Goal: Complete application form: Complete application form

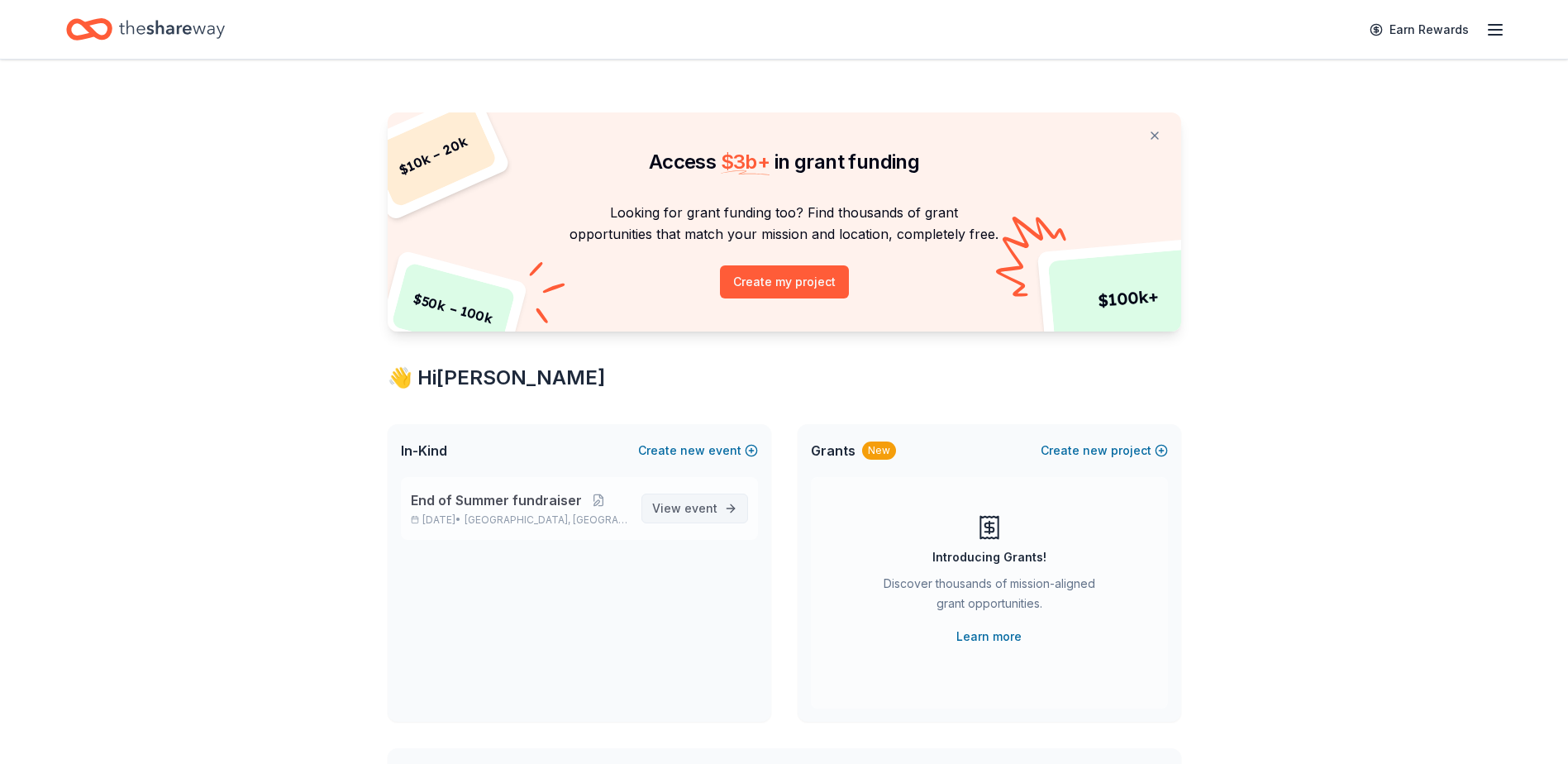
click at [675, 512] on span "View event" at bounding box center [685, 509] width 65 height 20
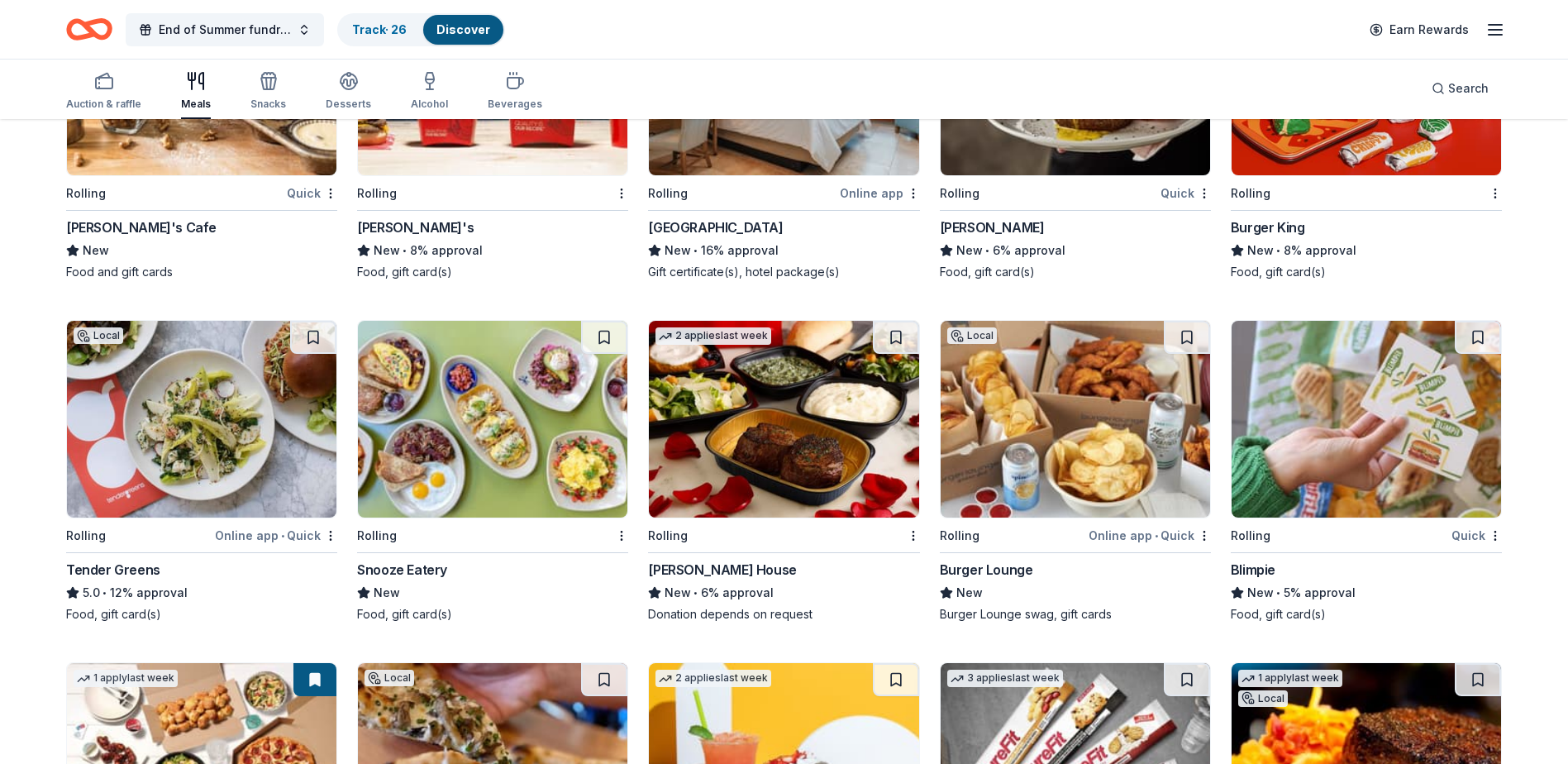
scroll to position [2795, 0]
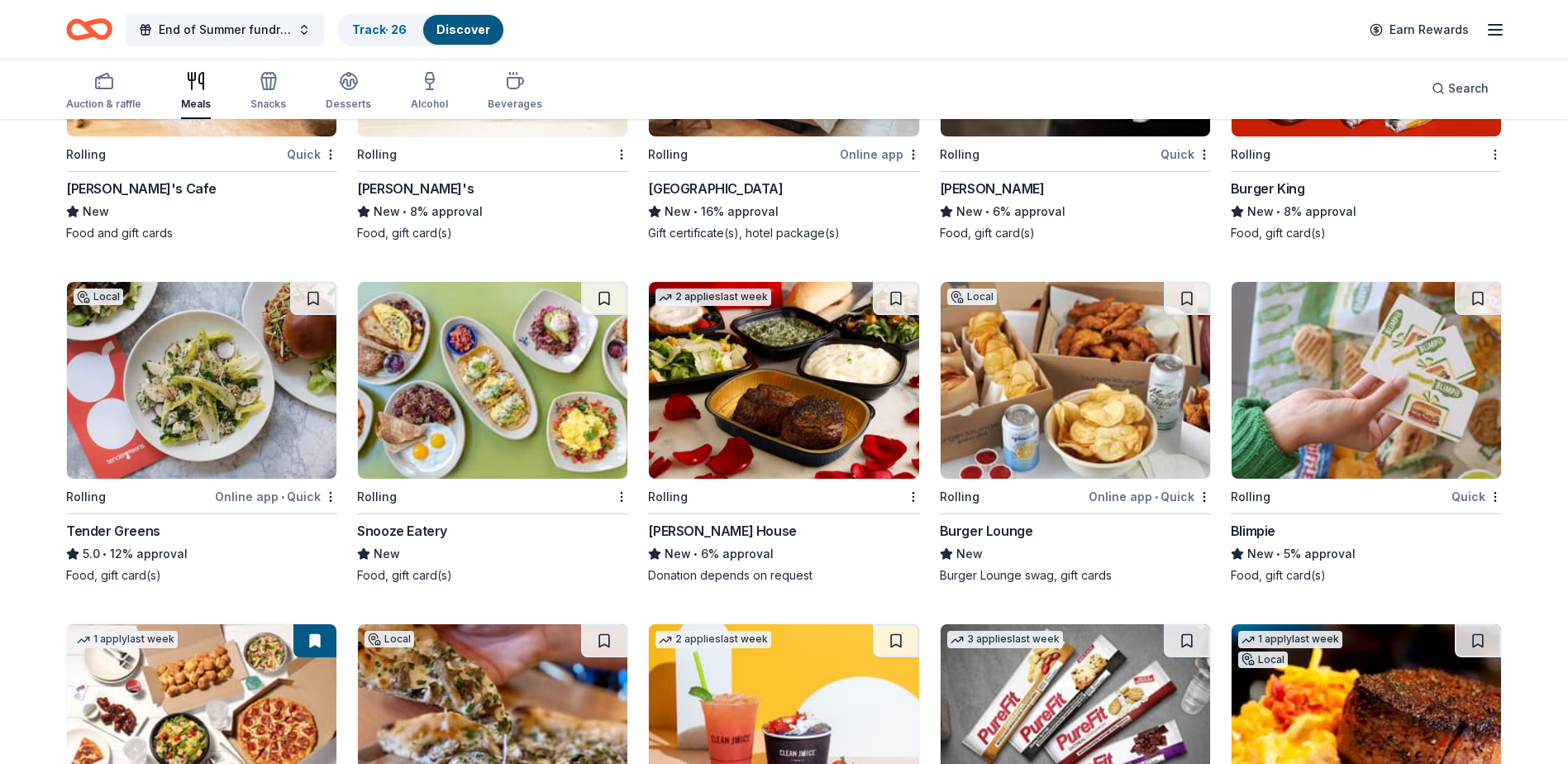
click at [812, 413] on img at bounding box center [784, 380] width 269 height 197
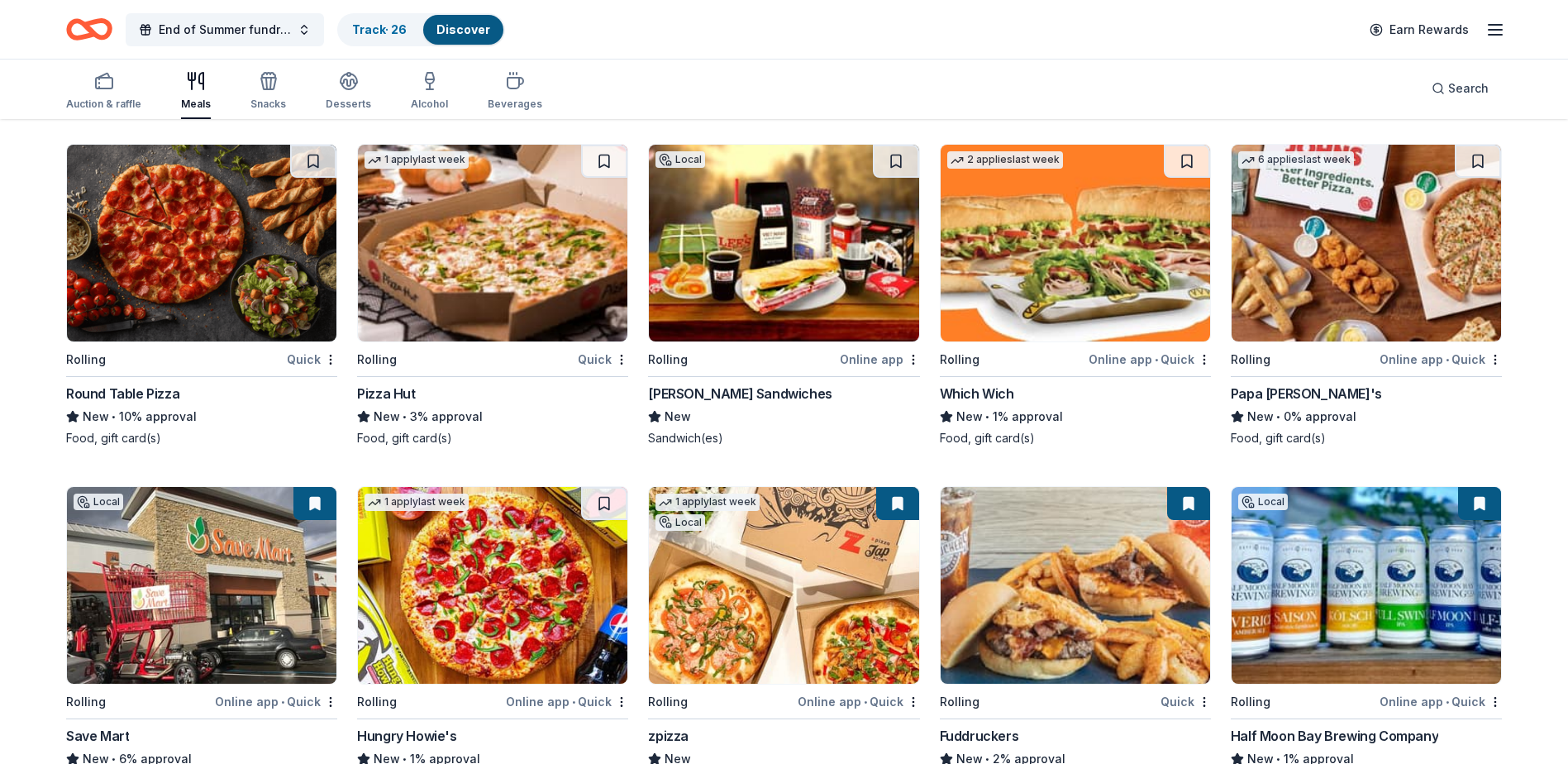
scroll to position [3622, 0]
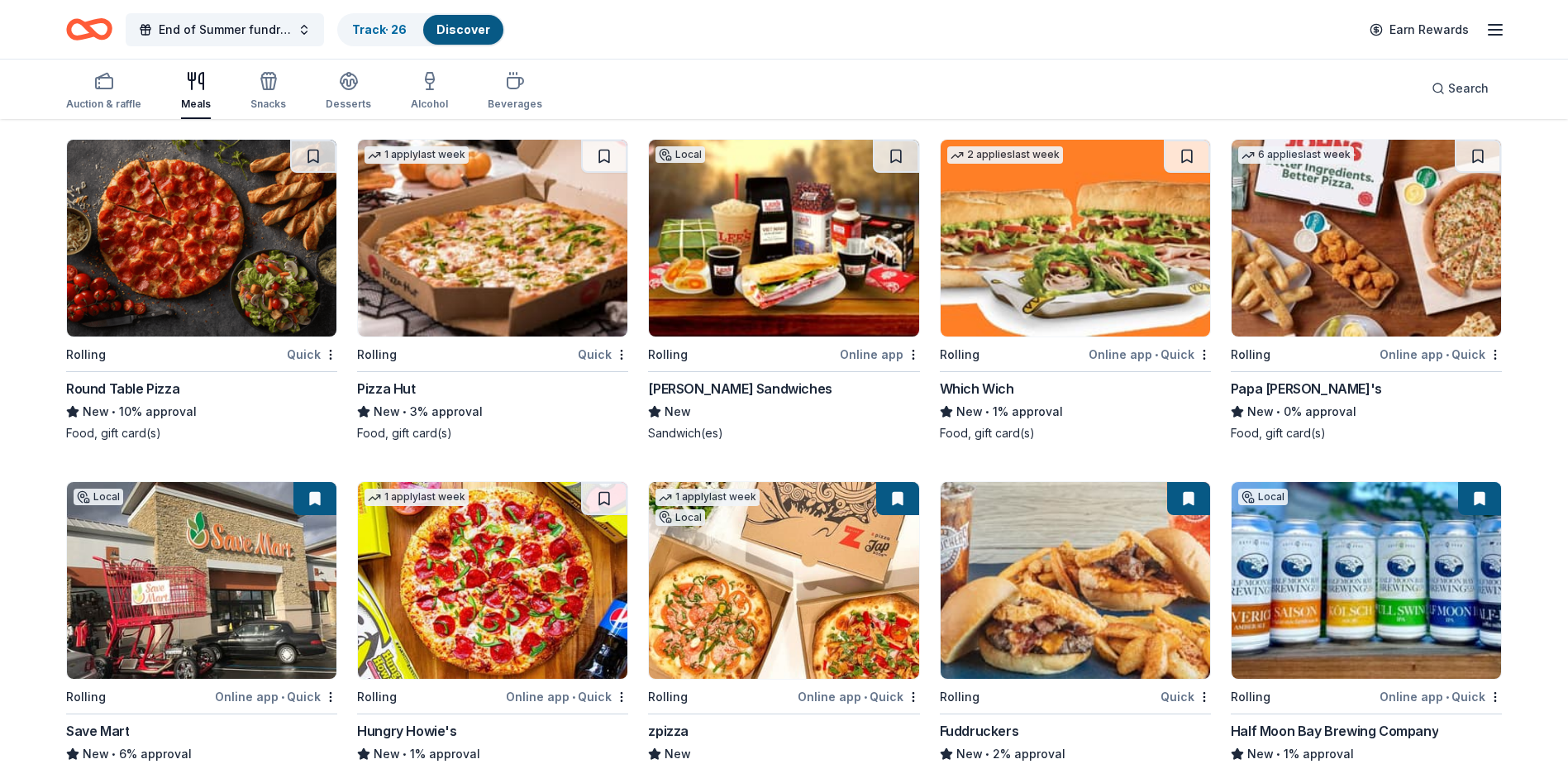
click at [460, 221] on img at bounding box center [493, 238] width 269 height 197
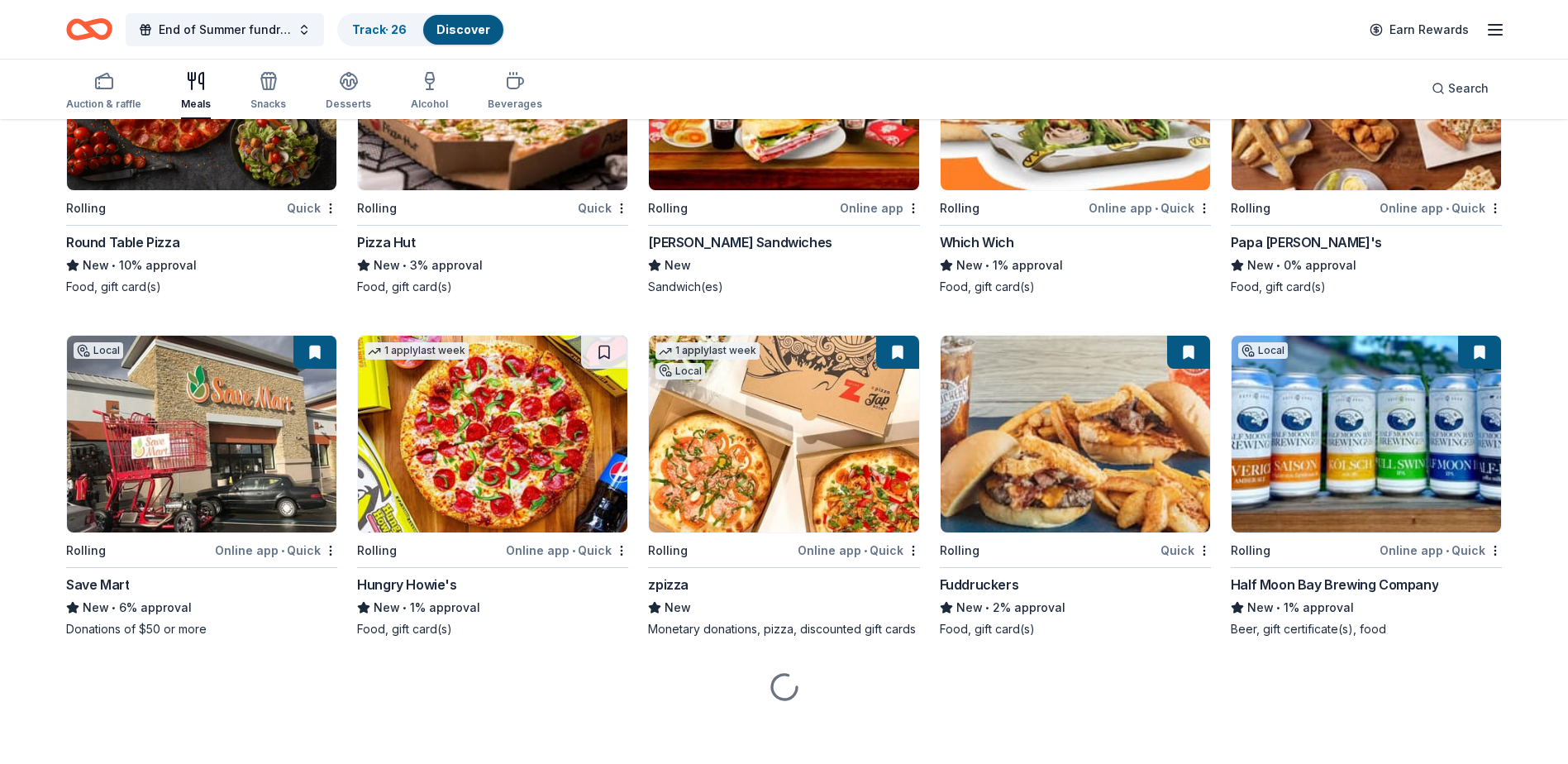
scroll to position [3774, 0]
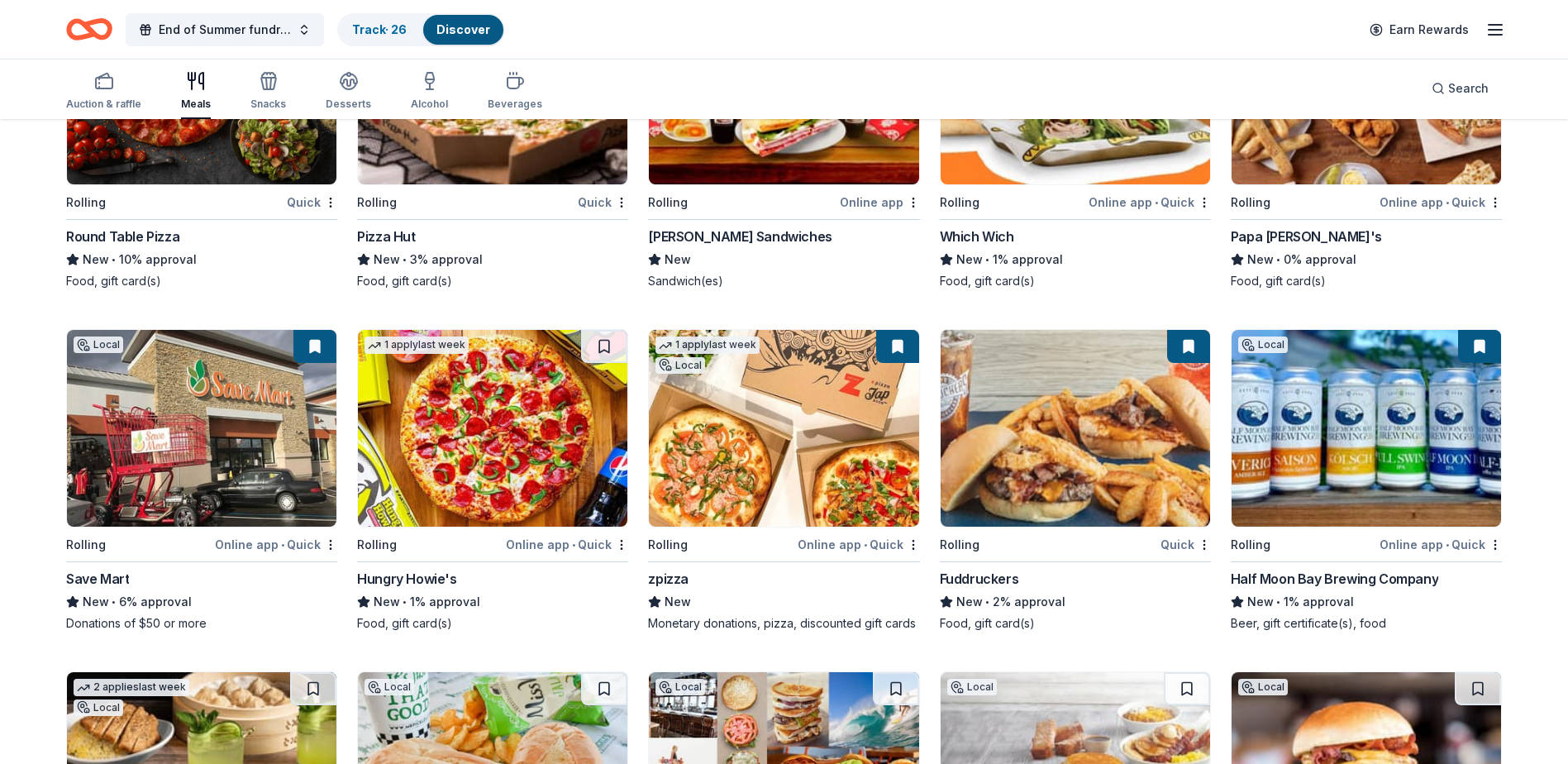
click at [821, 435] on img at bounding box center [784, 428] width 269 height 197
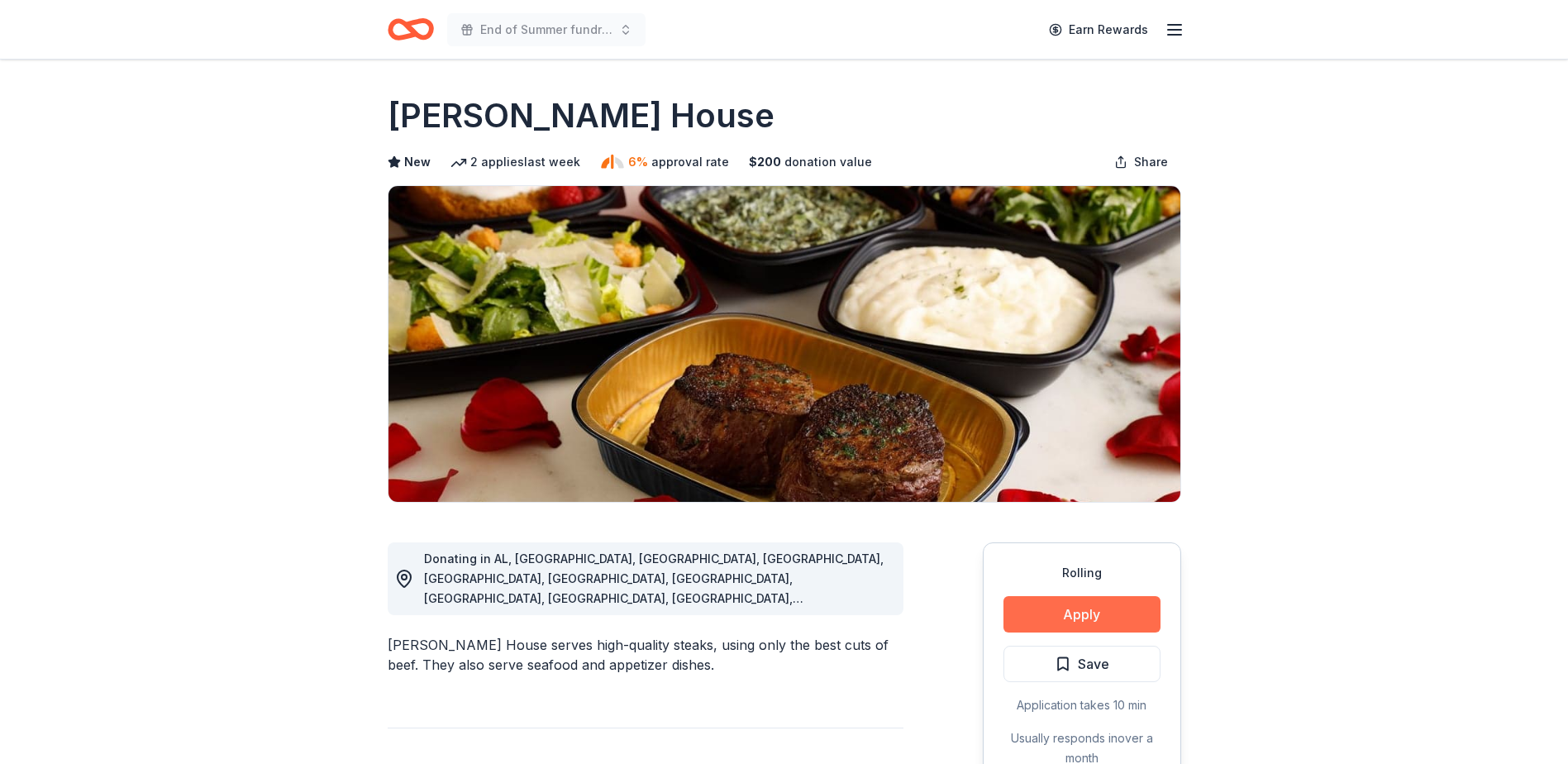
click at [1071, 616] on button "Apply" at bounding box center [1082, 613] width 157 height 36
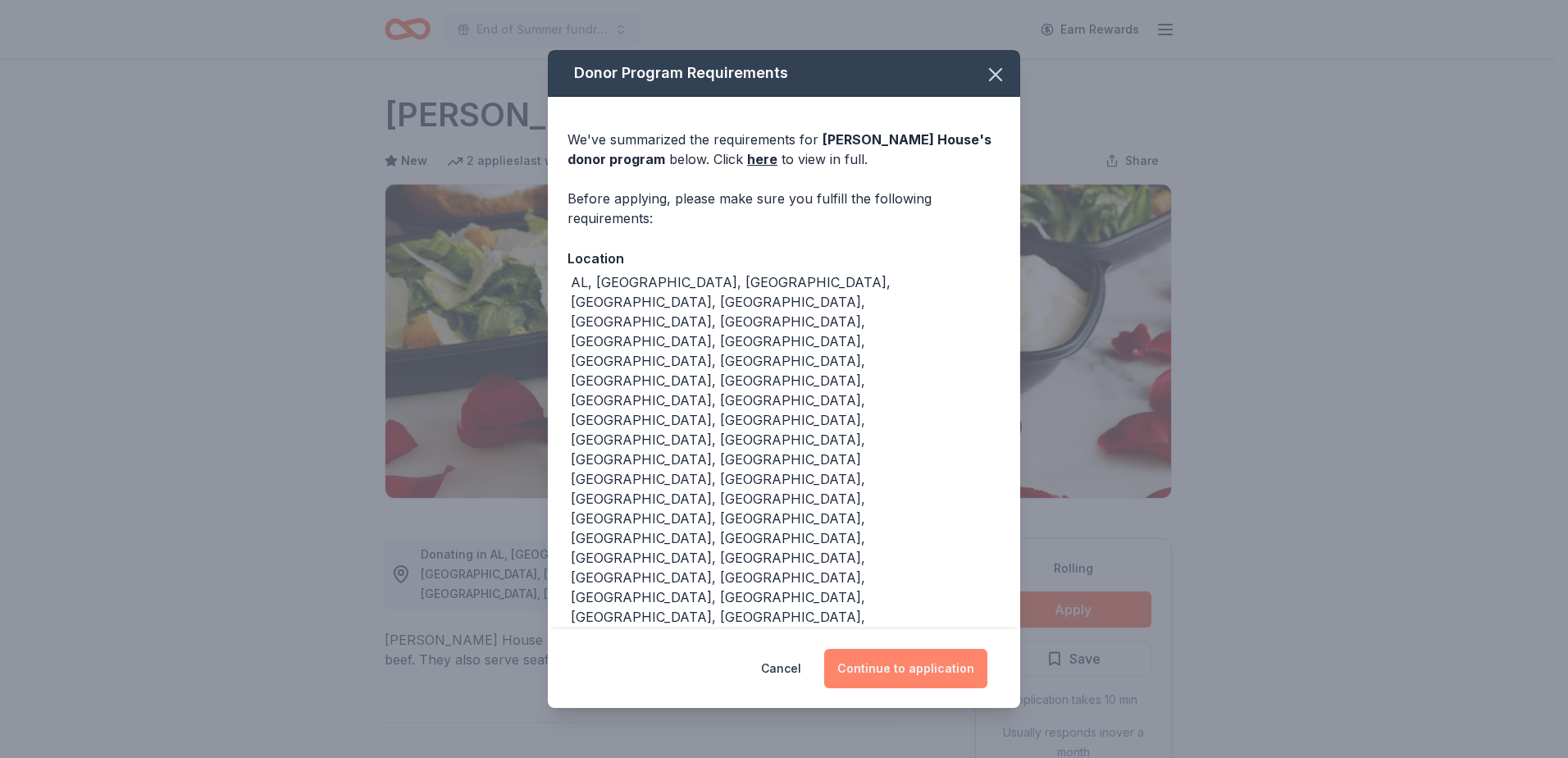
click at [896, 649] on button "Continue to application" at bounding box center [906, 668] width 164 height 39
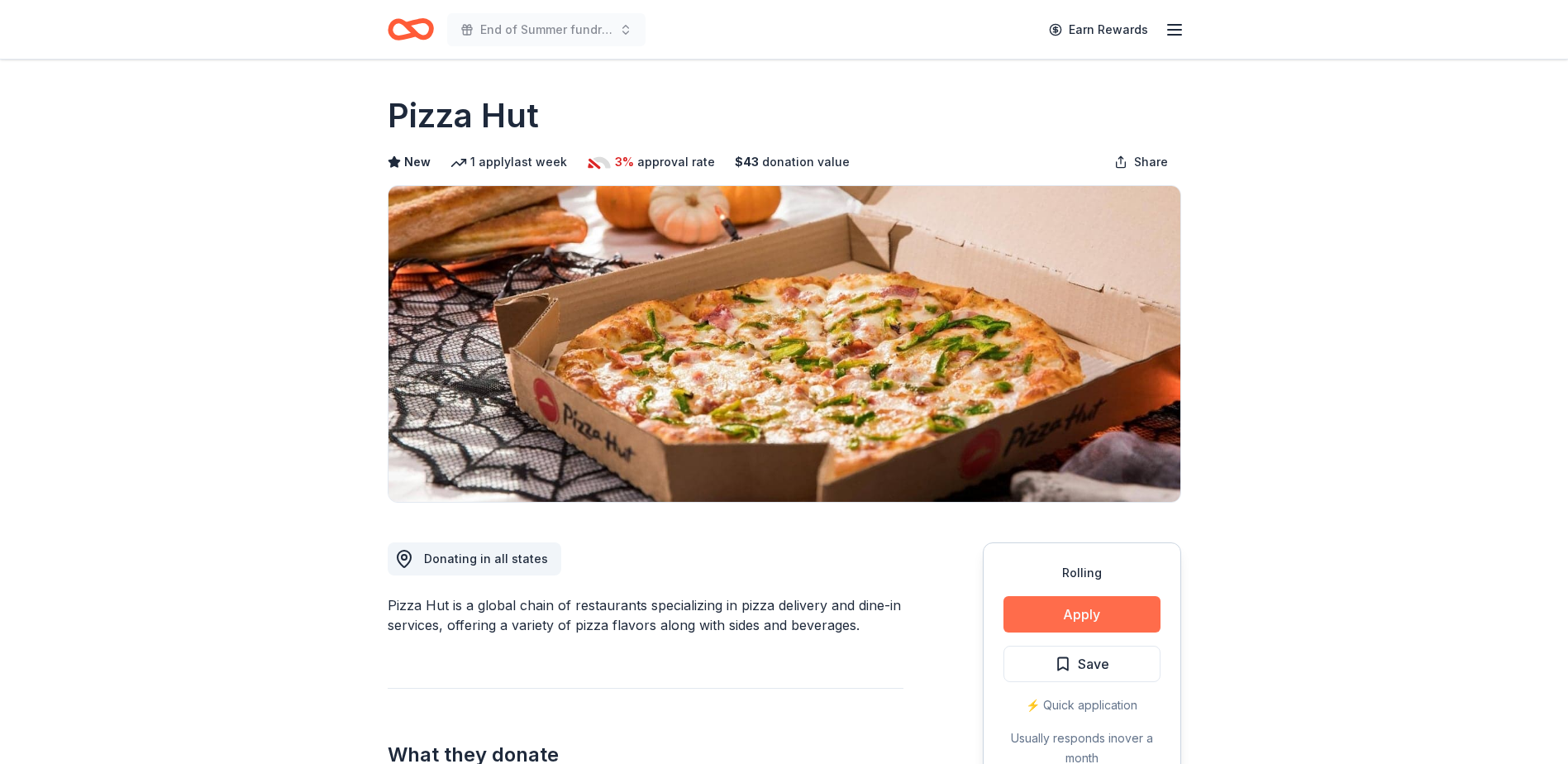
click at [1069, 618] on button "Apply" at bounding box center [1082, 613] width 157 height 36
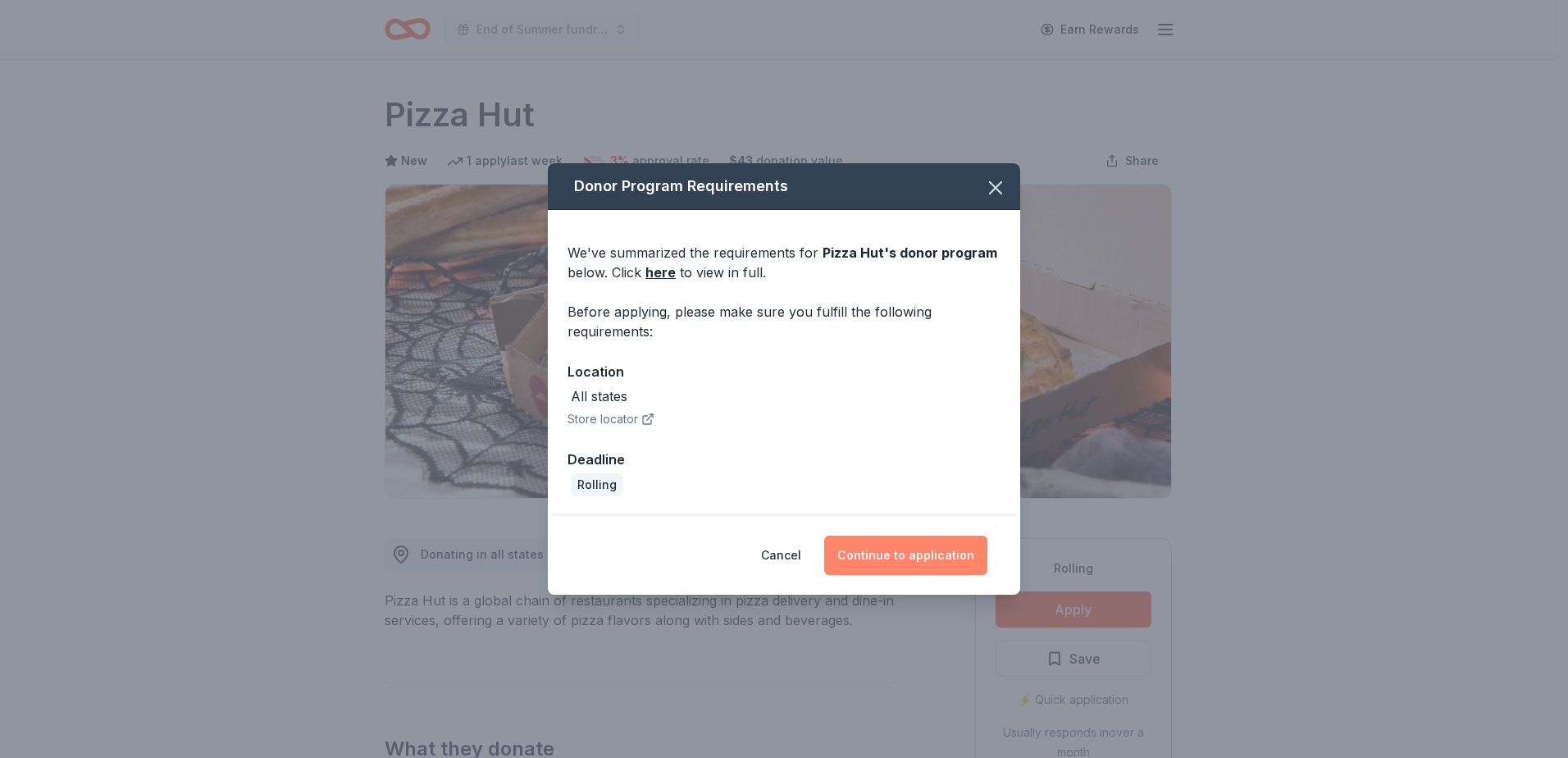
click at [912, 560] on button "Continue to application" at bounding box center [906, 555] width 164 height 39
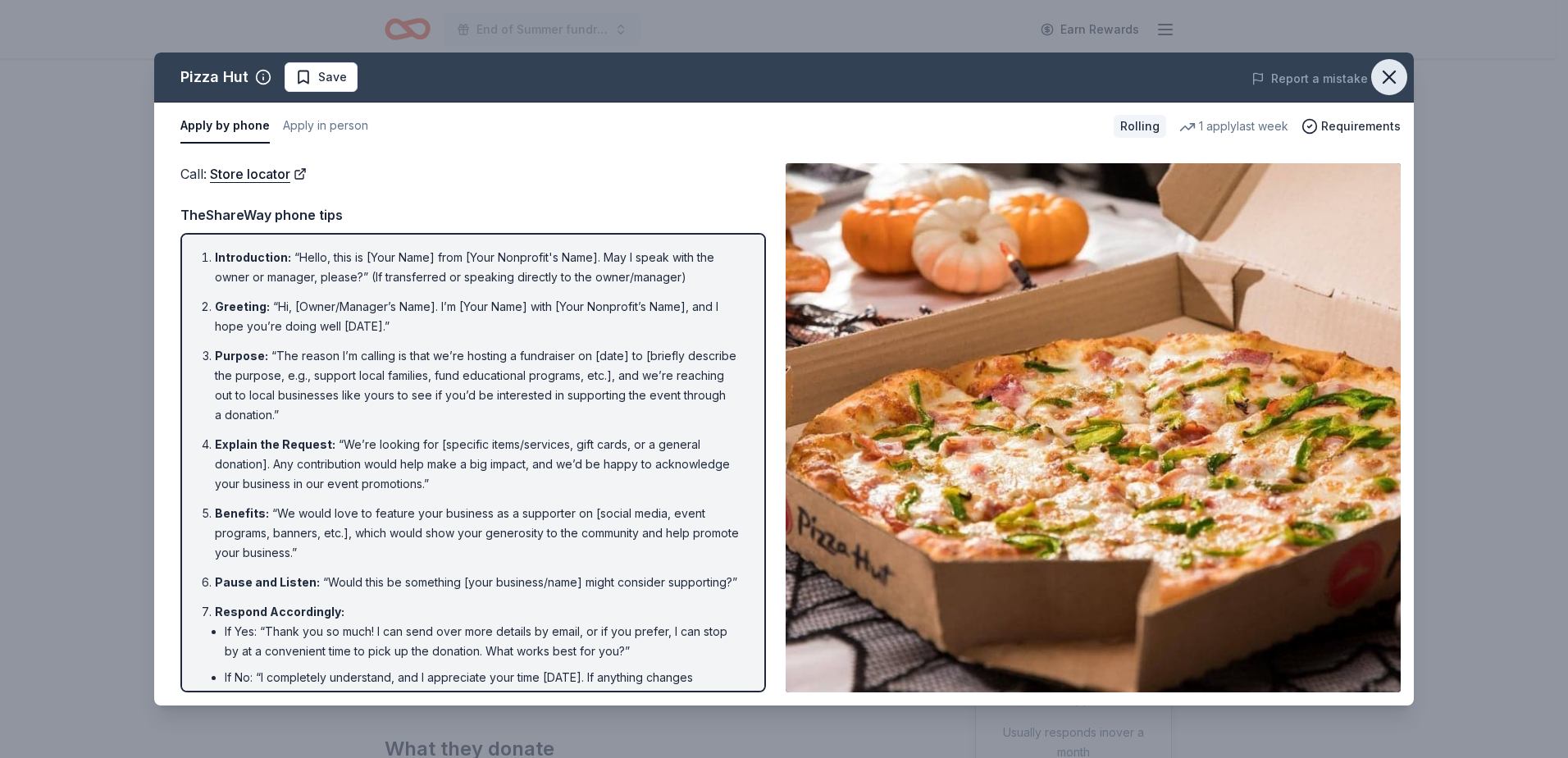
click at [1388, 88] on icon "button" at bounding box center [1390, 77] width 23 height 23
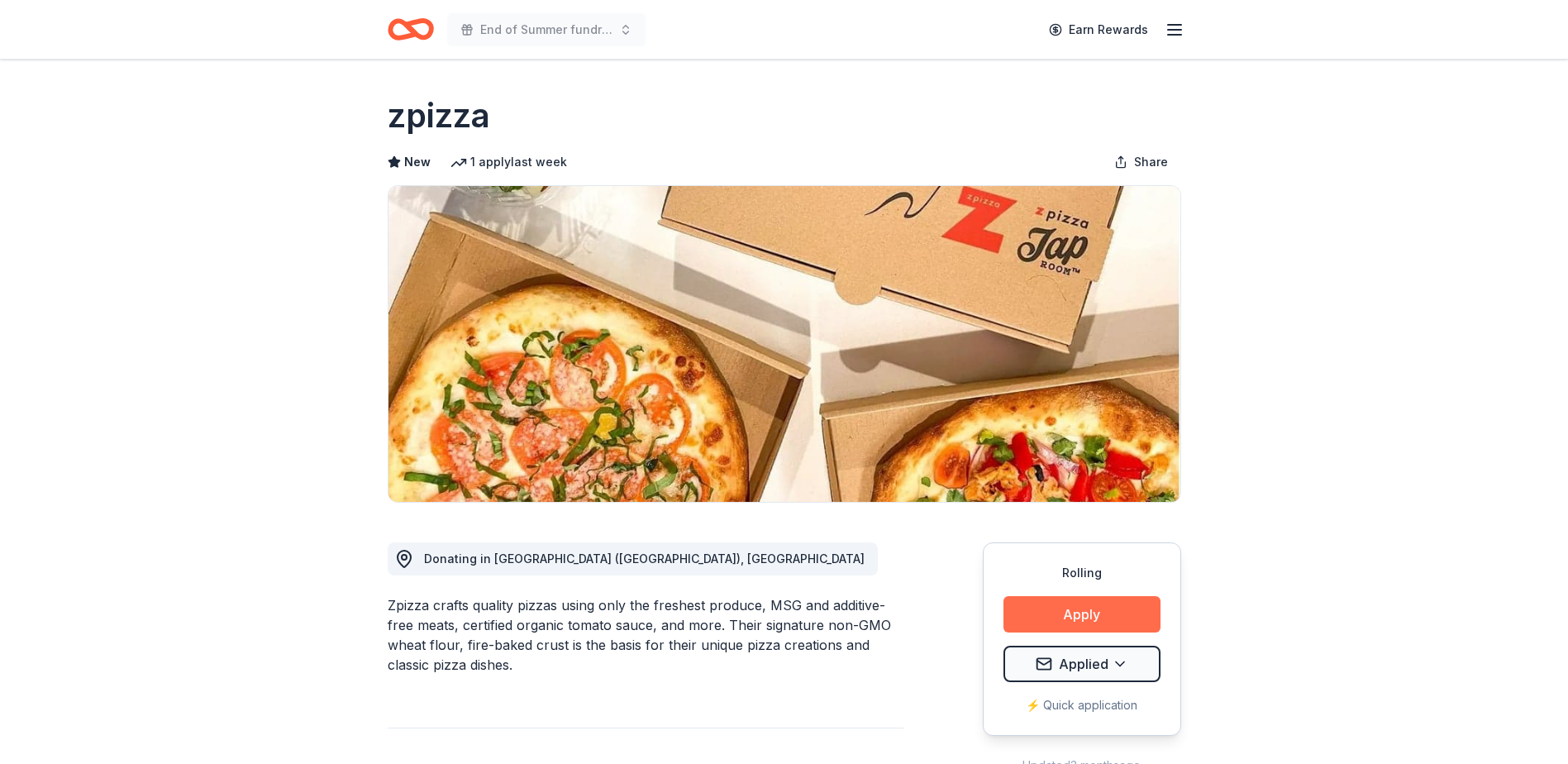
click at [1058, 616] on button "Apply" at bounding box center [1082, 613] width 157 height 36
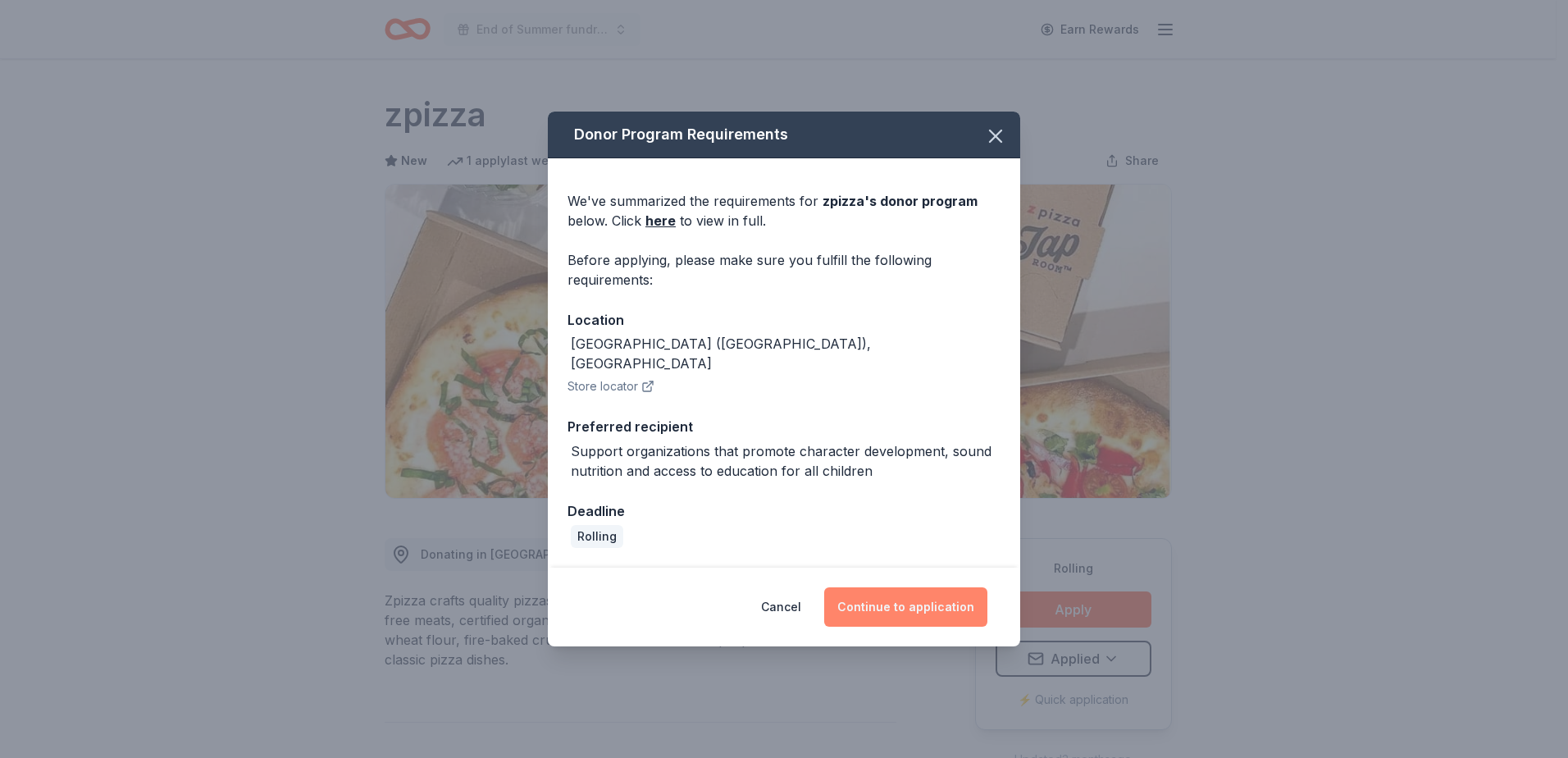
click at [914, 588] on button "Continue to application" at bounding box center [906, 607] width 164 height 39
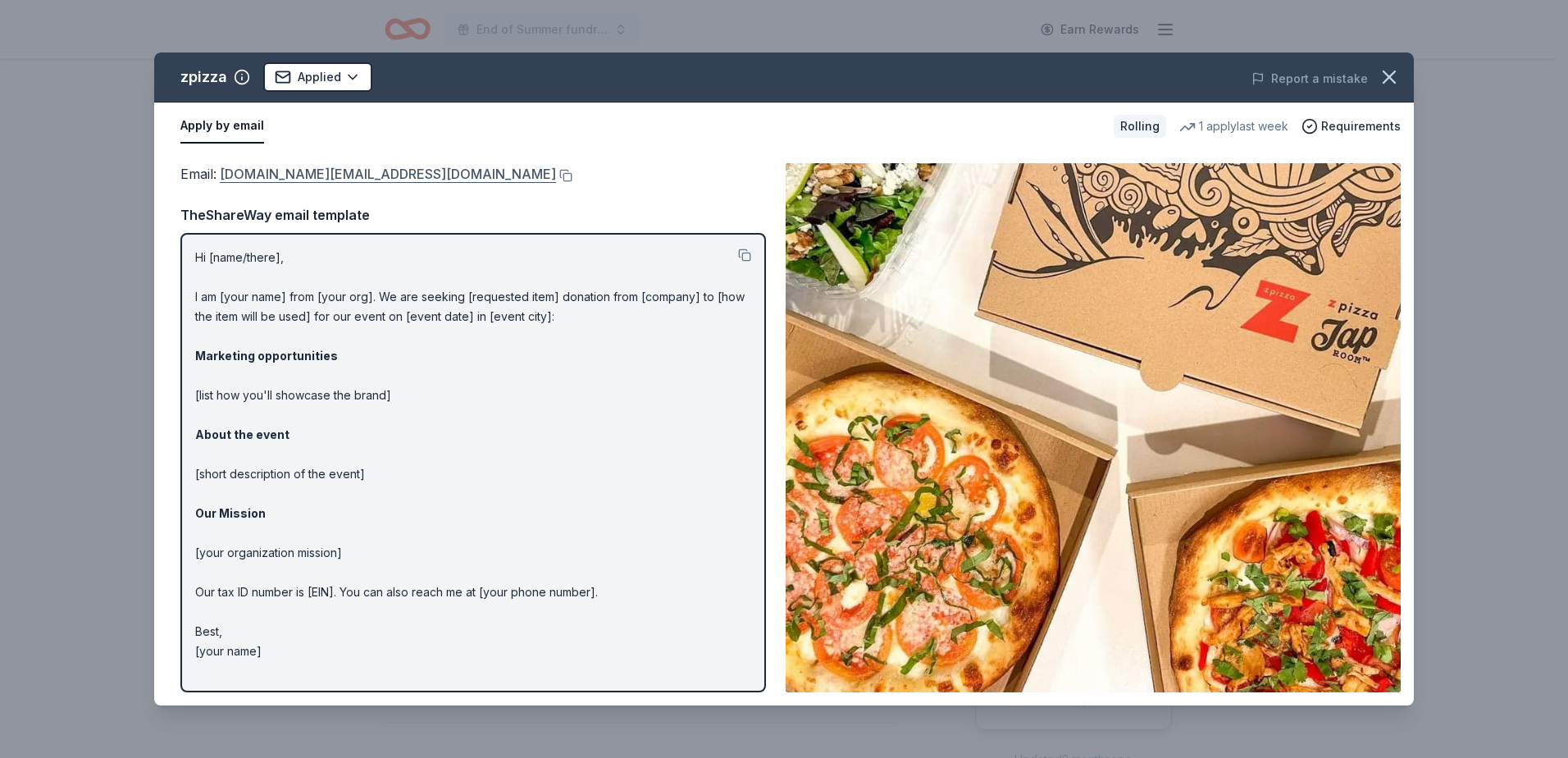
click at [322, 174] on link "marketing.support@zpizza.com" at bounding box center [388, 174] width 336 height 22
click at [1390, 77] on icon "button" at bounding box center [1390, 77] width 12 height 12
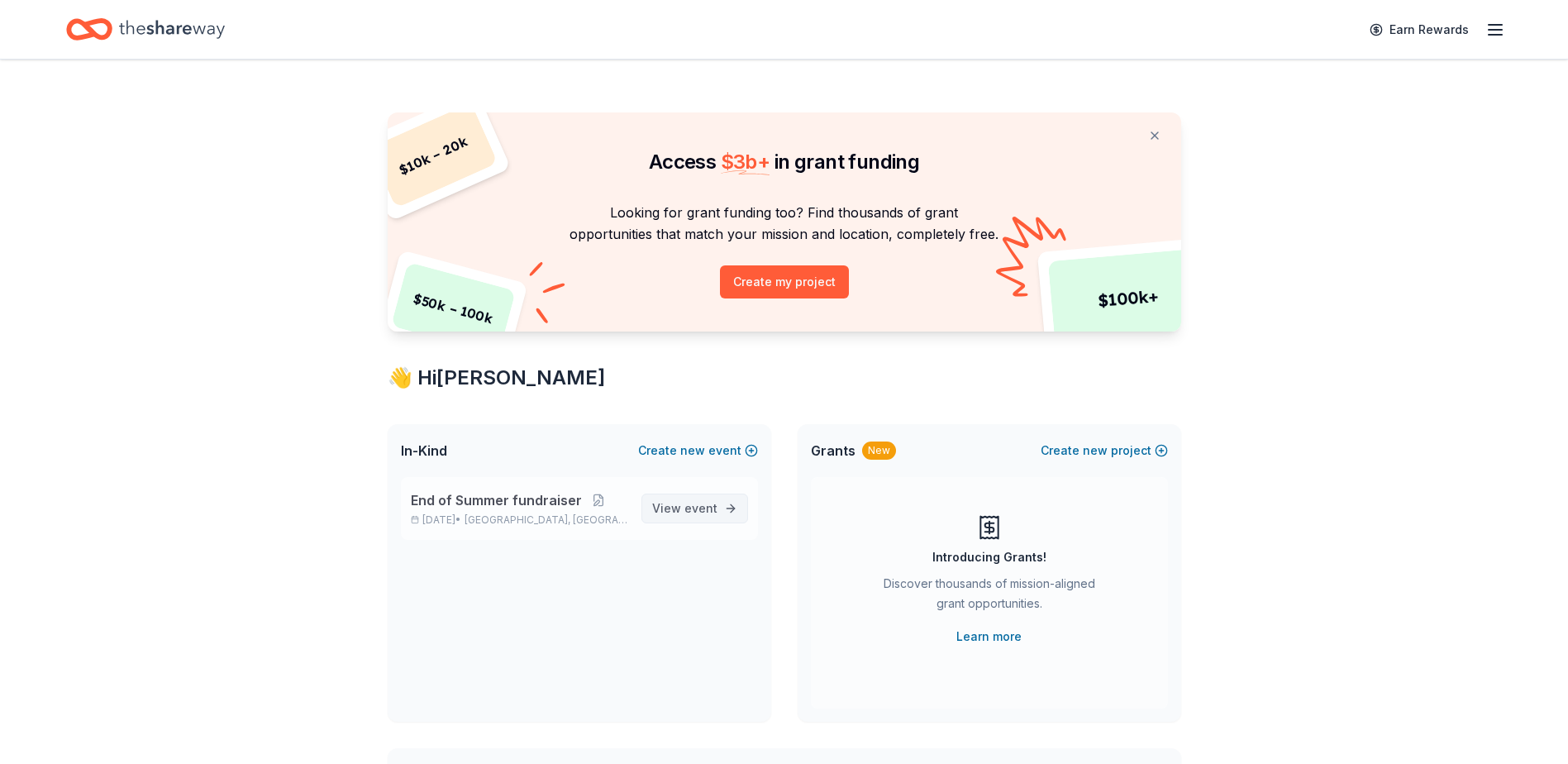
click at [685, 515] on span "View event" at bounding box center [685, 509] width 65 height 20
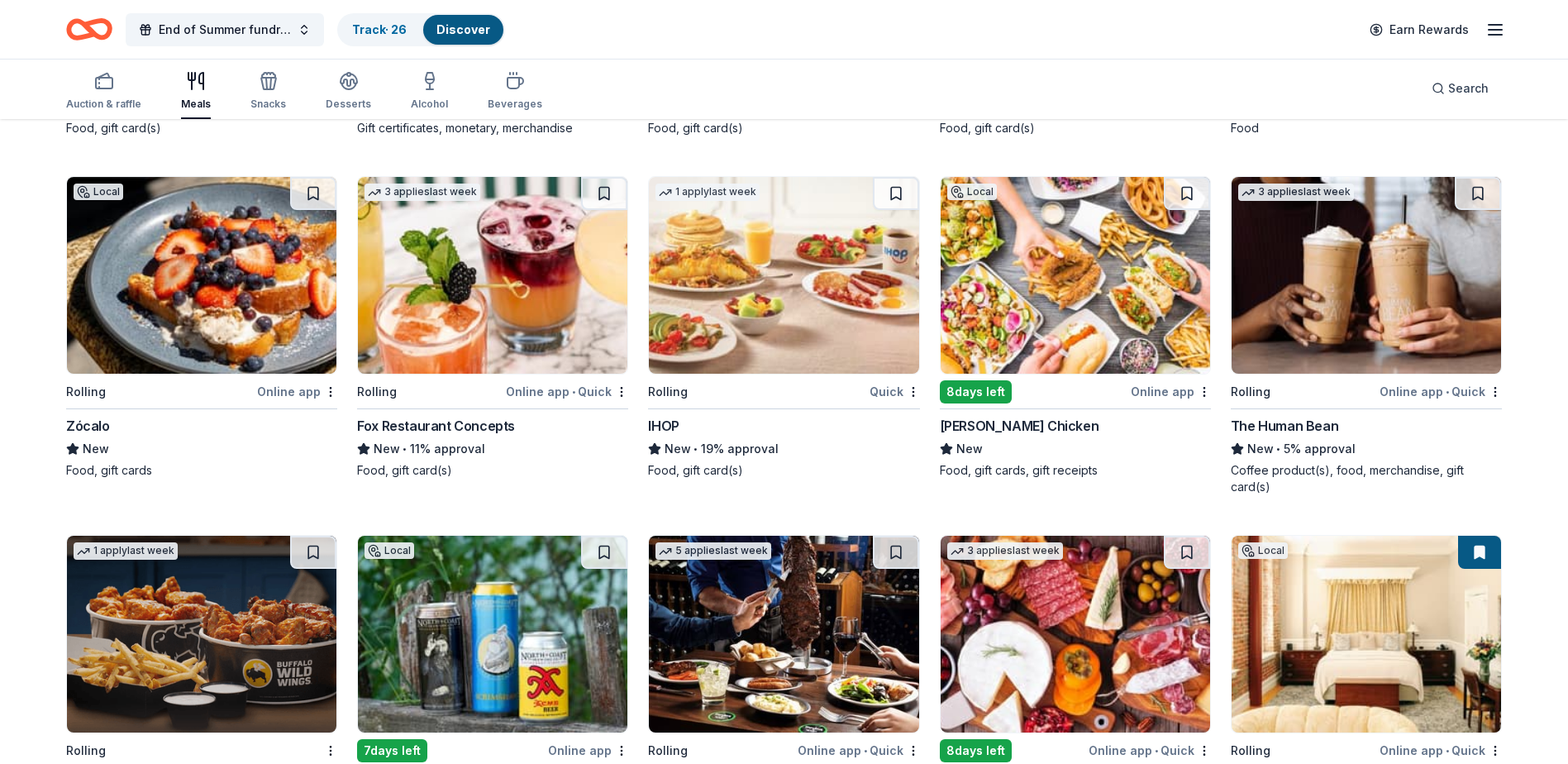
scroll to position [1846, 0]
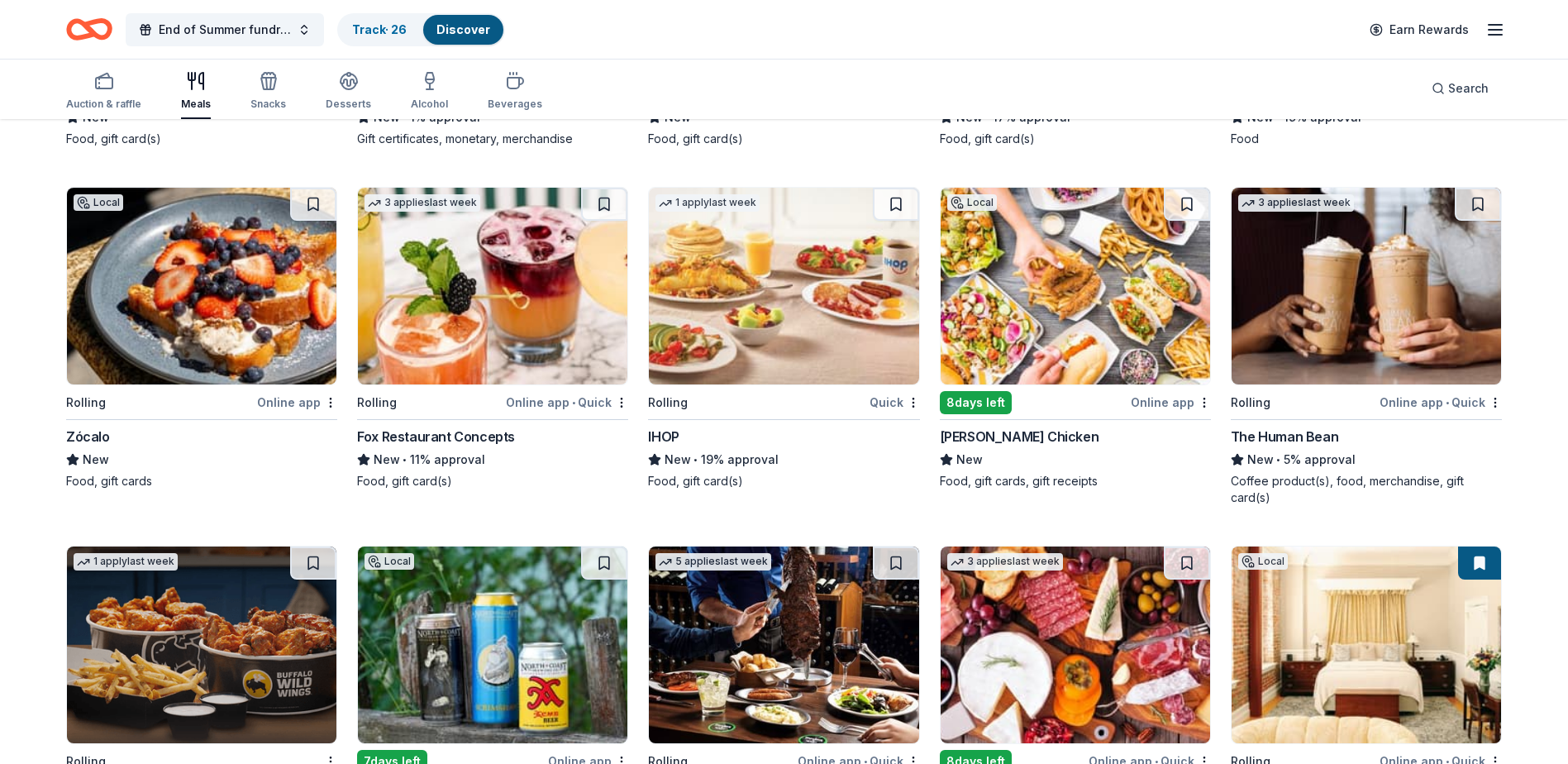
click at [817, 339] on img at bounding box center [784, 285] width 269 height 197
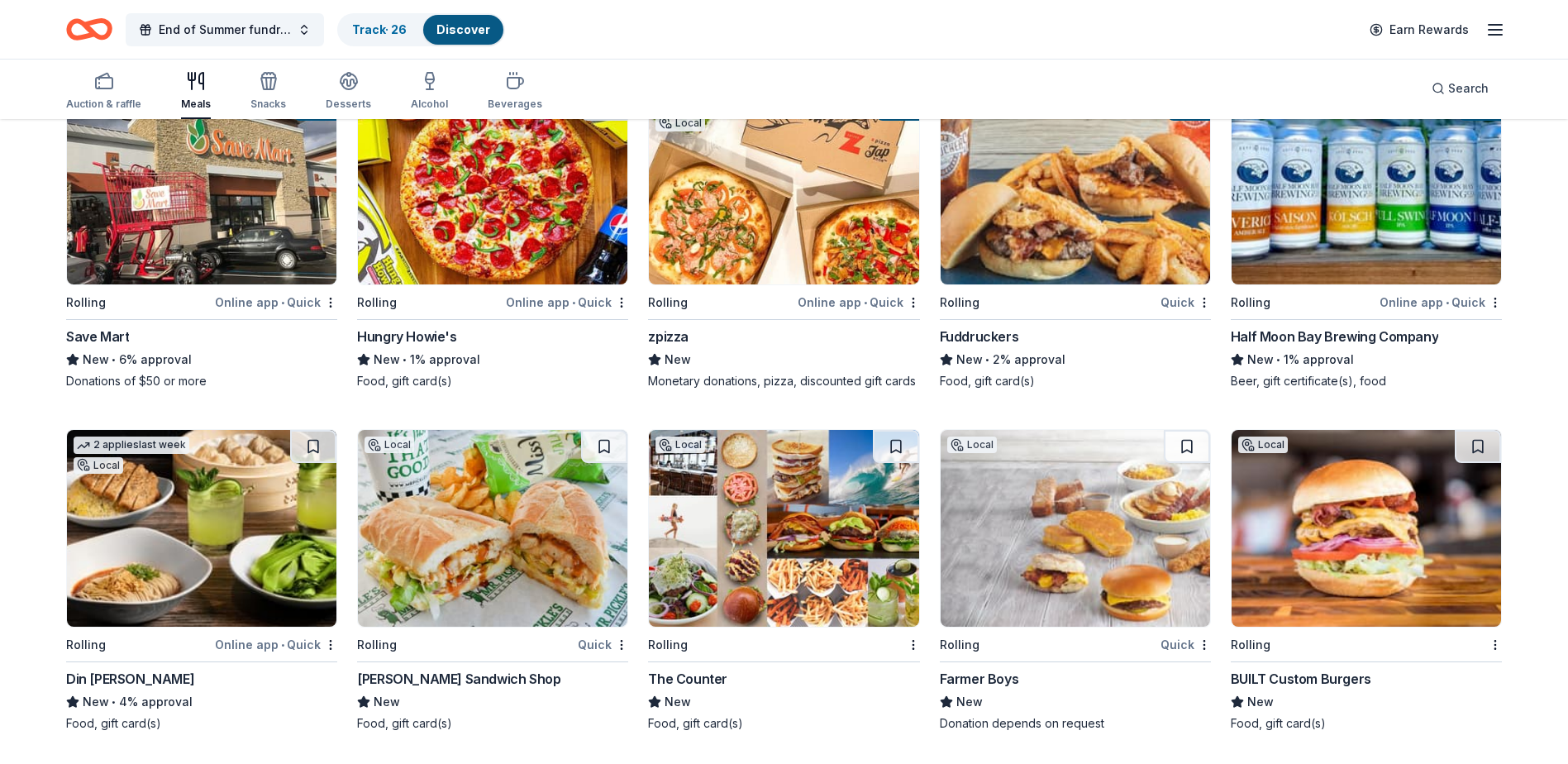
scroll to position [4017, 0]
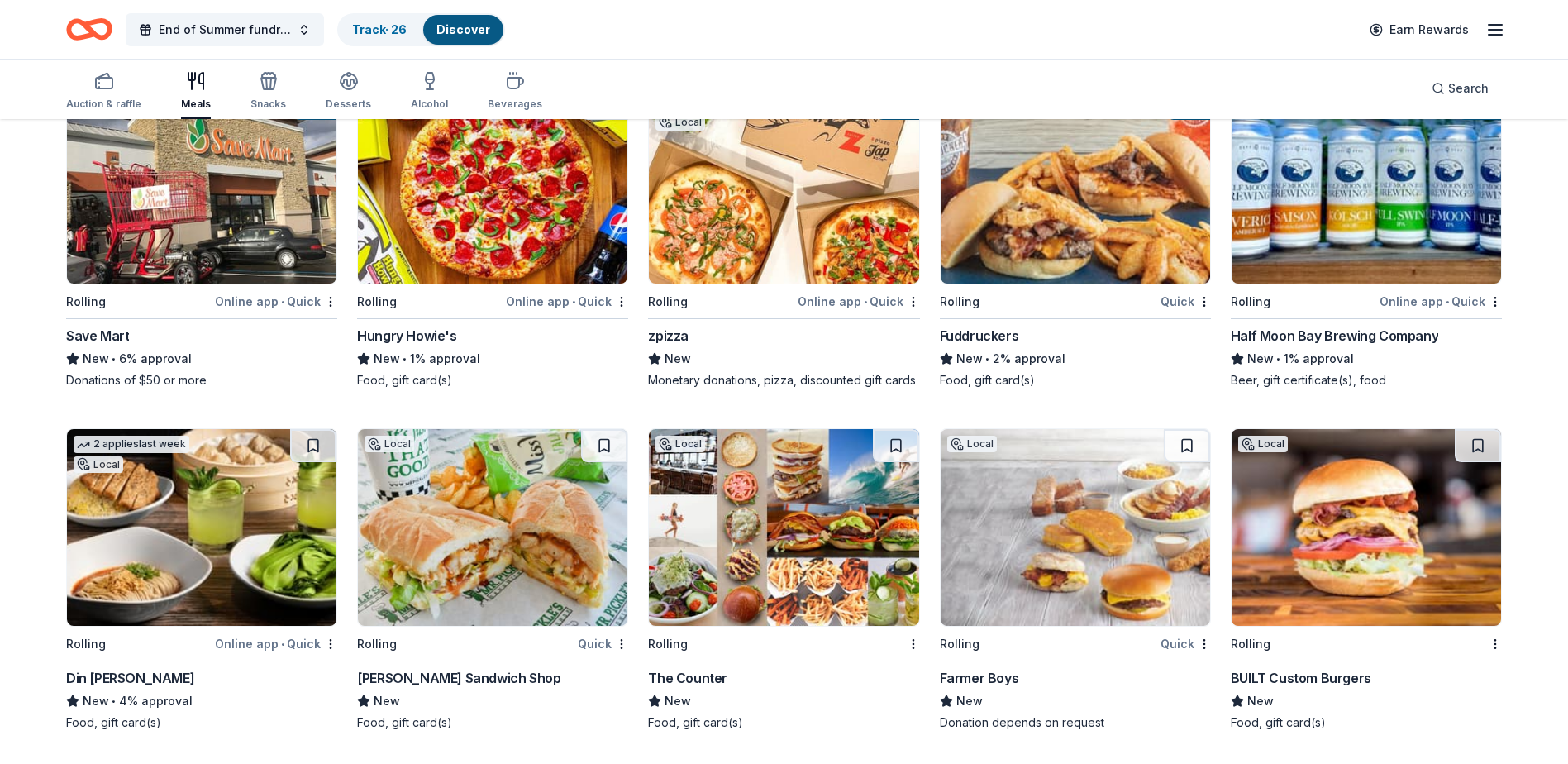
click at [1075, 548] on img at bounding box center [1075, 527] width 269 height 197
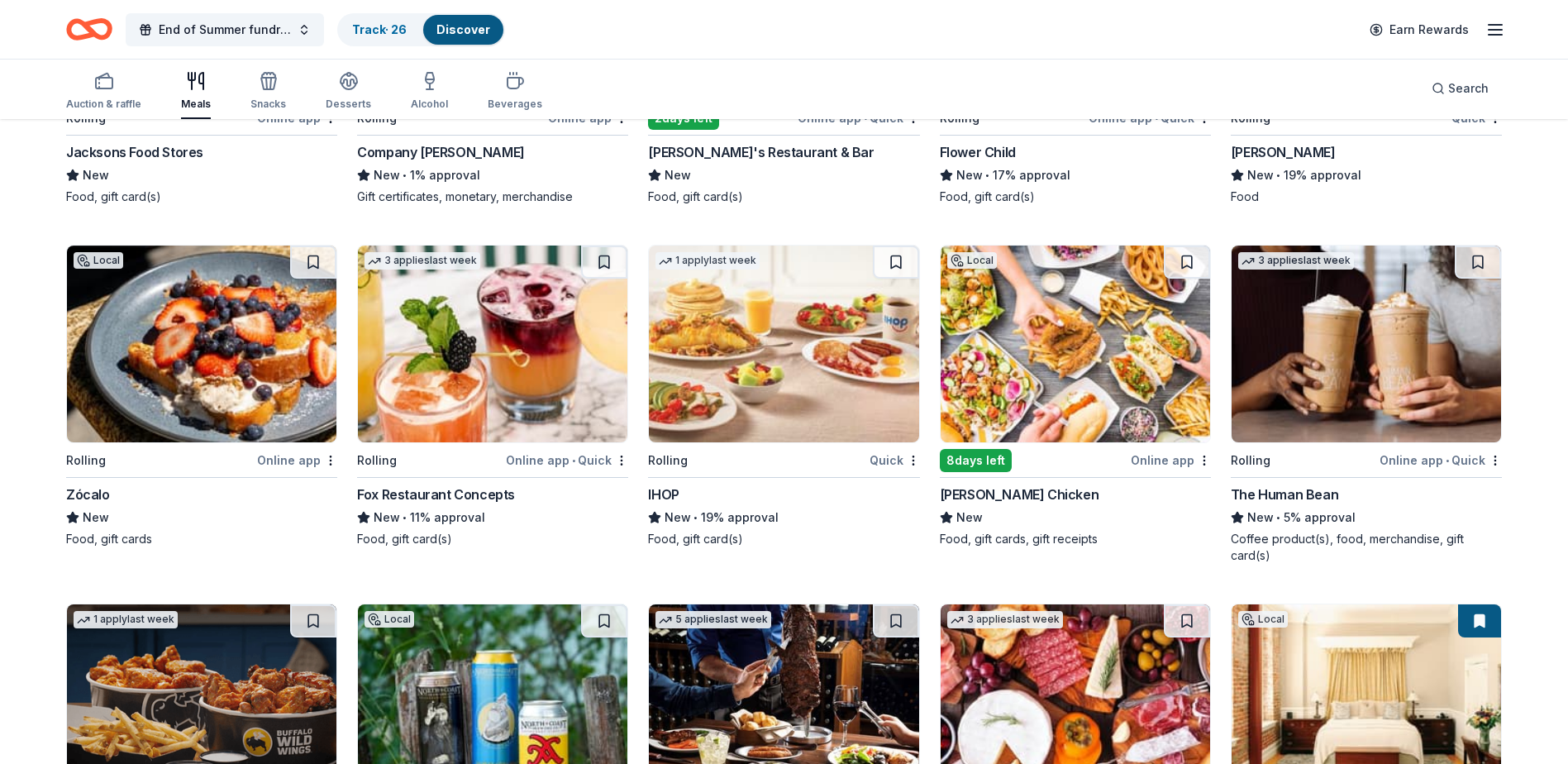
scroll to position [1785, 0]
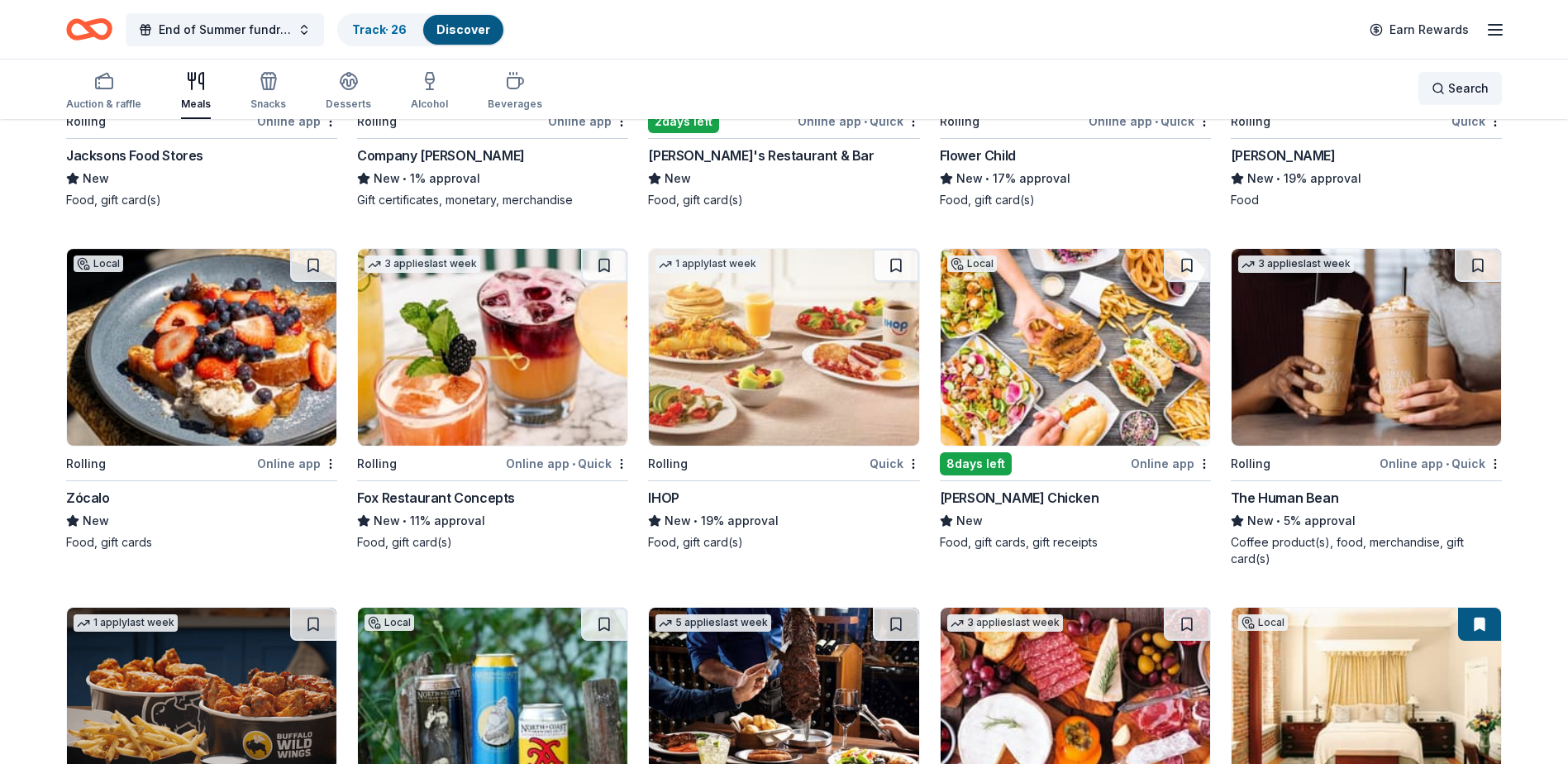
click at [1450, 93] on span "Search" at bounding box center [1468, 89] width 40 height 20
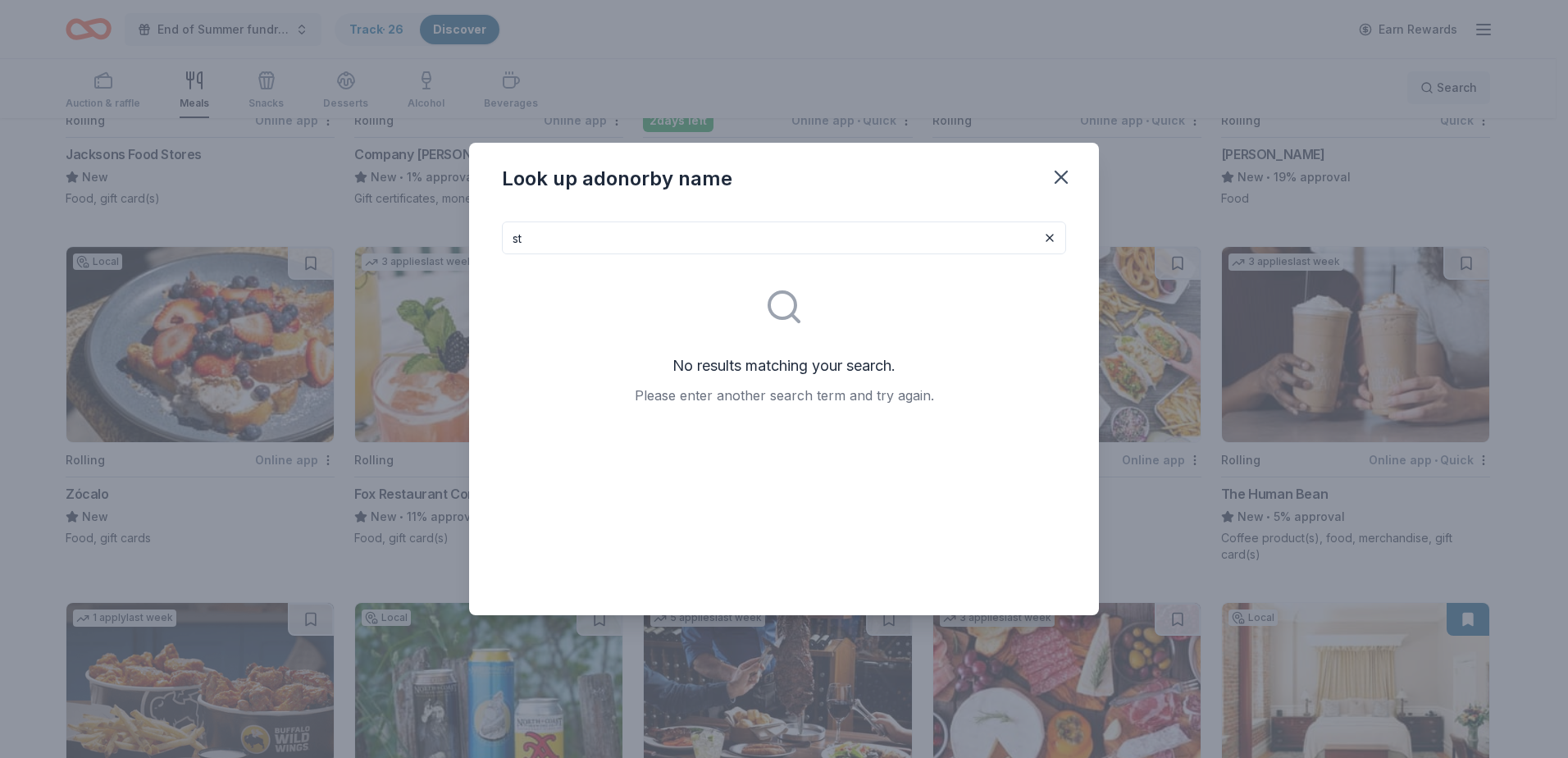
type input "s"
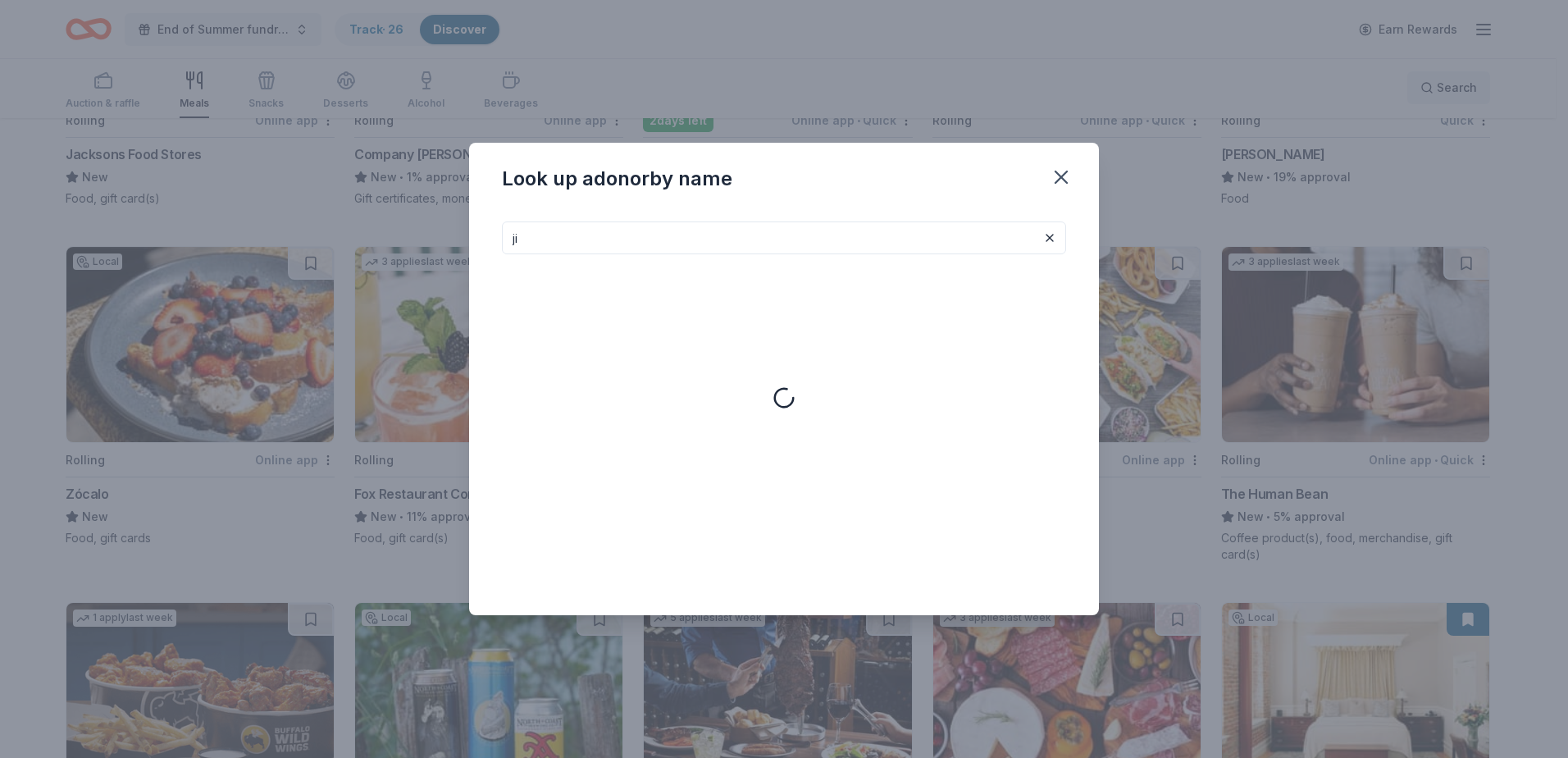
type input "j"
type input "claires"
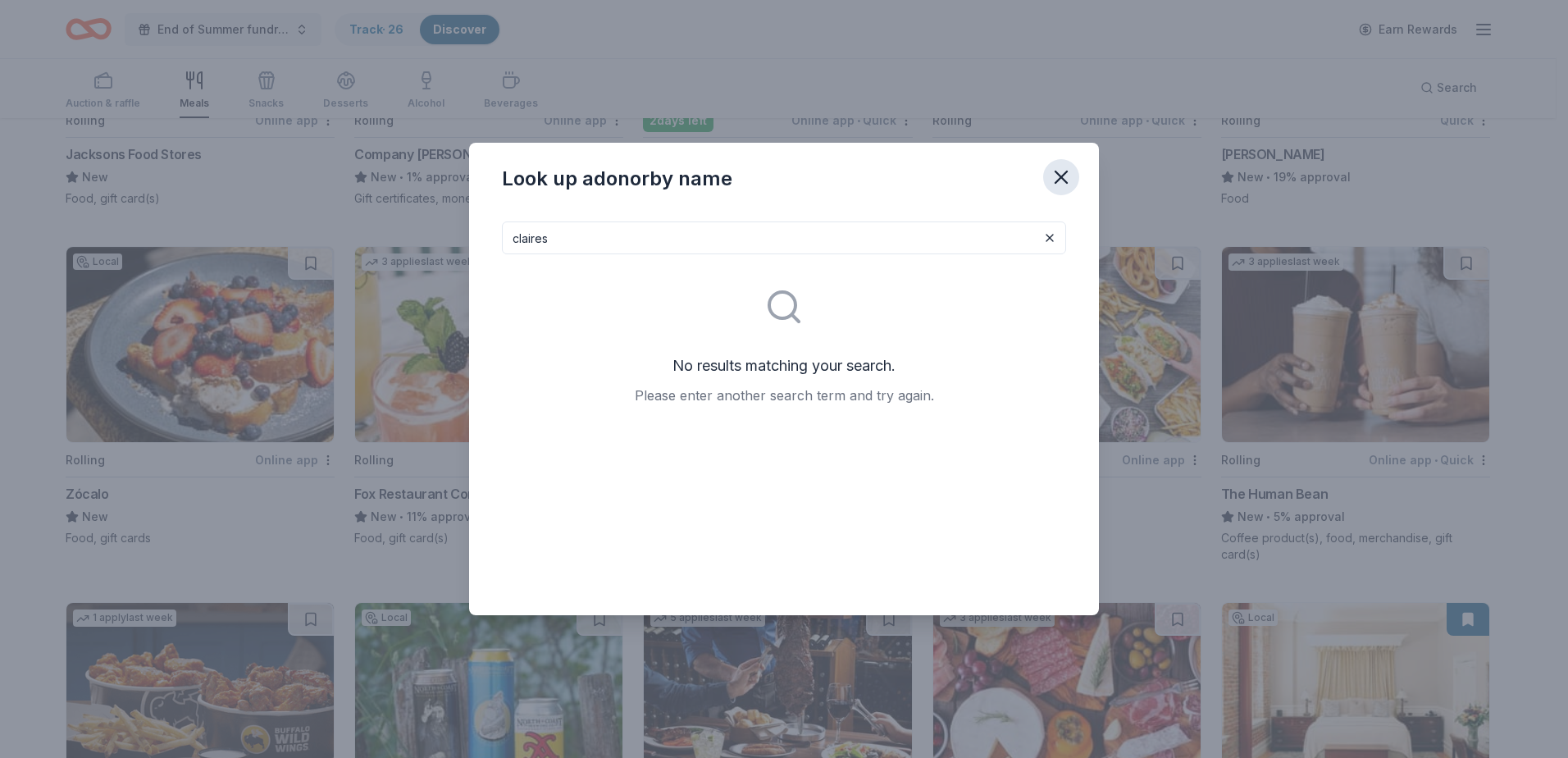
click at [1064, 174] on icon "button" at bounding box center [1062, 178] width 12 height 12
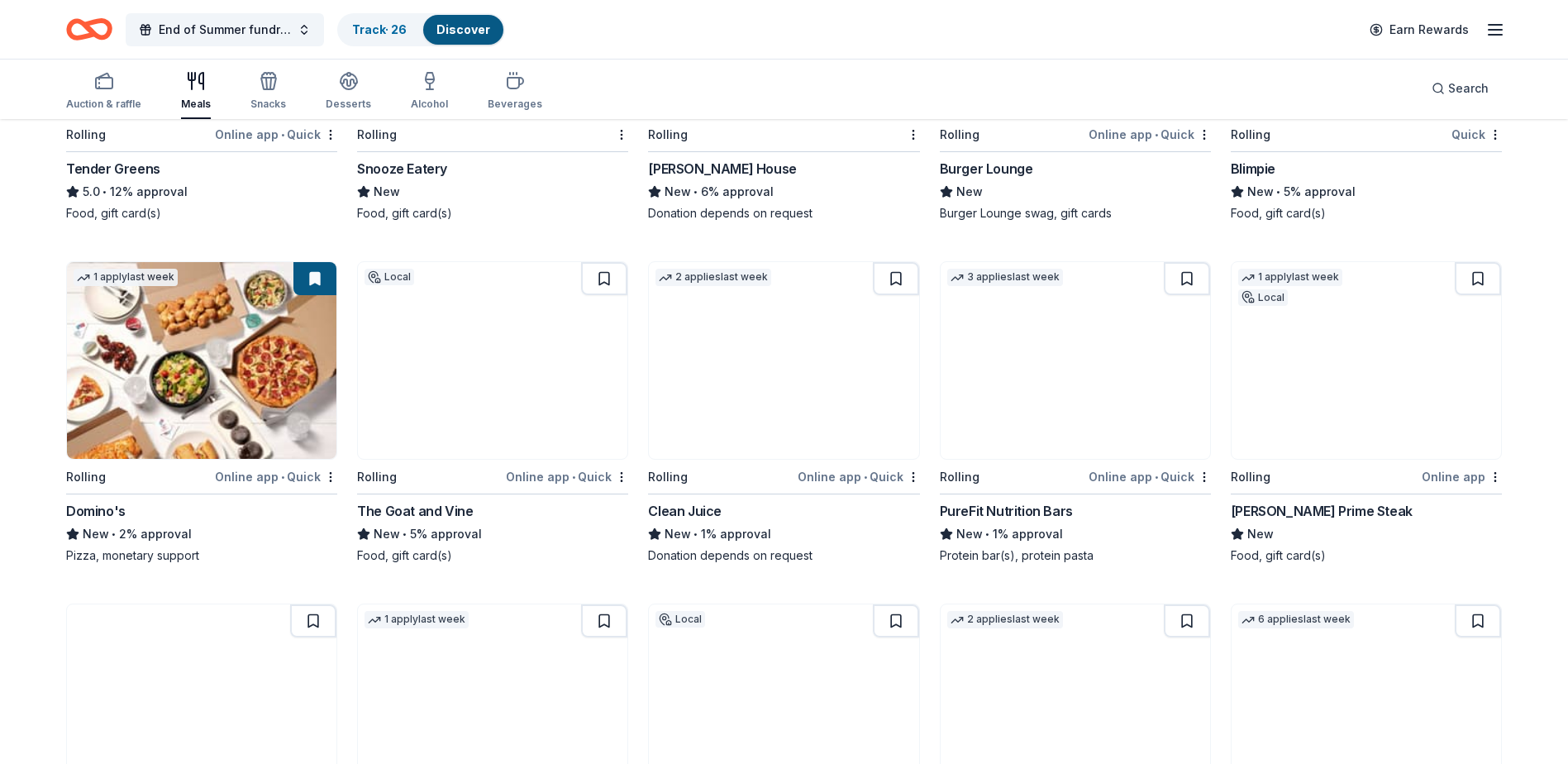
scroll to position [3190, 0]
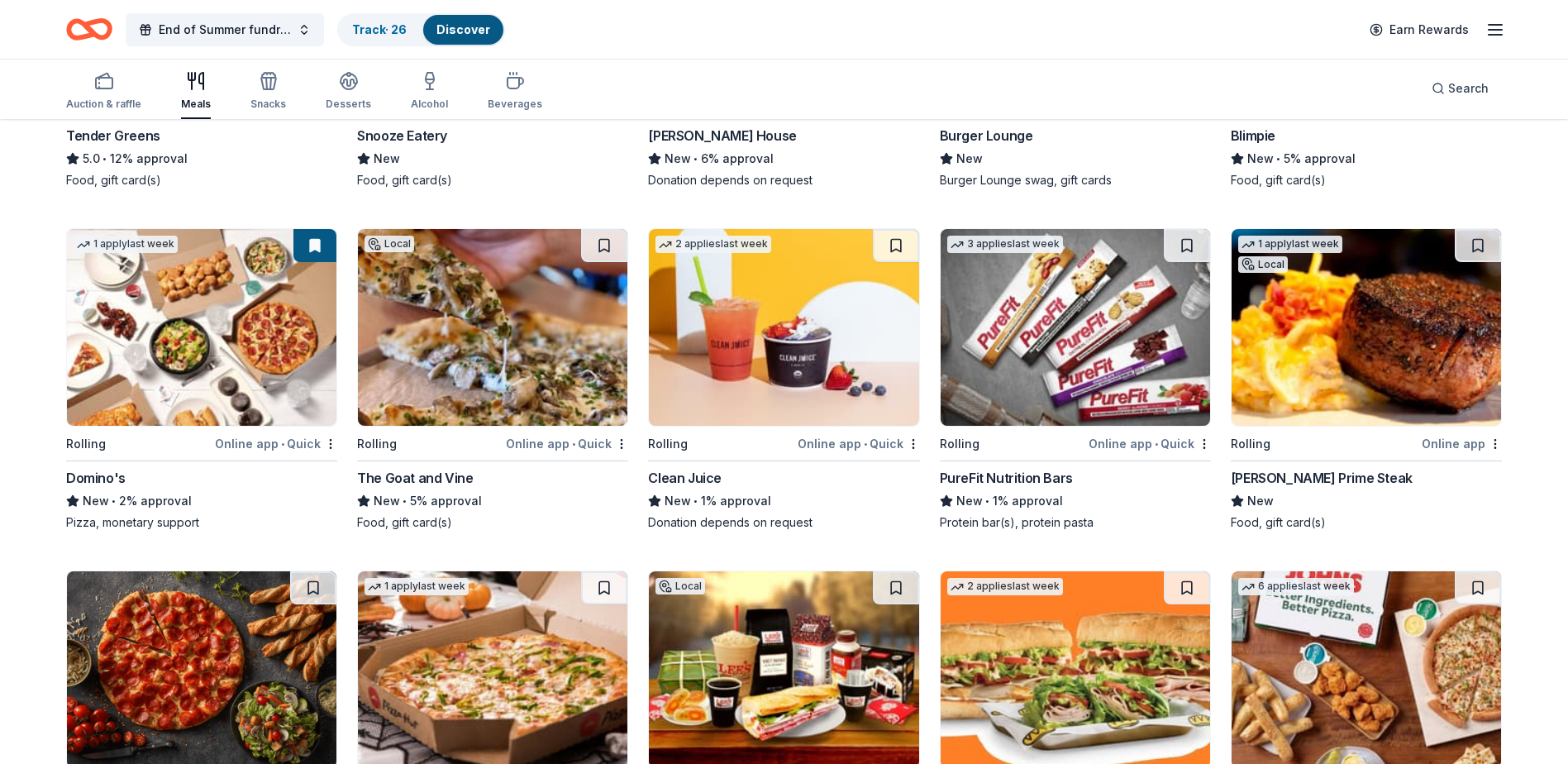
click at [1378, 346] on img at bounding box center [1366, 327] width 269 height 197
click at [289, 353] on img at bounding box center [202, 327] width 269 height 197
click at [1030, 362] on img at bounding box center [1075, 327] width 269 height 197
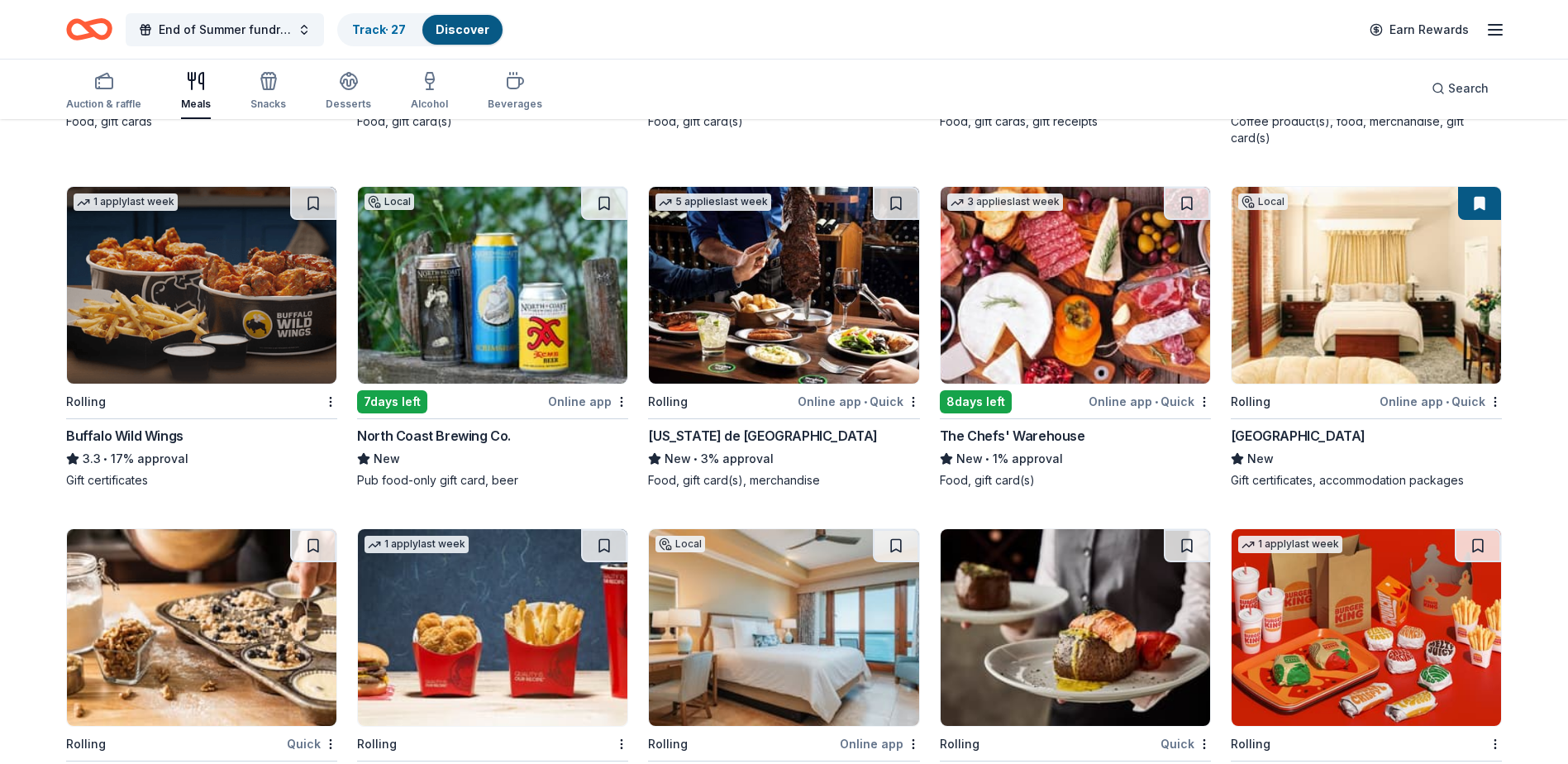
scroll to position [2198, 0]
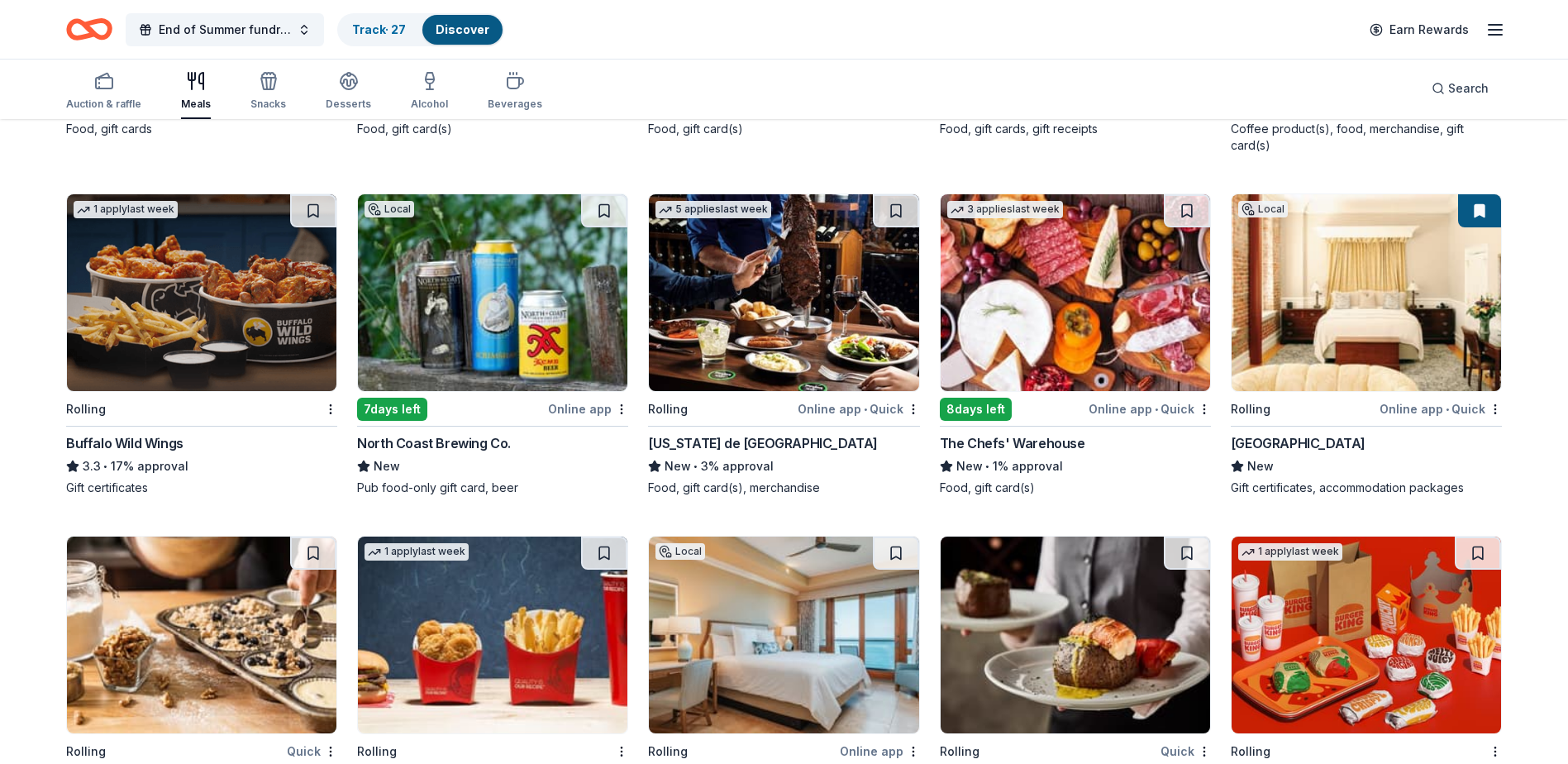
click at [1071, 337] on img at bounding box center [1075, 292] width 269 height 197
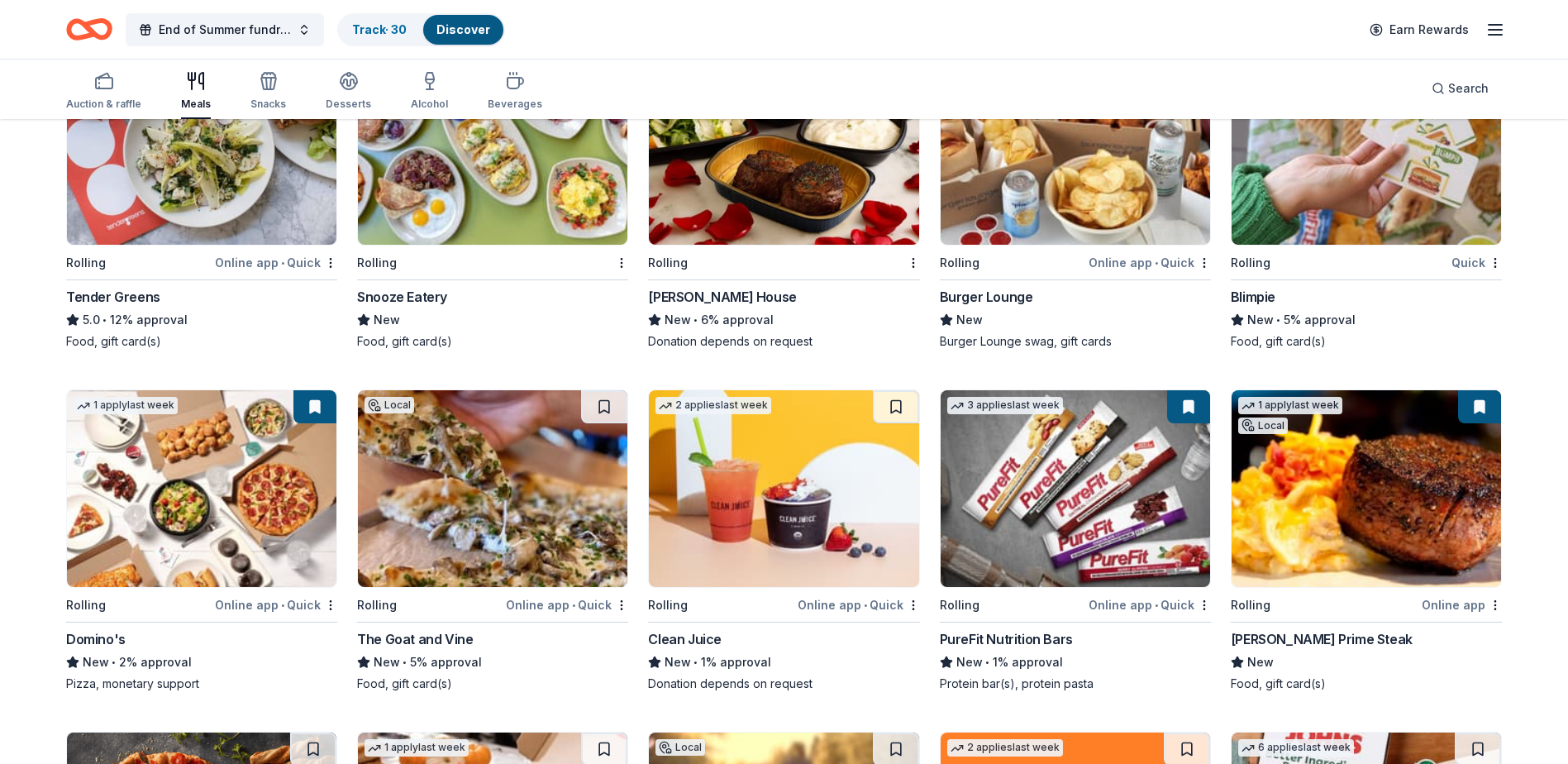
scroll to position [3025, 0]
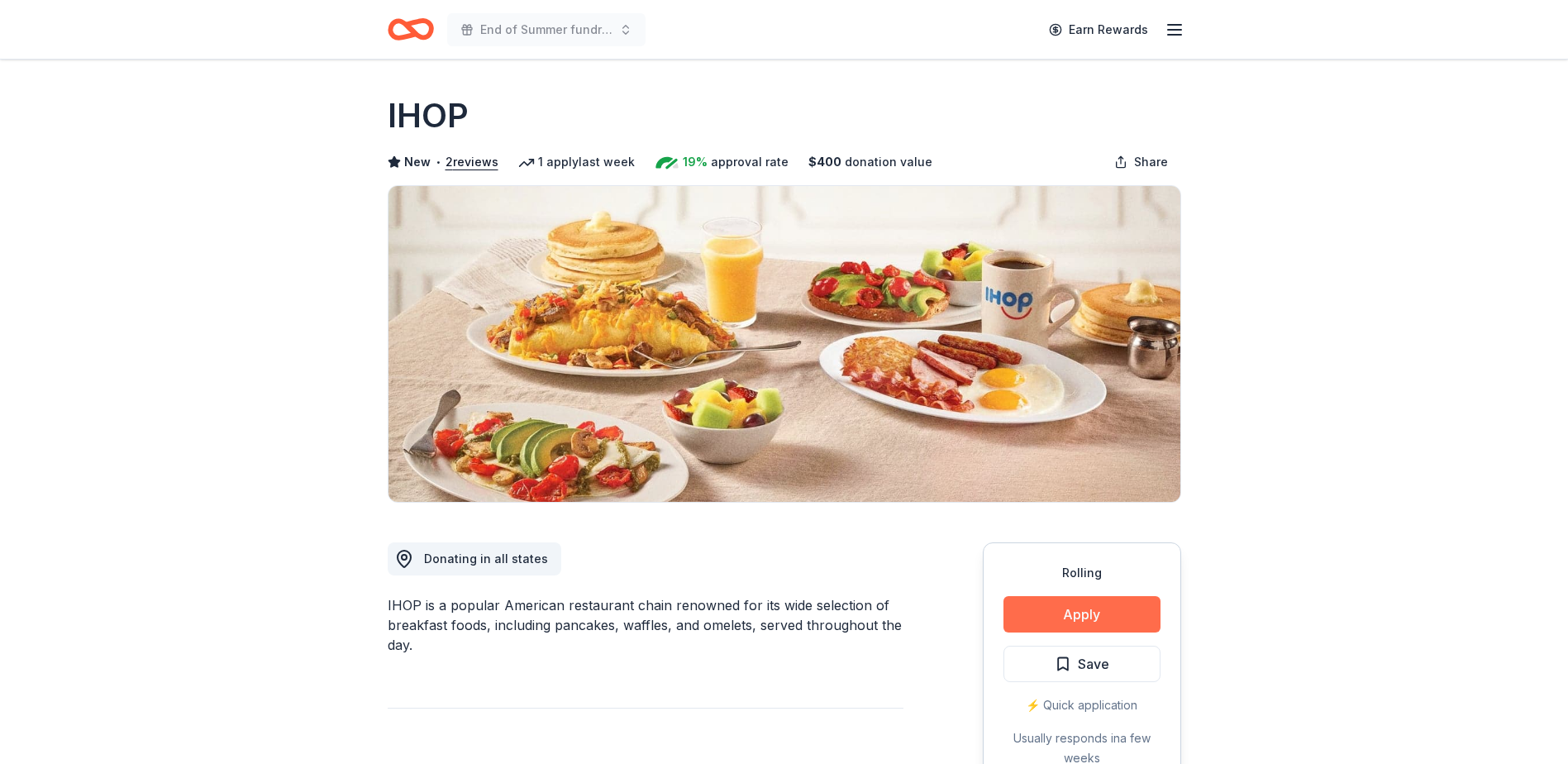
click at [1035, 605] on button "Apply" at bounding box center [1082, 613] width 157 height 36
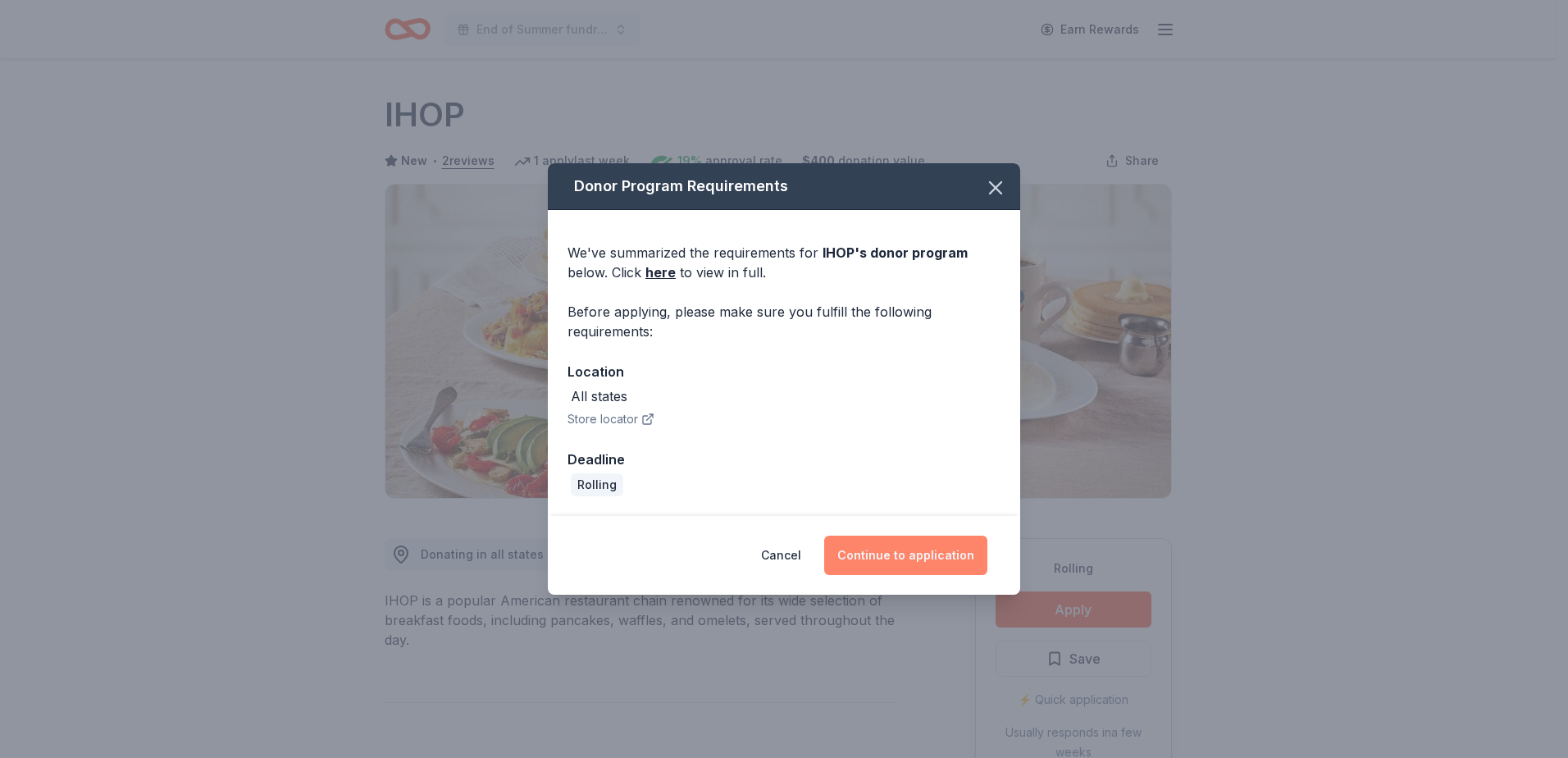
click at [906, 566] on button "Continue to application" at bounding box center [906, 555] width 164 height 39
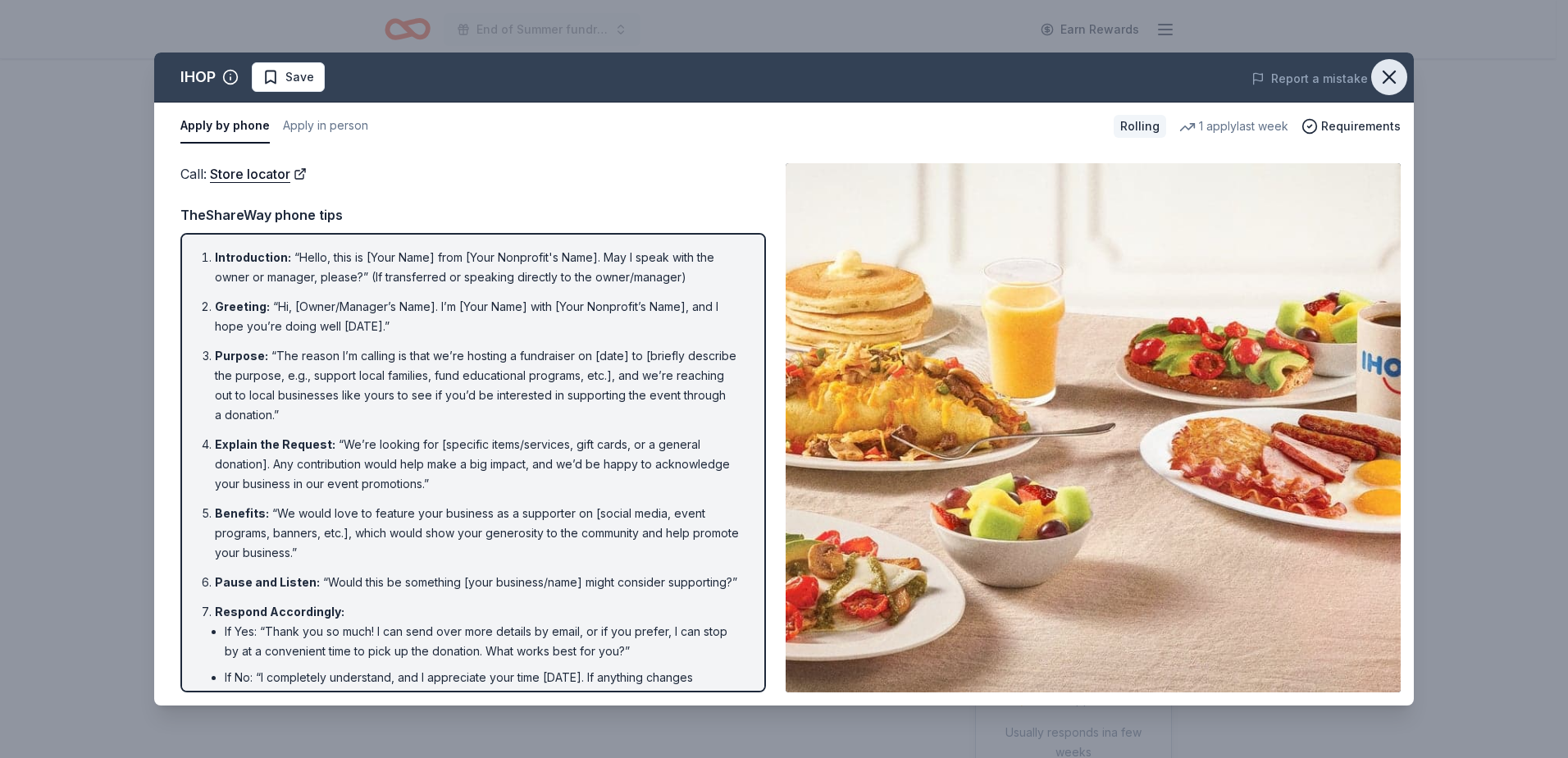
click at [1391, 76] on icon "button" at bounding box center [1390, 77] width 12 height 12
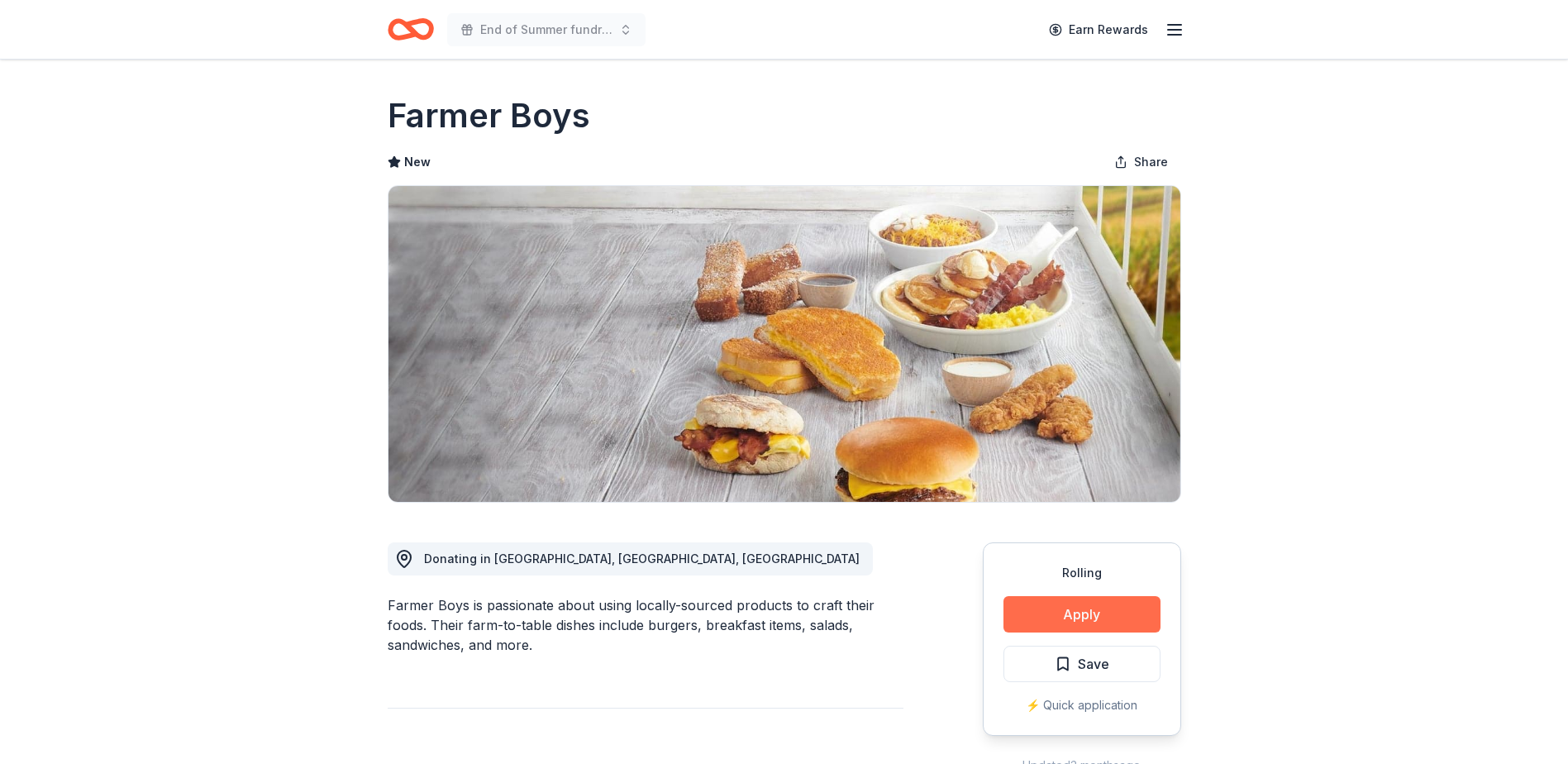
click at [1059, 620] on button "Apply" at bounding box center [1082, 613] width 157 height 36
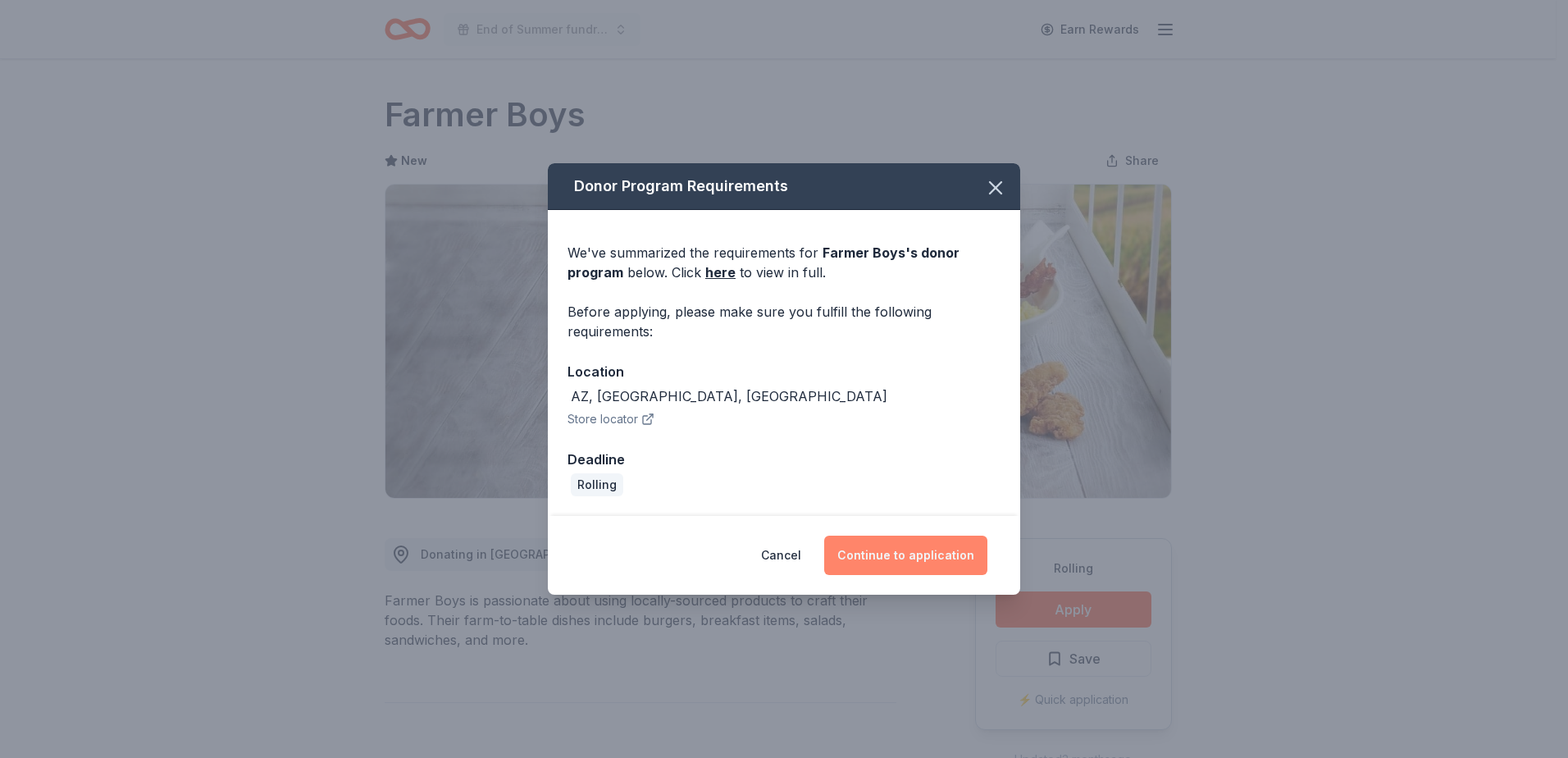
click at [932, 550] on button "Continue to application" at bounding box center [906, 555] width 164 height 39
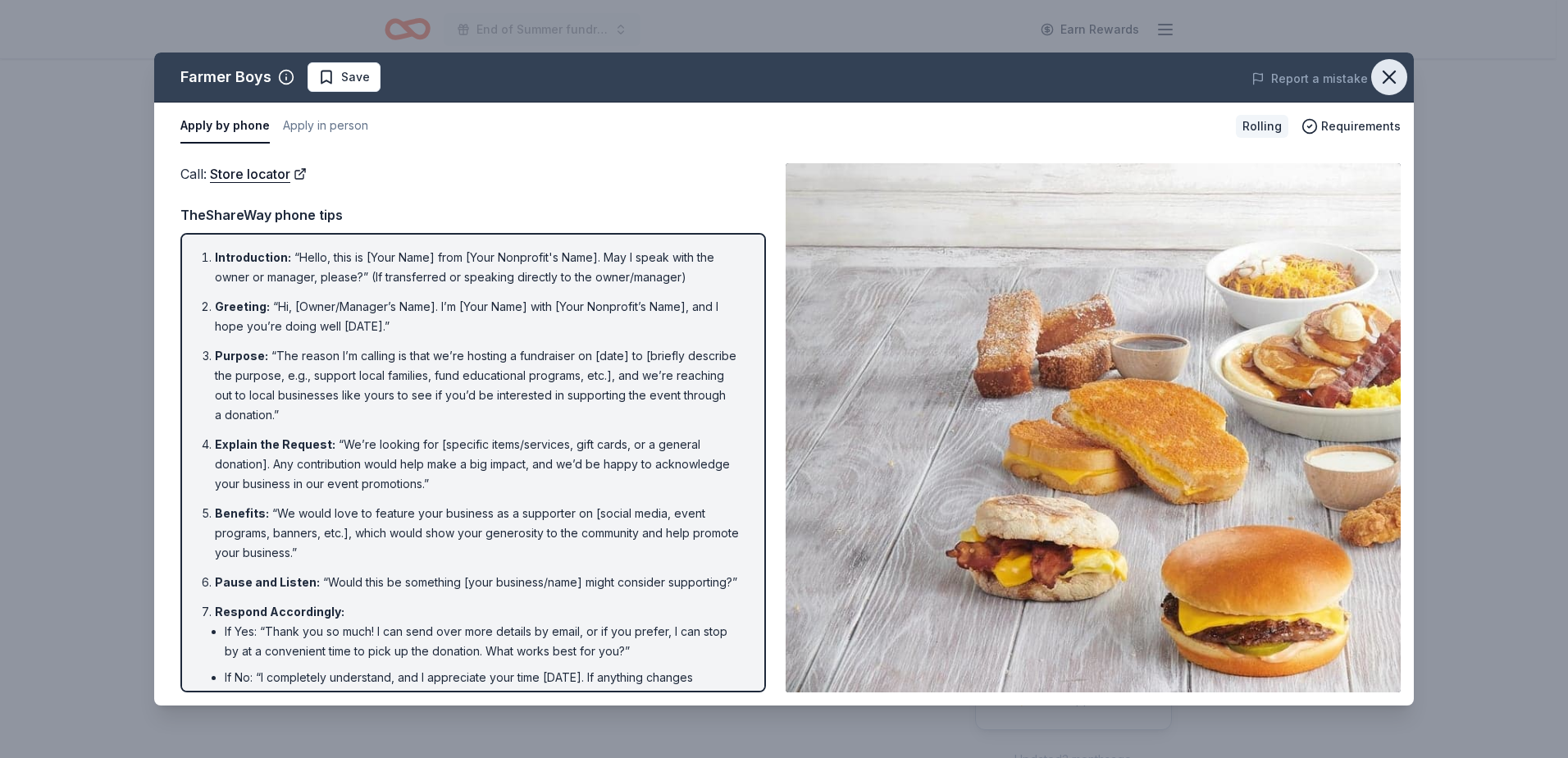
click at [1399, 72] on icon "button" at bounding box center [1390, 77] width 23 height 23
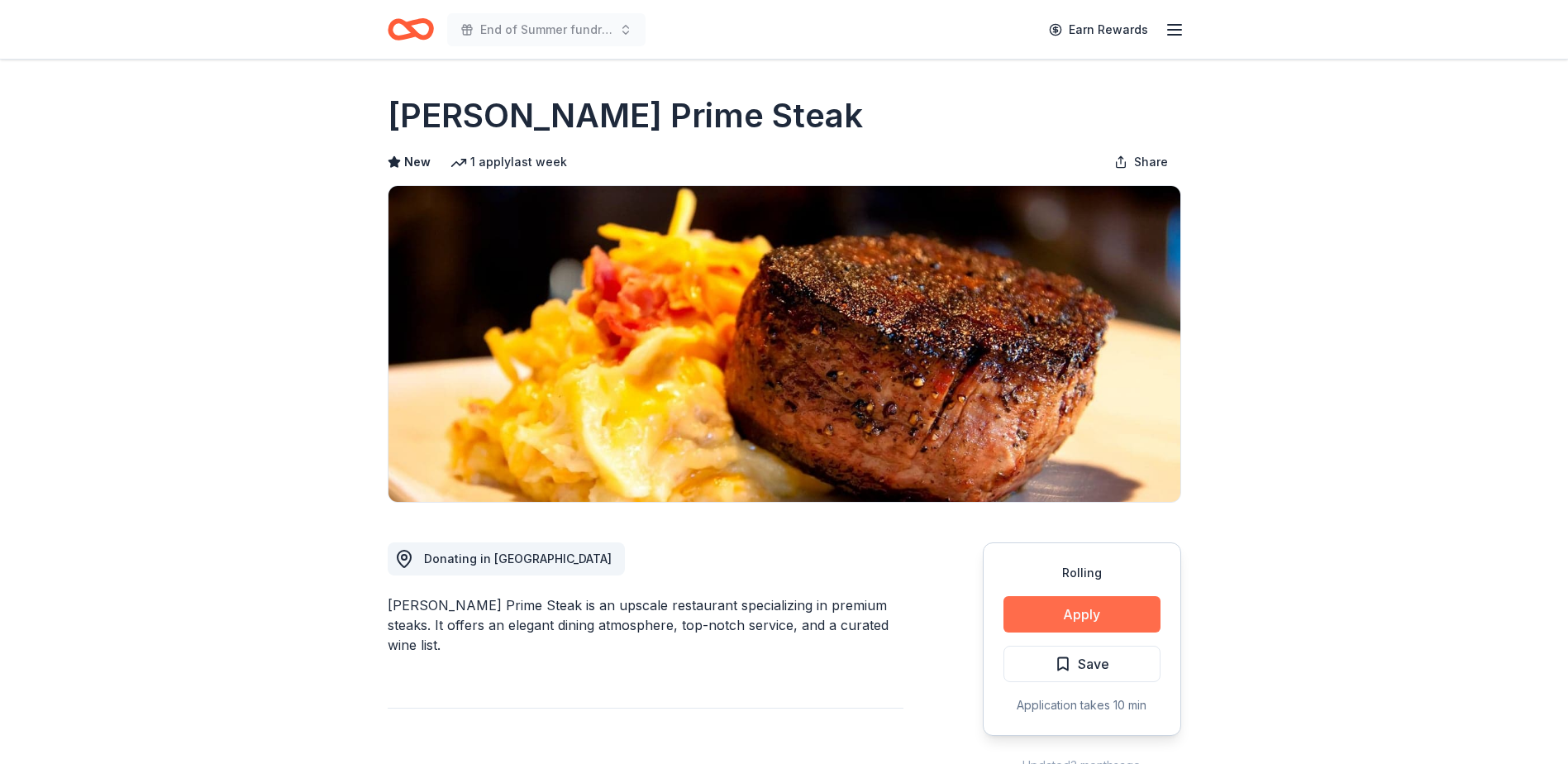
click at [1089, 610] on button "Apply" at bounding box center [1082, 613] width 157 height 36
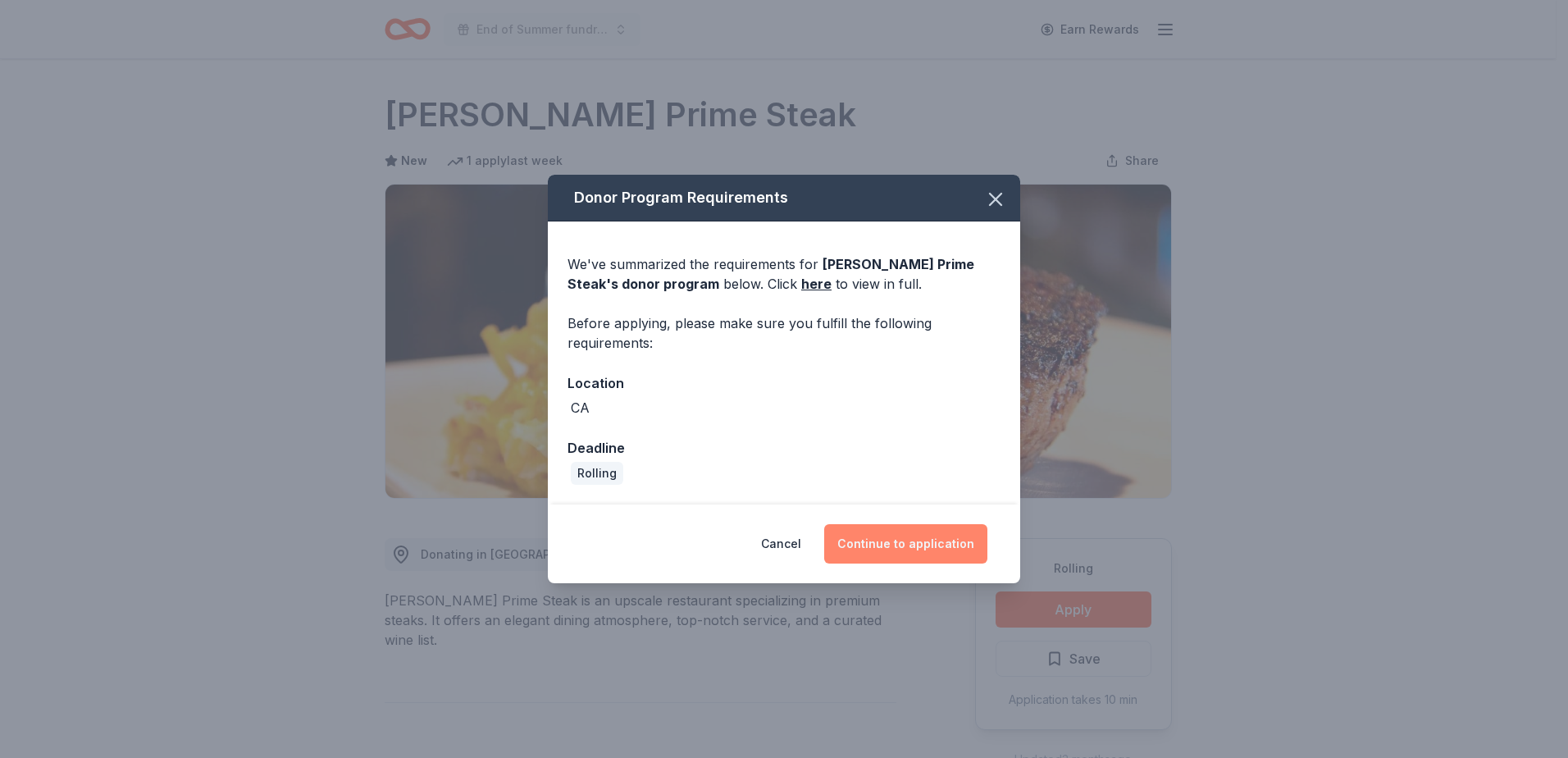
click at [939, 541] on button "Continue to application" at bounding box center [906, 543] width 164 height 39
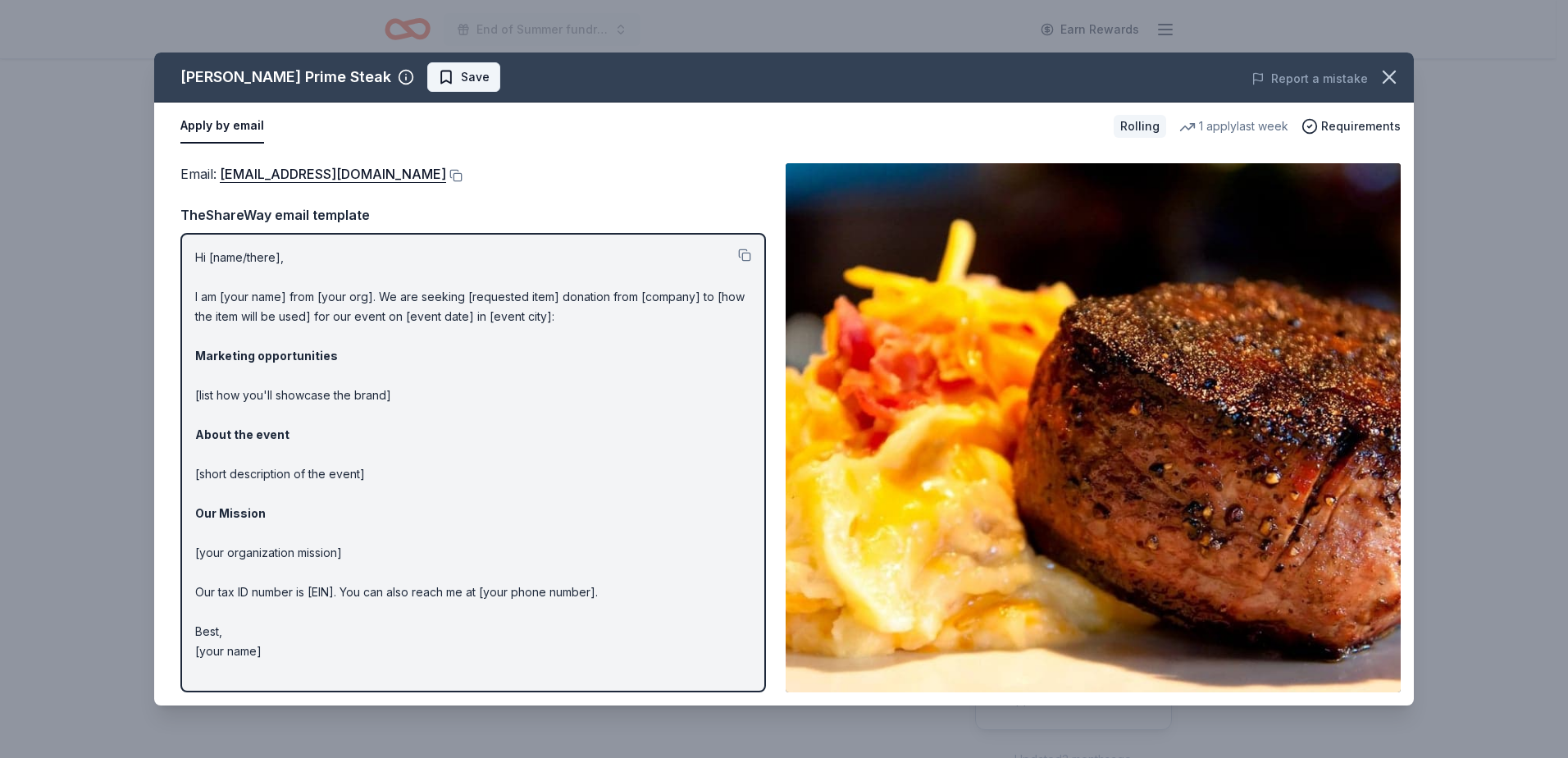
click at [461, 76] on span "Save" at bounding box center [475, 77] width 29 height 20
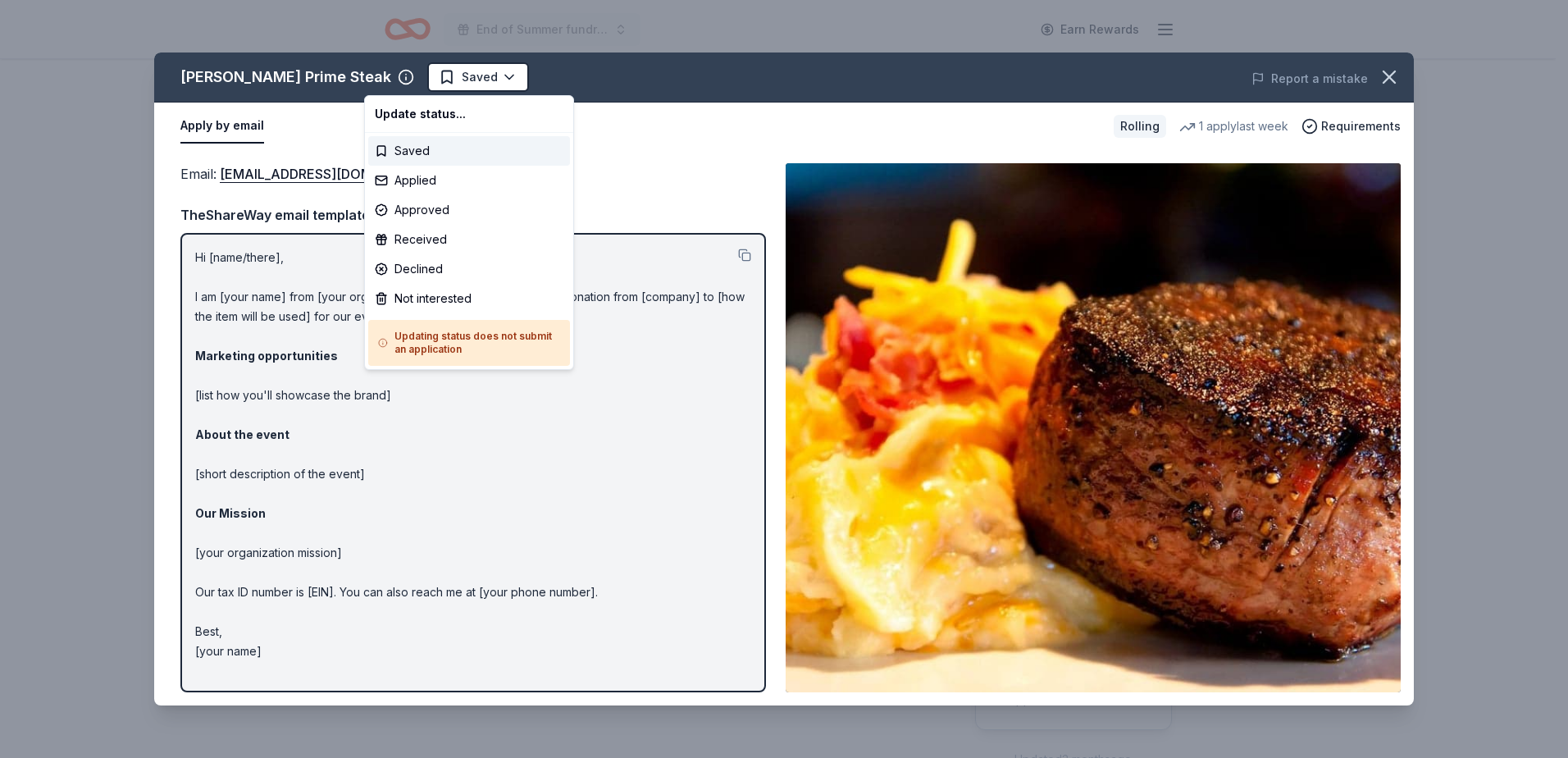
click at [416, 76] on html "End of Summer fundraiser Earn Rewards Rolling Share Hanna's Prime Steak New 1 a…" at bounding box center [784, 379] width 1568 height 758
click at [418, 175] on div "Applied" at bounding box center [469, 181] width 202 height 30
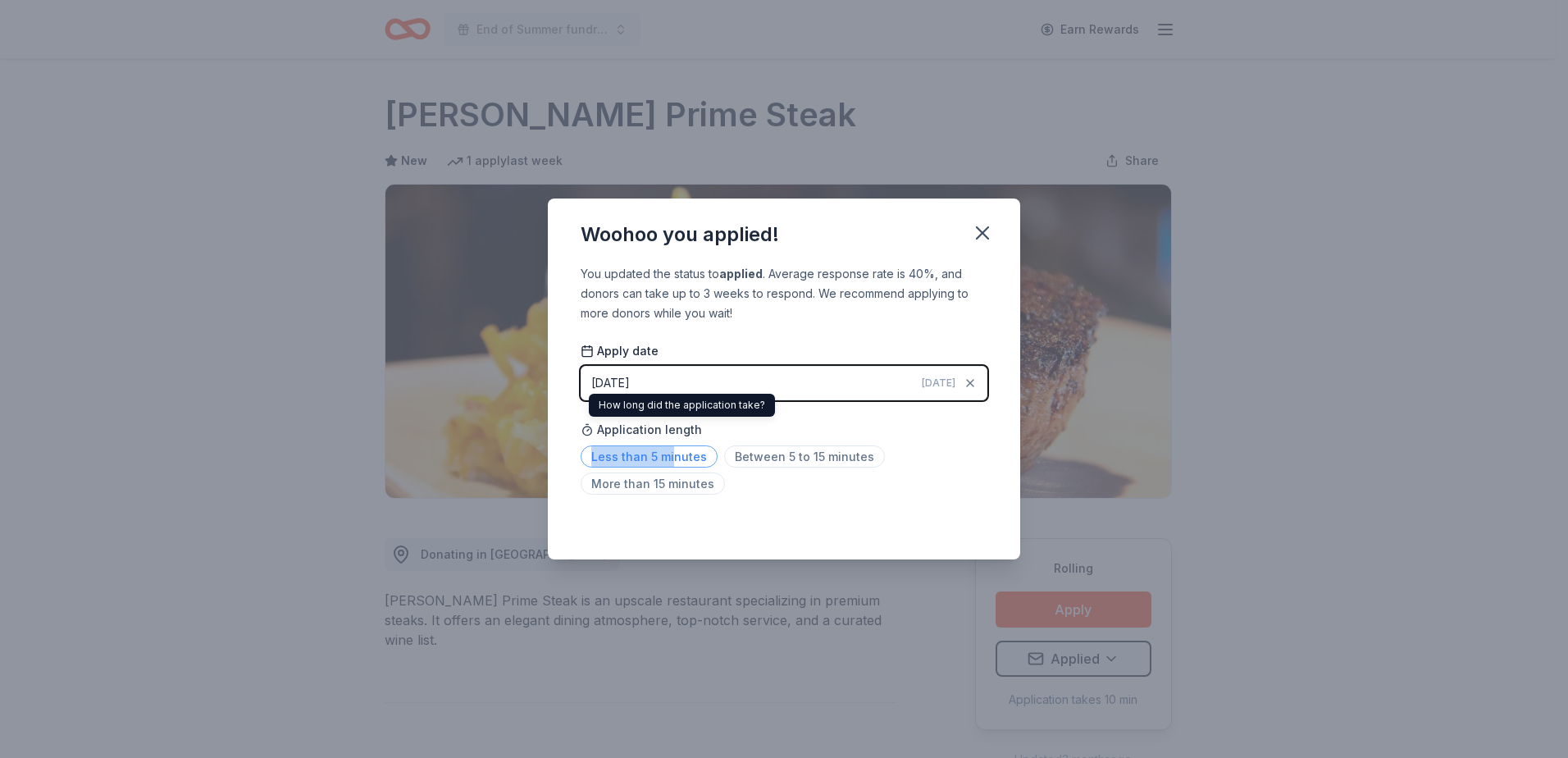
click at [669, 449] on div "Application length Less than 5 minutes Between 5 to 15 minutes More than 15 min…" at bounding box center [784, 457] width 407 height 87
click at [671, 456] on span "Less than 5 minutes" at bounding box center [649, 457] width 137 height 22
click at [664, 459] on span "Less than 5 minutes" at bounding box center [649, 457] width 137 height 22
click at [974, 237] on icon "button" at bounding box center [983, 233] width 23 height 23
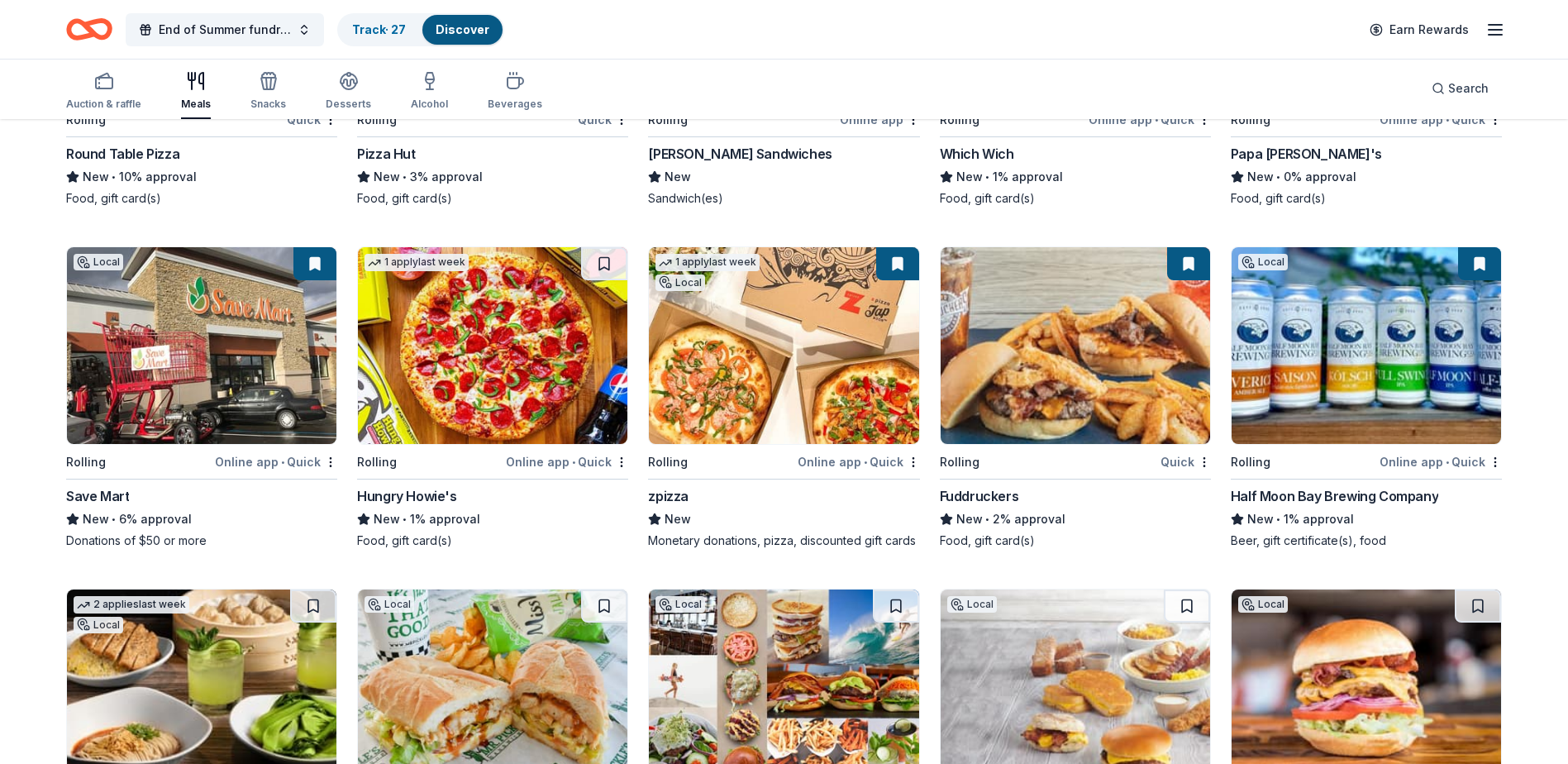
scroll to position [3940, 0]
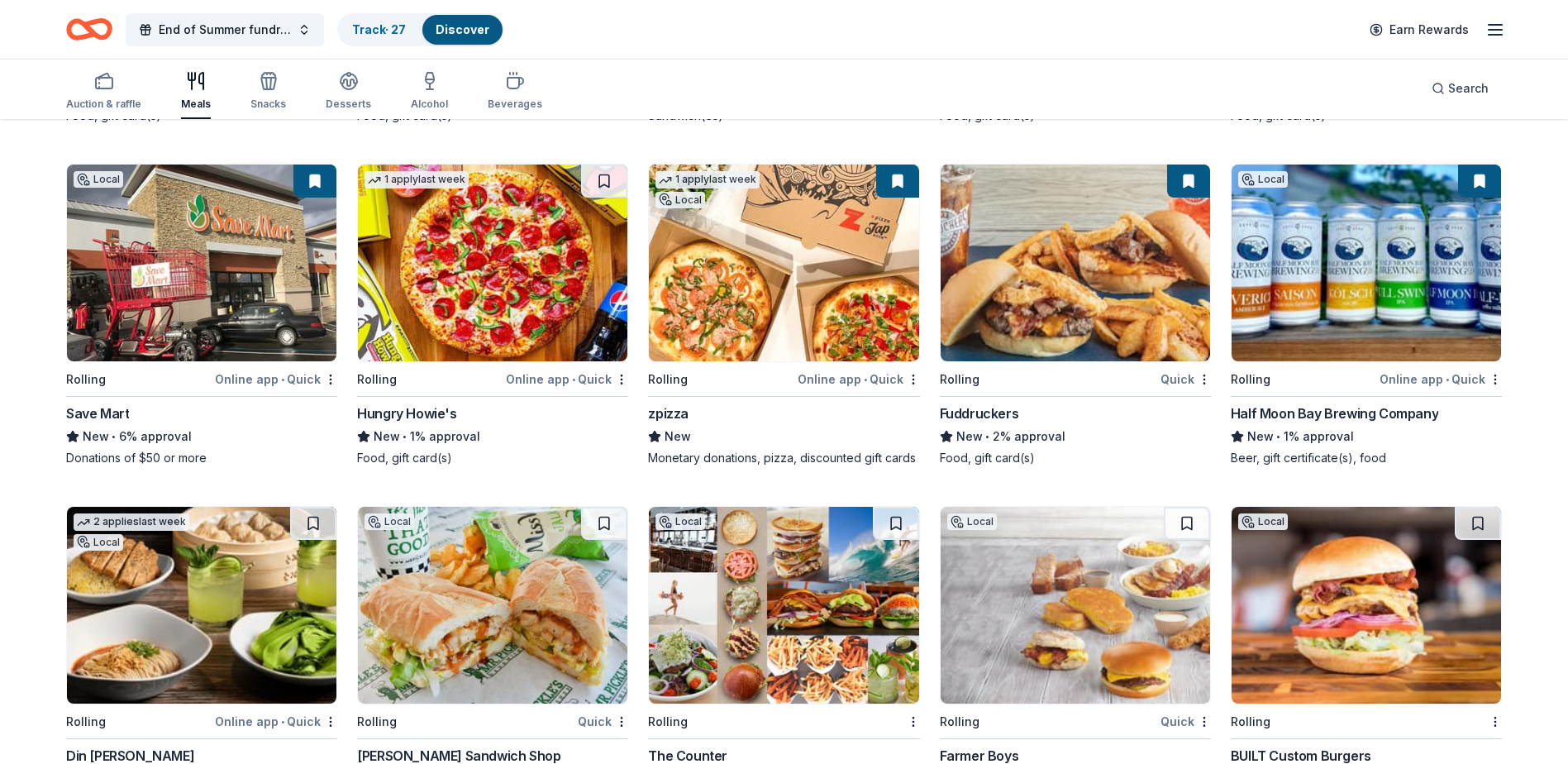
click at [244, 289] on img at bounding box center [202, 263] width 269 height 197
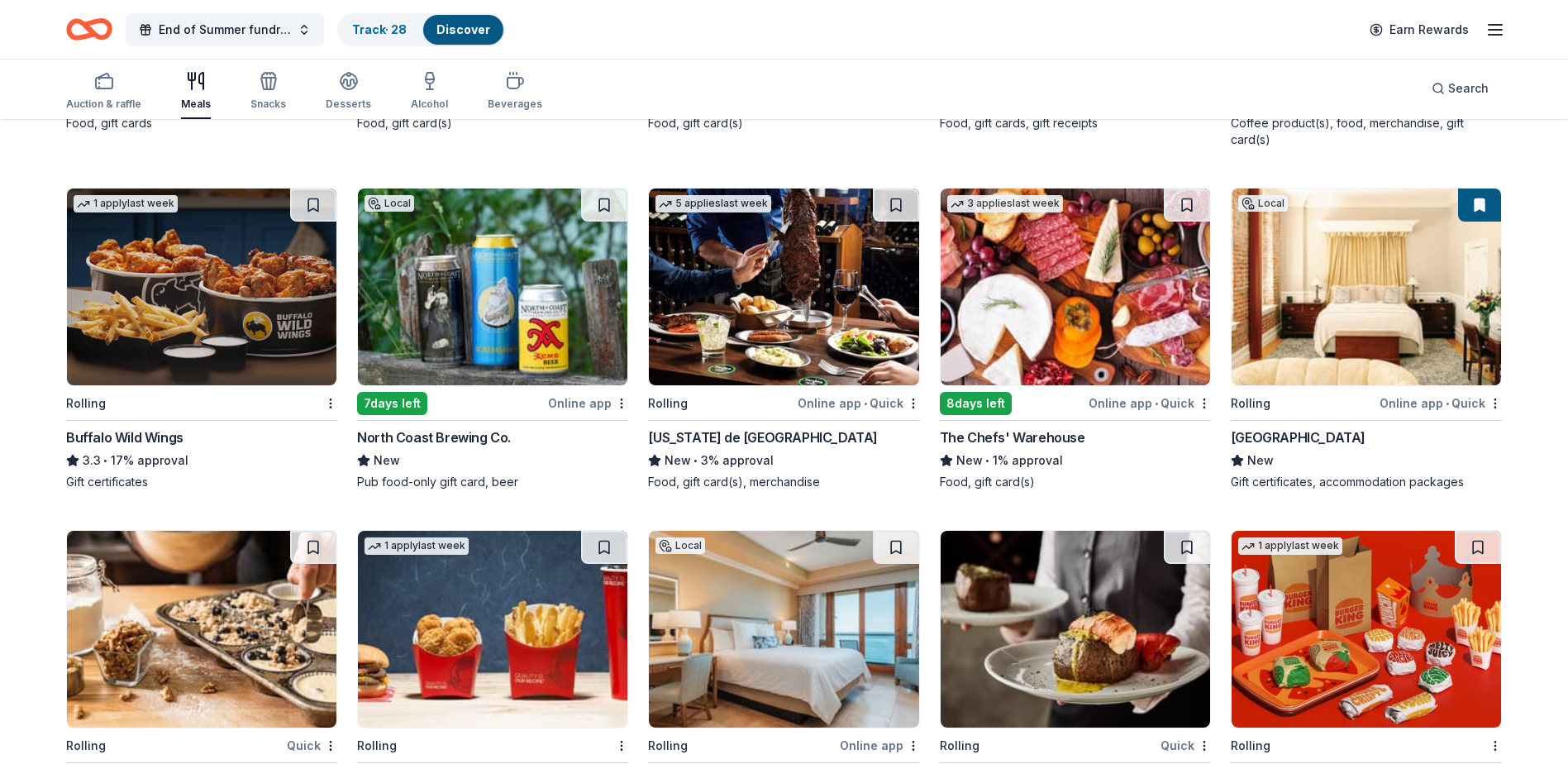
scroll to position [2203, 0]
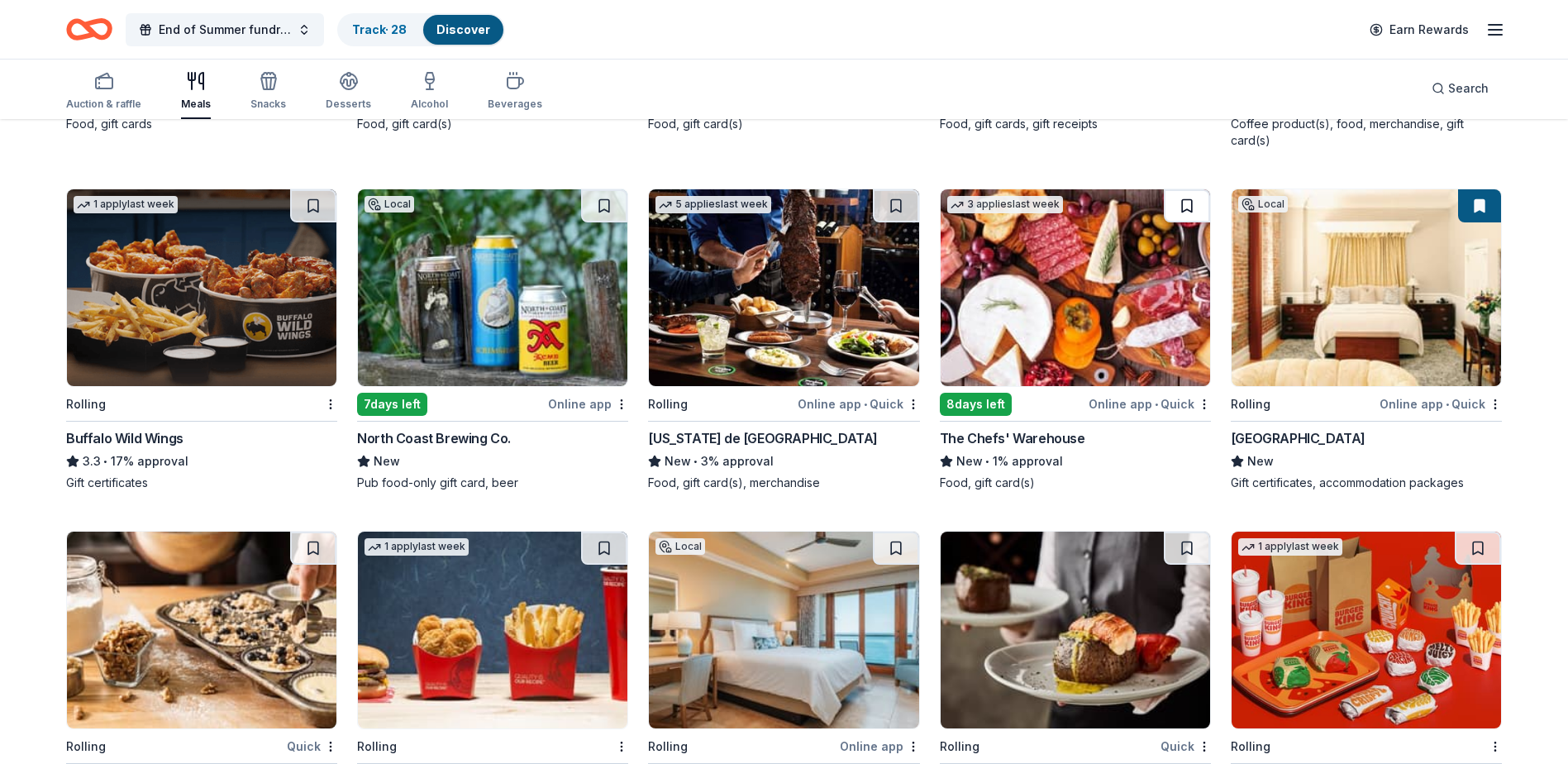
click at [1193, 203] on button at bounding box center [1186, 206] width 46 height 33
click at [1182, 199] on button at bounding box center [1187, 206] width 43 height 33
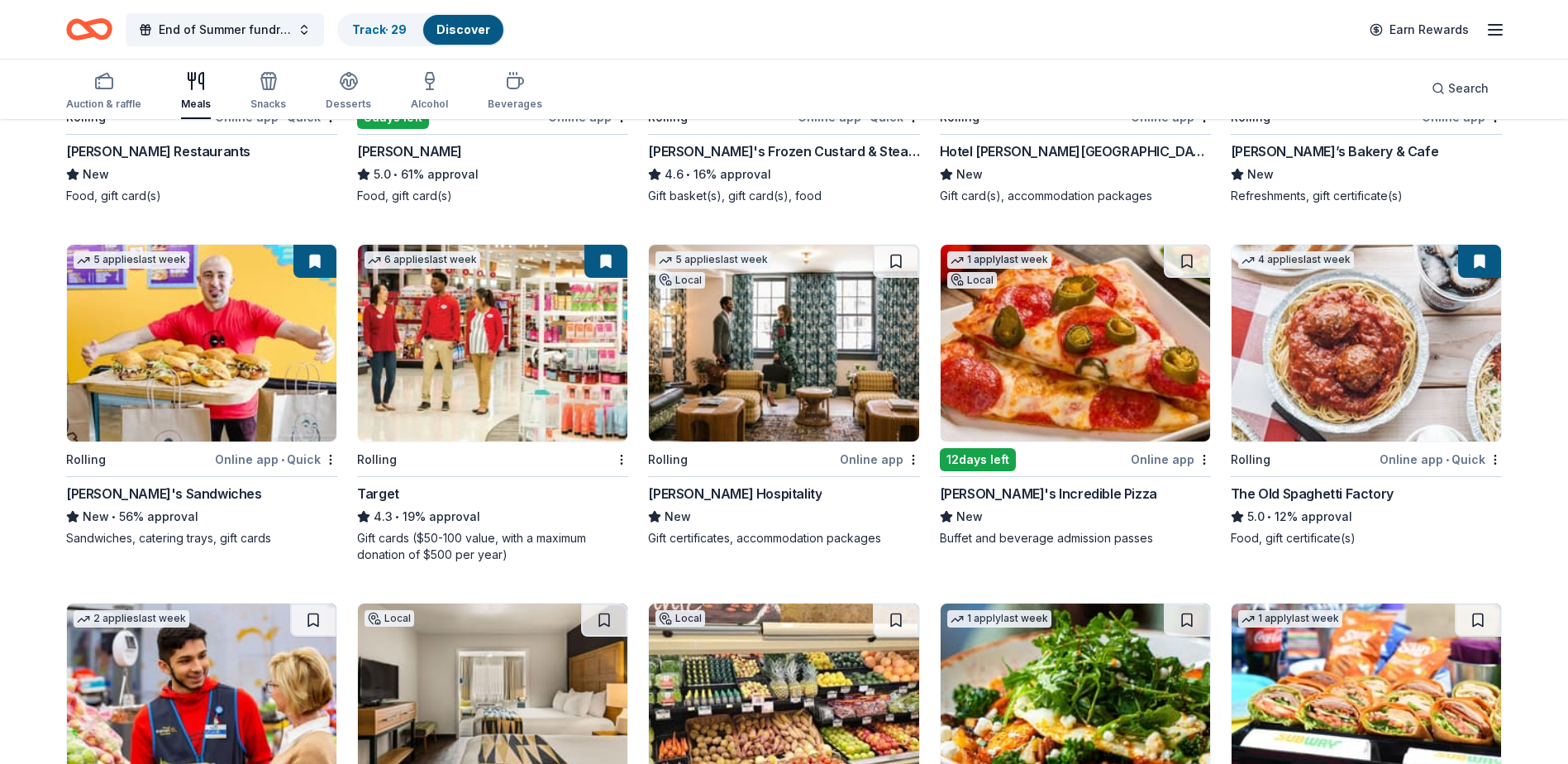
scroll to position [413, 0]
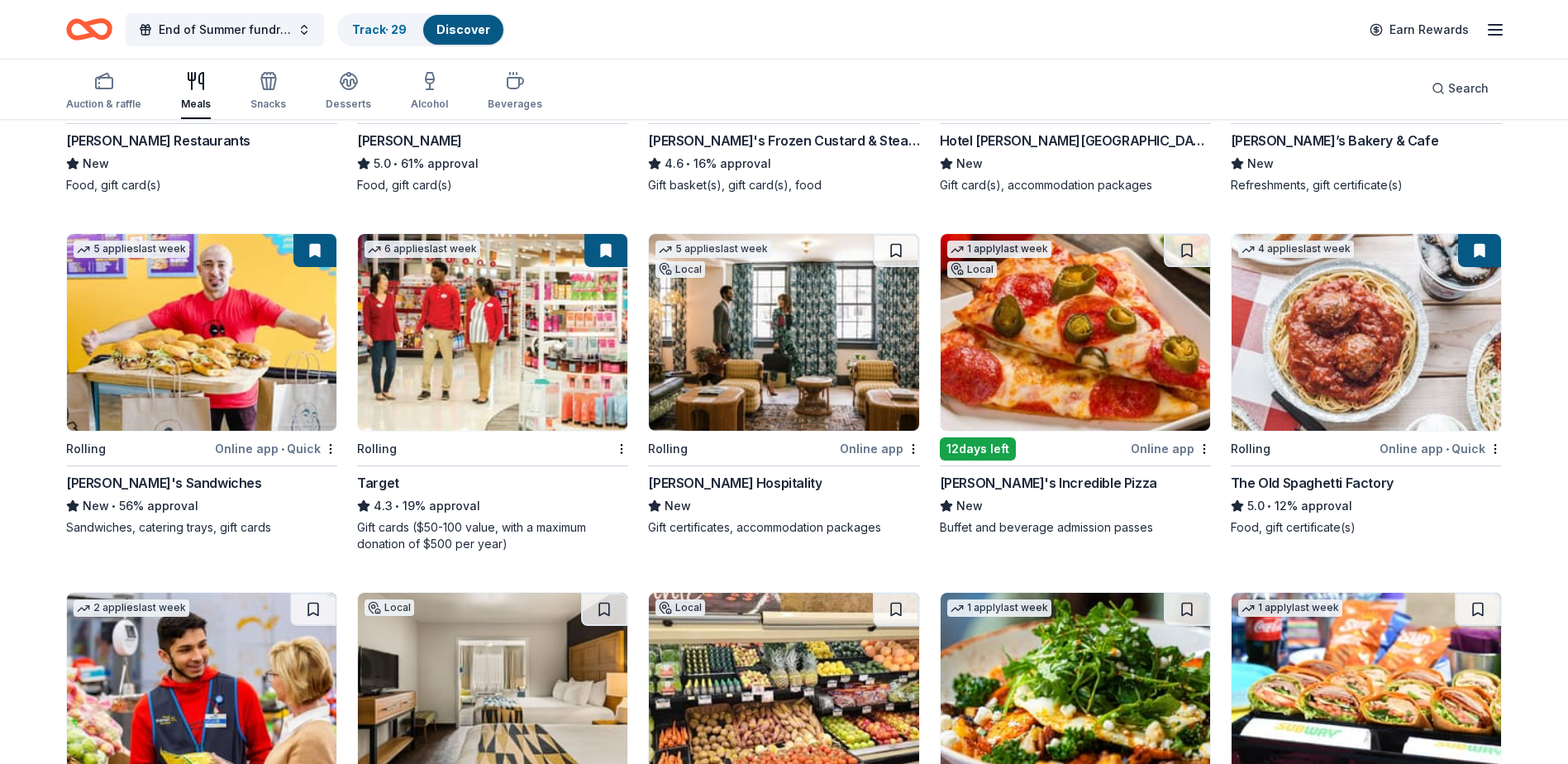
click at [318, 254] on button at bounding box center [314, 251] width 43 height 33
click at [280, 309] on img at bounding box center [202, 332] width 269 height 197
click at [804, 362] on img at bounding box center [784, 332] width 269 height 197
click at [886, 249] on button at bounding box center [896, 251] width 46 height 33
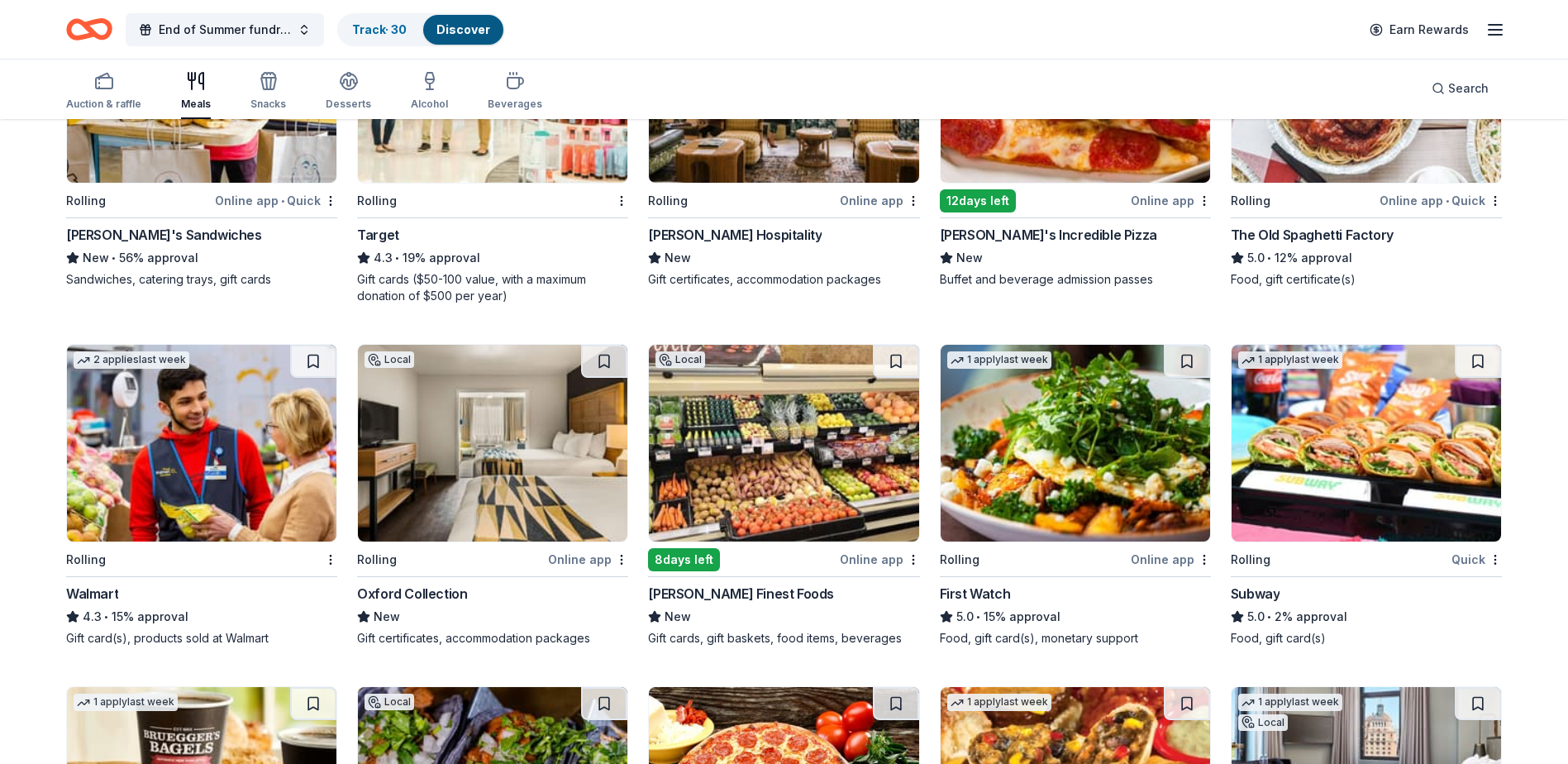
scroll to position [744, 0]
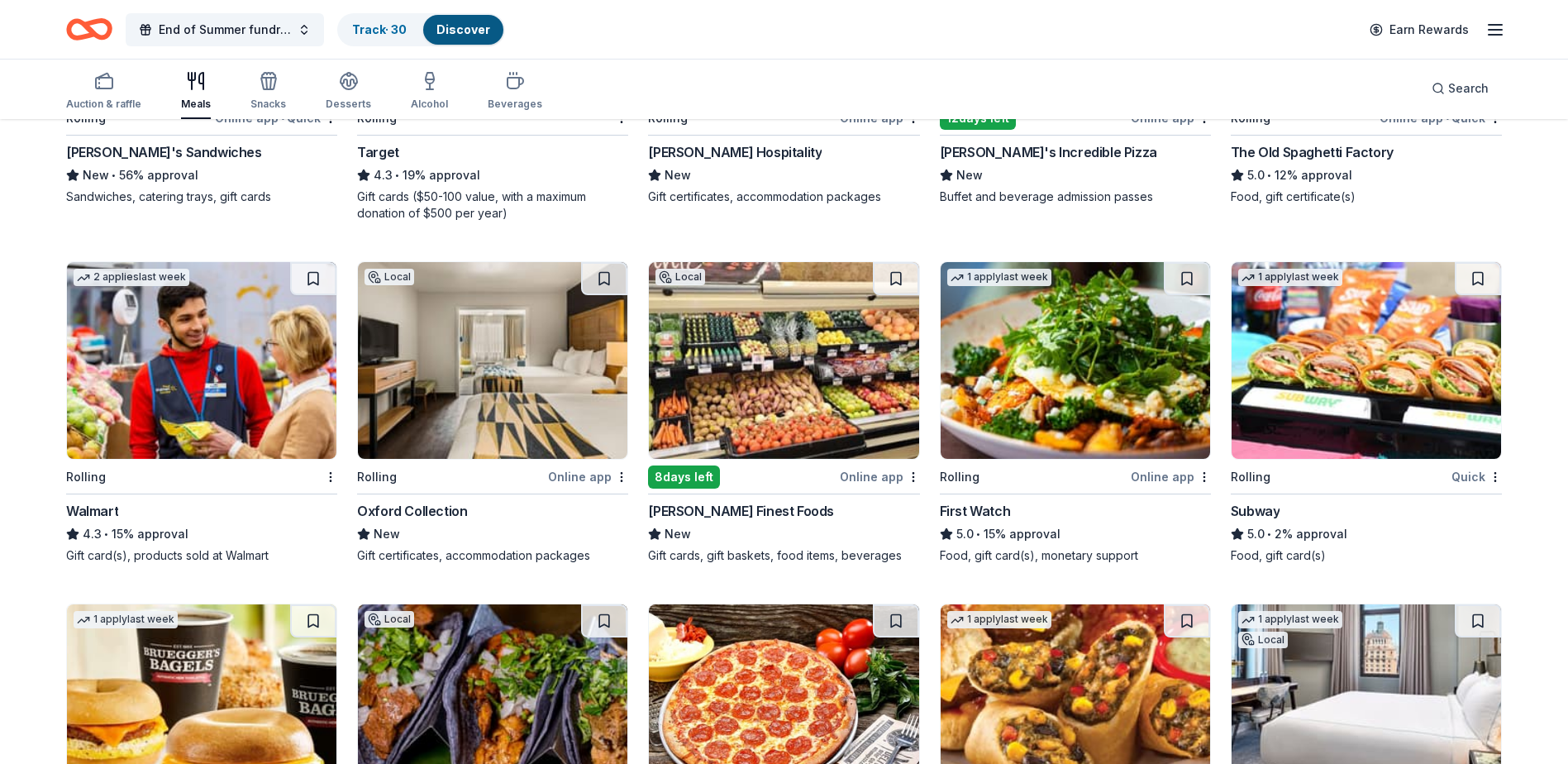
click at [1087, 379] on img at bounding box center [1075, 360] width 269 height 197
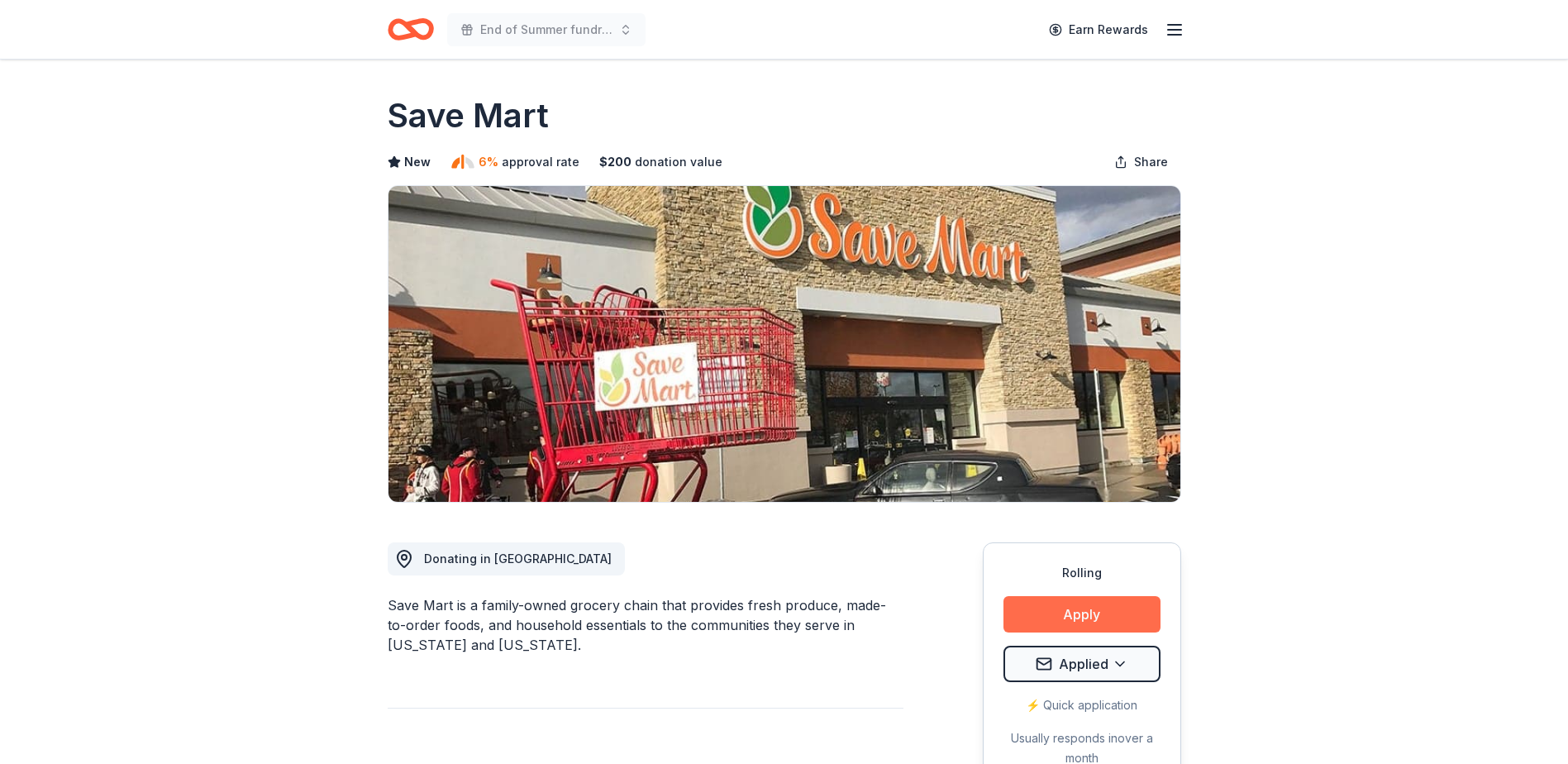
click at [1036, 625] on button "Apply" at bounding box center [1082, 613] width 157 height 36
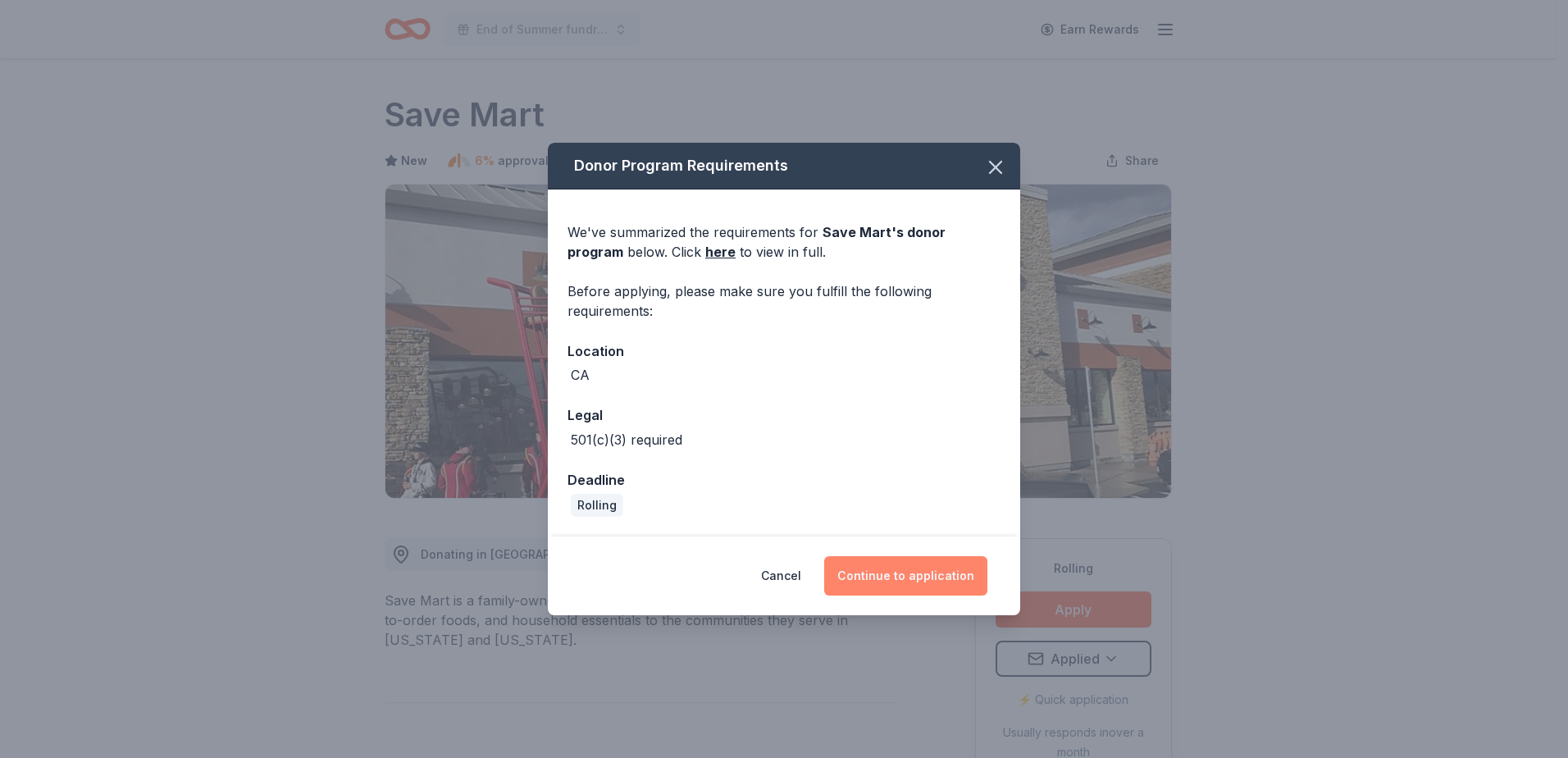
click at [882, 571] on button "Continue to application" at bounding box center [906, 575] width 164 height 39
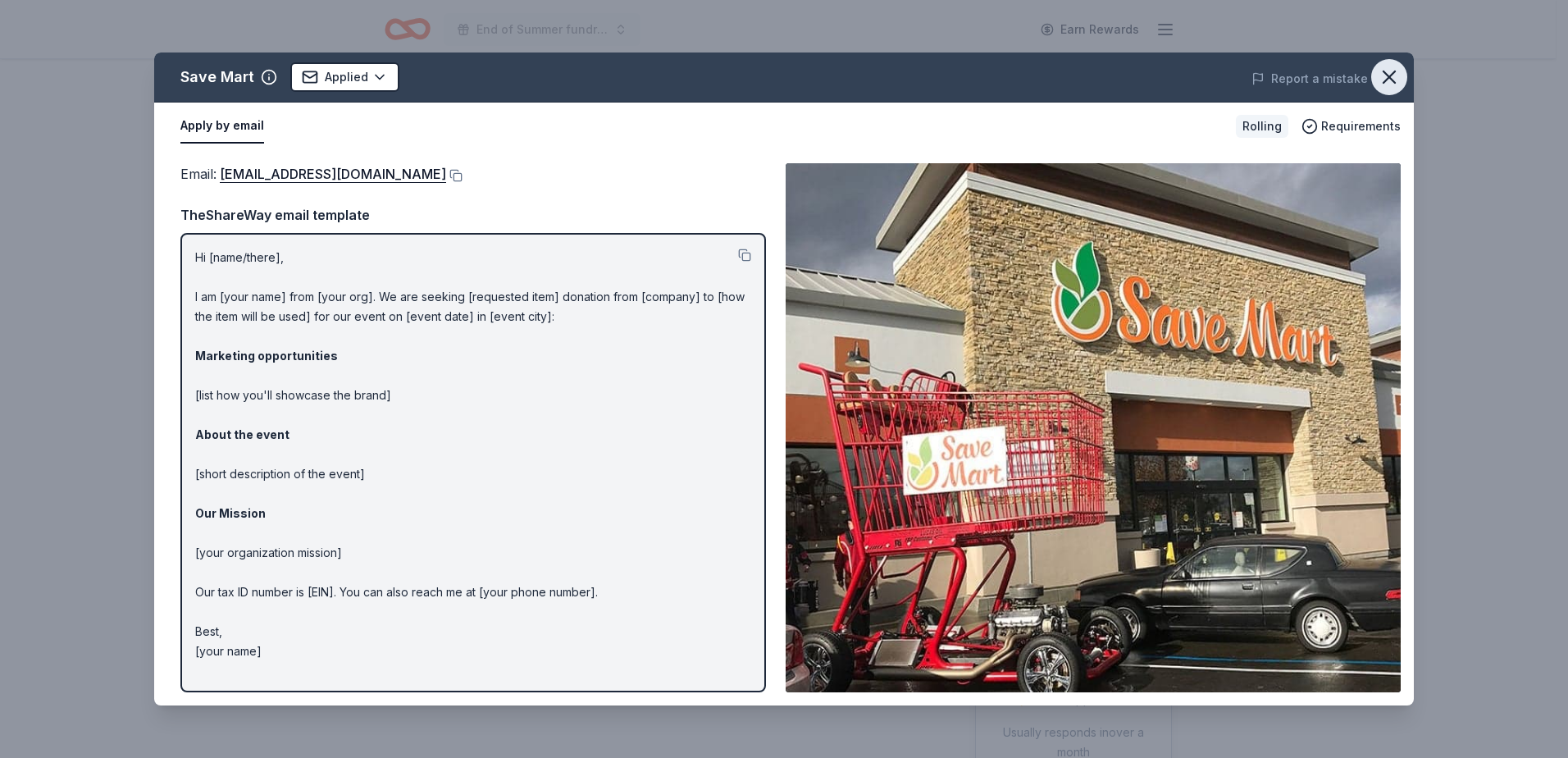
click at [1388, 81] on icon "button" at bounding box center [1390, 77] width 23 height 23
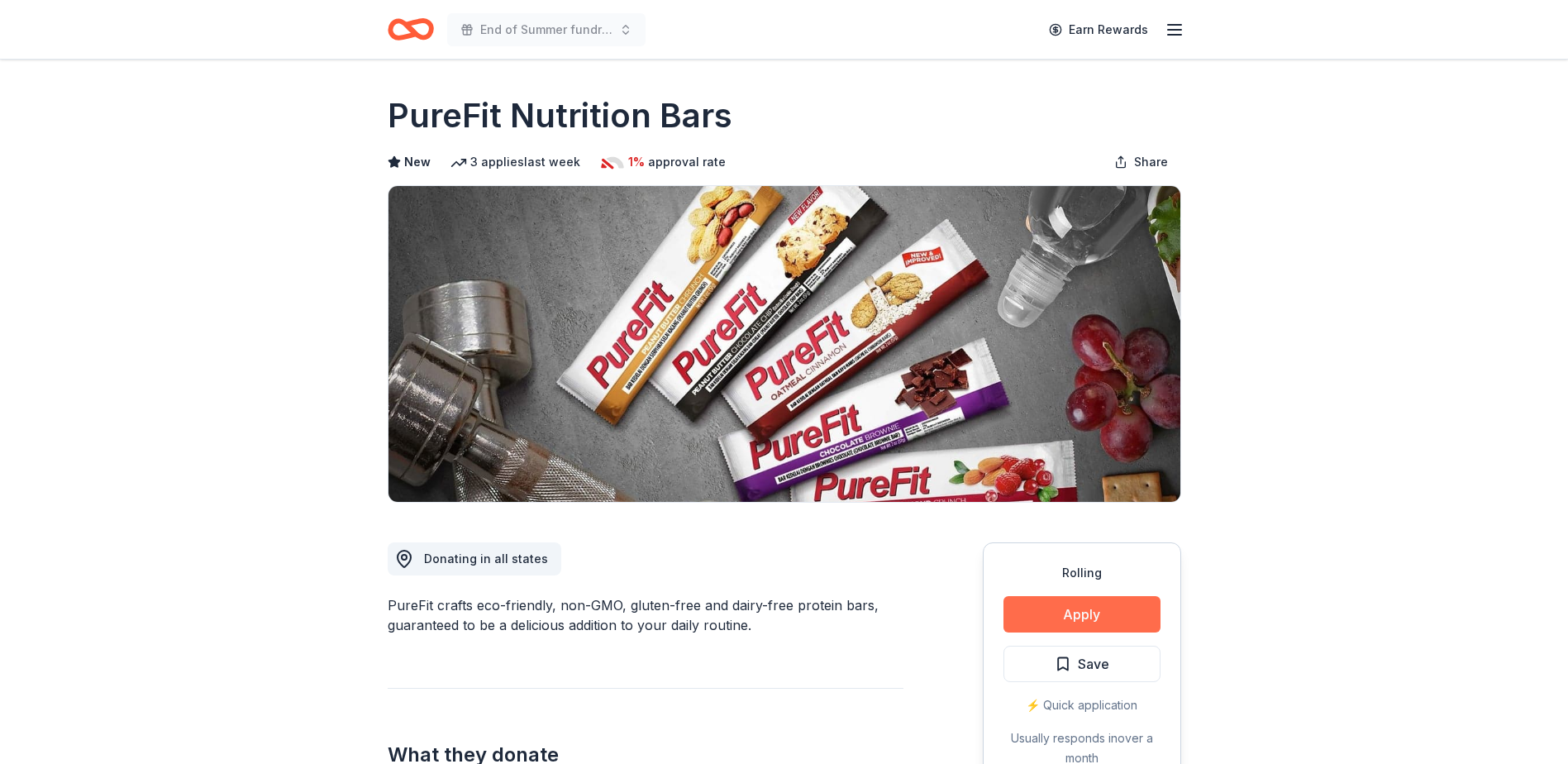
click at [1066, 622] on button "Apply" at bounding box center [1082, 613] width 157 height 36
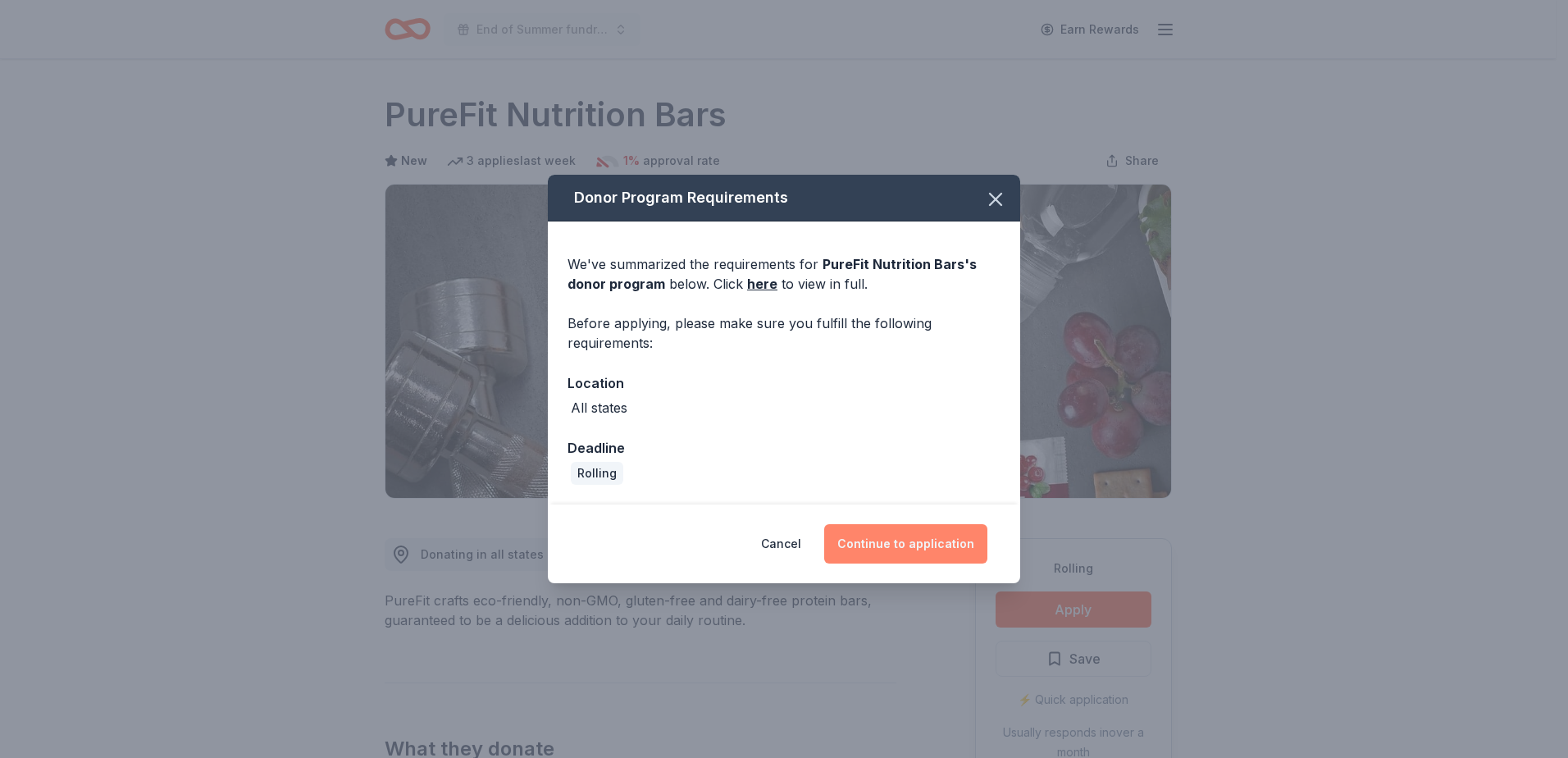
click at [950, 546] on button "Continue to application" at bounding box center [906, 543] width 164 height 39
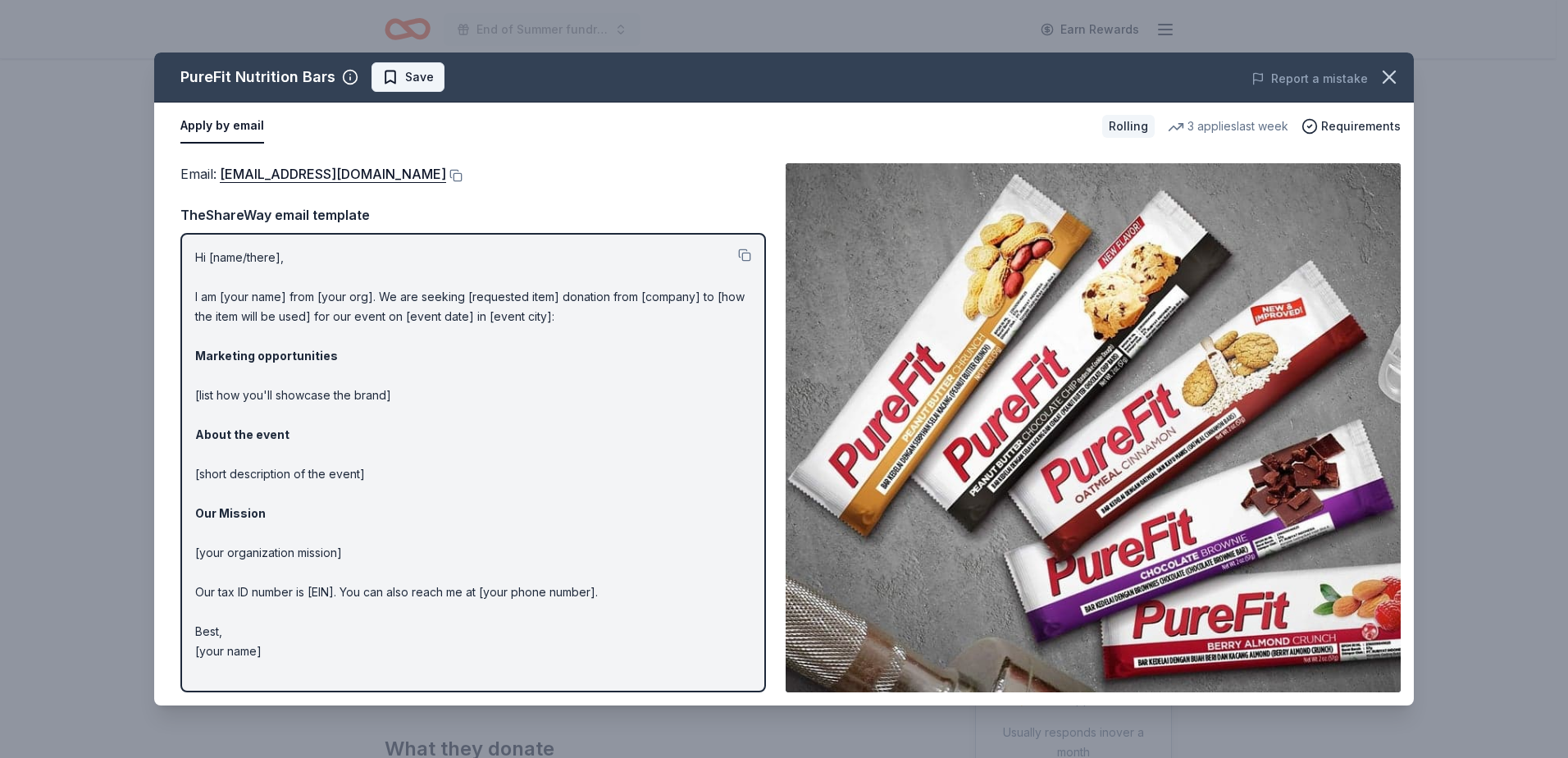
click at [420, 81] on span "Save" at bounding box center [419, 77] width 29 height 20
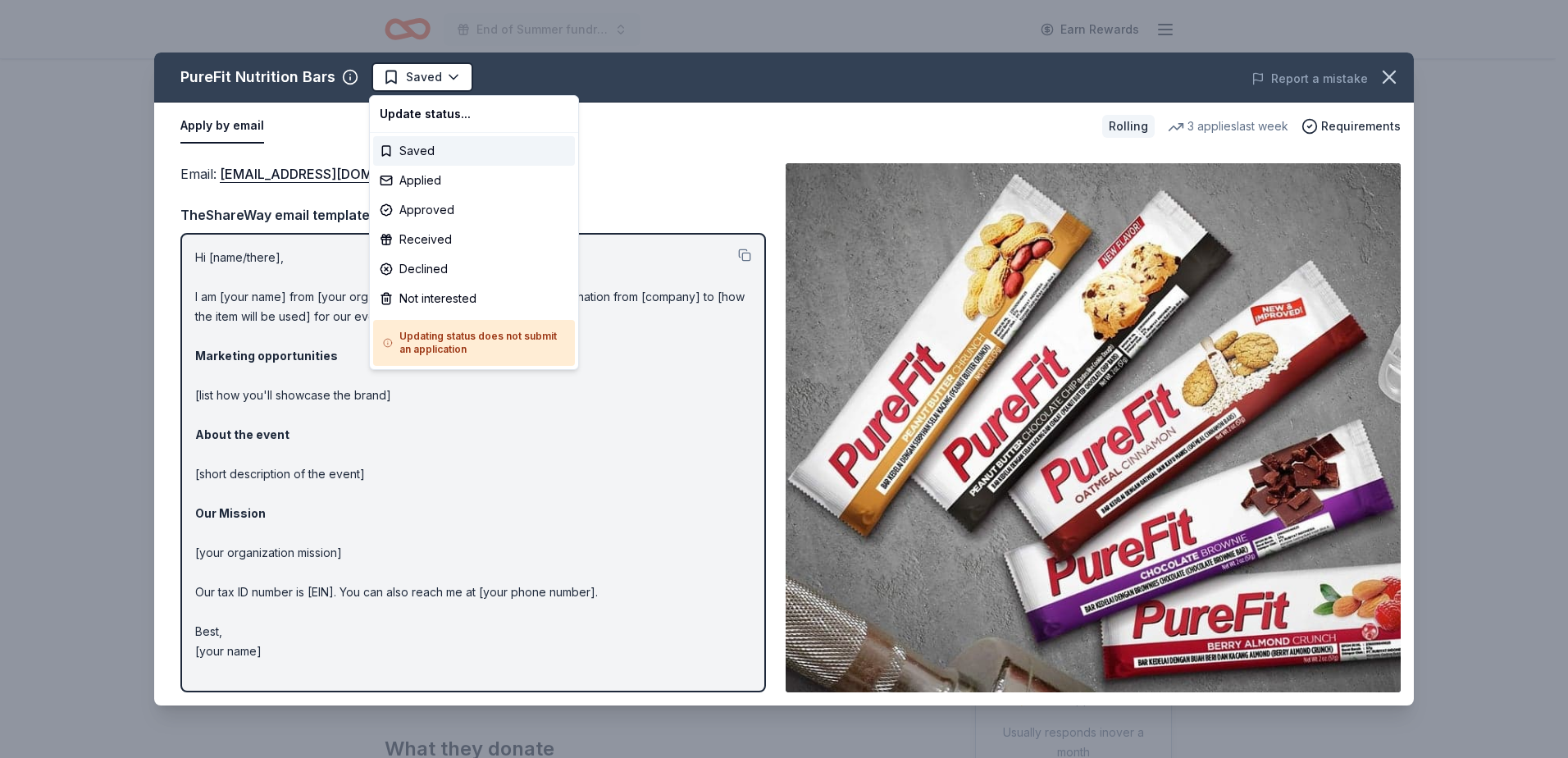
click at [420, 81] on html "End of Summer fundraiser Earn Rewards Rolling Share PureFit Nutrition Bars New …" at bounding box center [784, 379] width 1568 height 758
click at [423, 176] on div "Applied" at bounding box center [474, 181] width 202 height 30
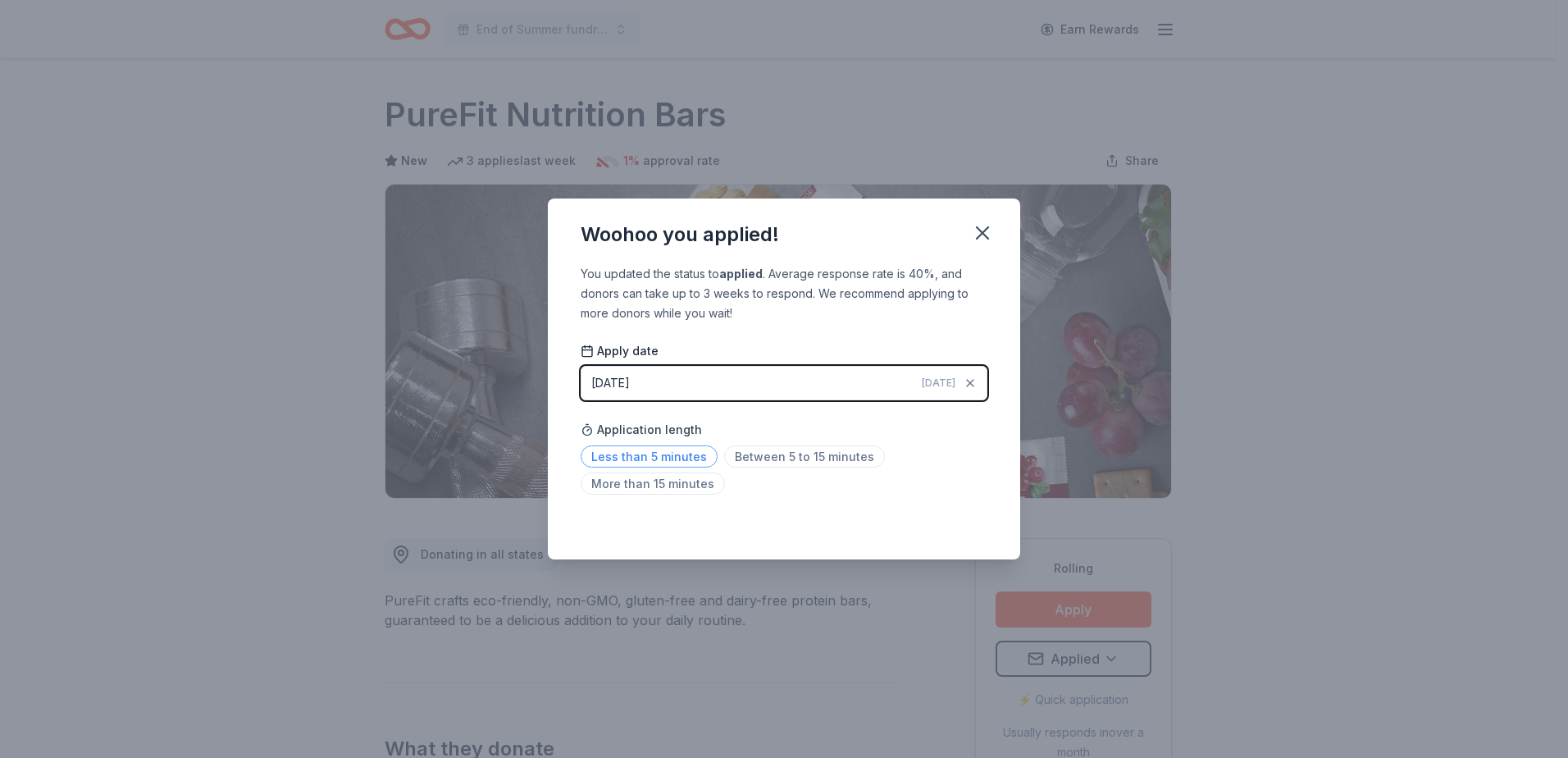
click at [648, 459] on span "Less than 5 minutes" at bounding box center [649, 457] width 137 height 22
click at [987, 232] on icon "button" at bounding box center [983, 233] width 23 height 23
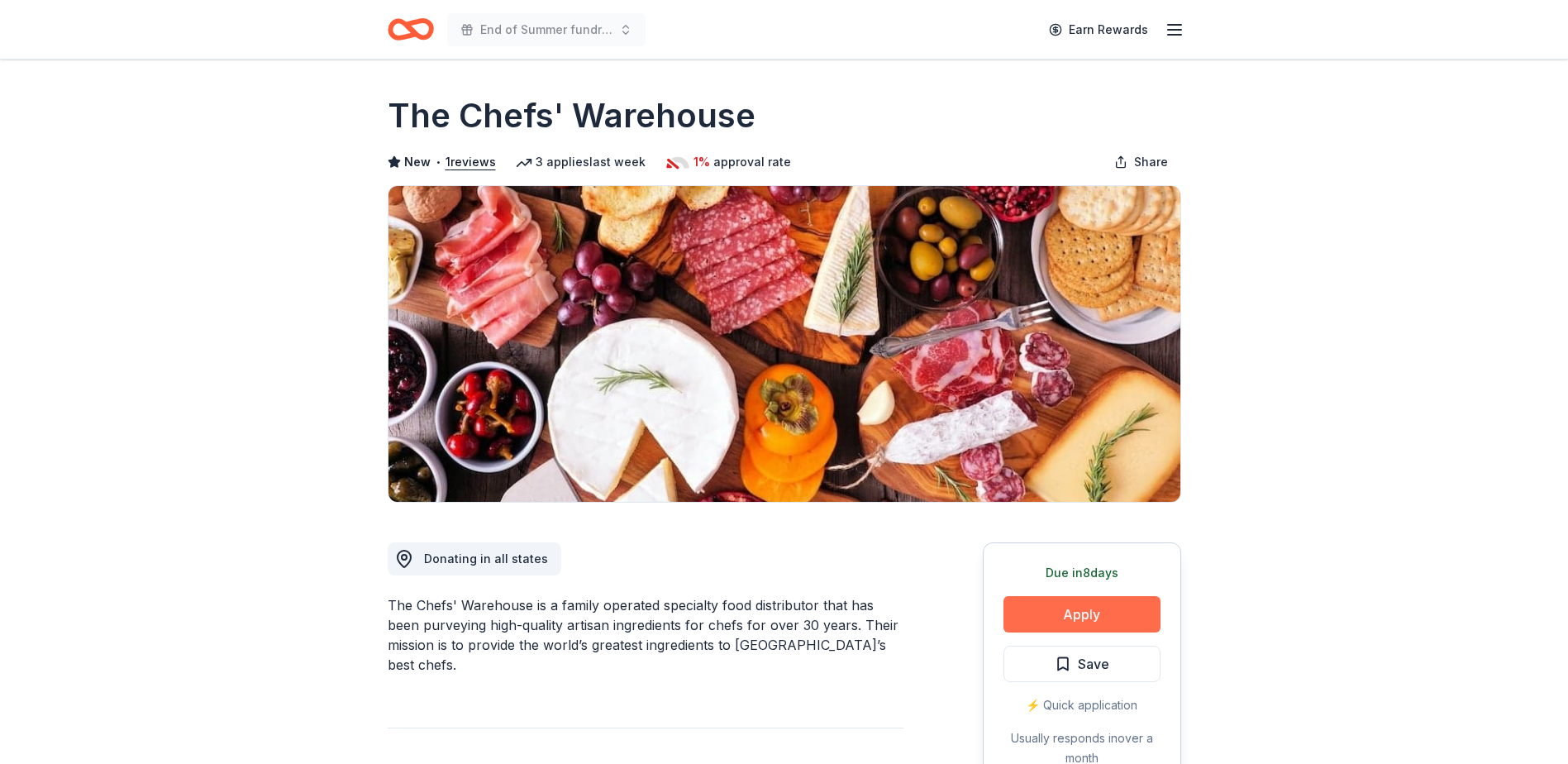
click at [1068, 614] on button "Apply" at bounding box center [1082, 613] width 157 height 36
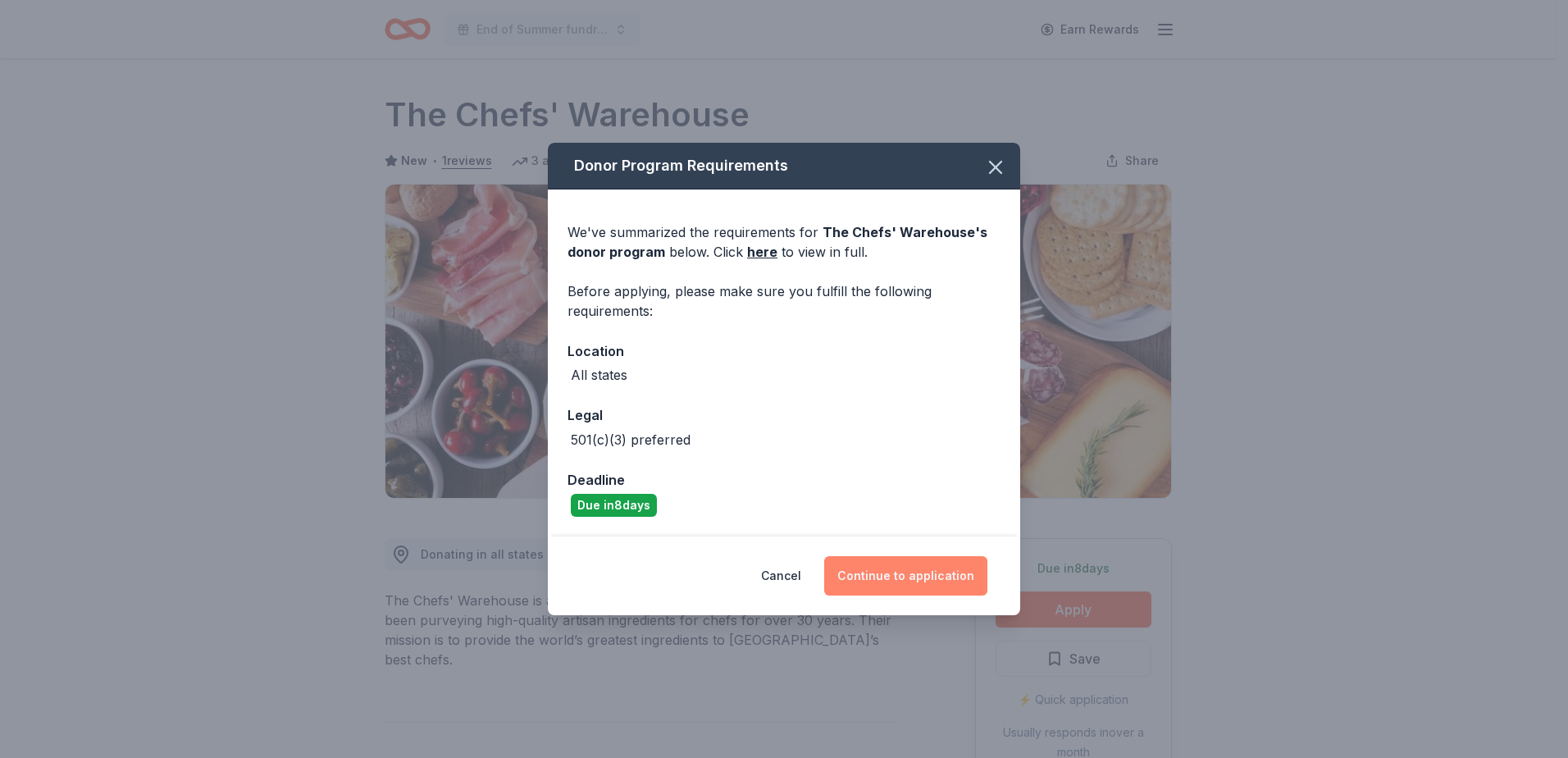
click at [901, 579] on button "Continue to application" at bounding box center [906, 575] width 164 height 39
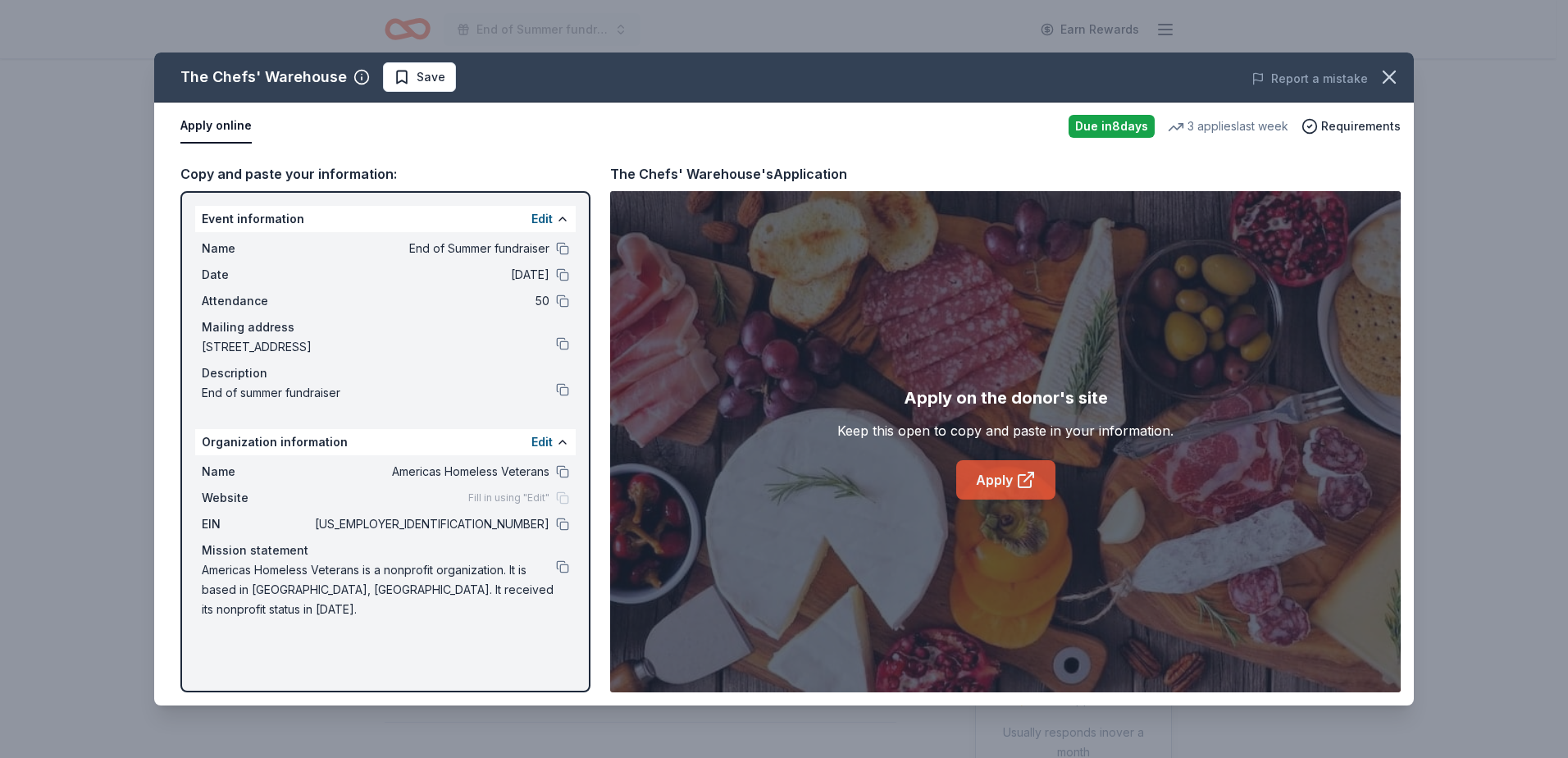
click at [999, 484] on link "Apply" at bounding box center [1006, 479] width 100 height 39
click at [1384, 75] on icon "button" at bounding box center [1390, 77] width 23 height 23
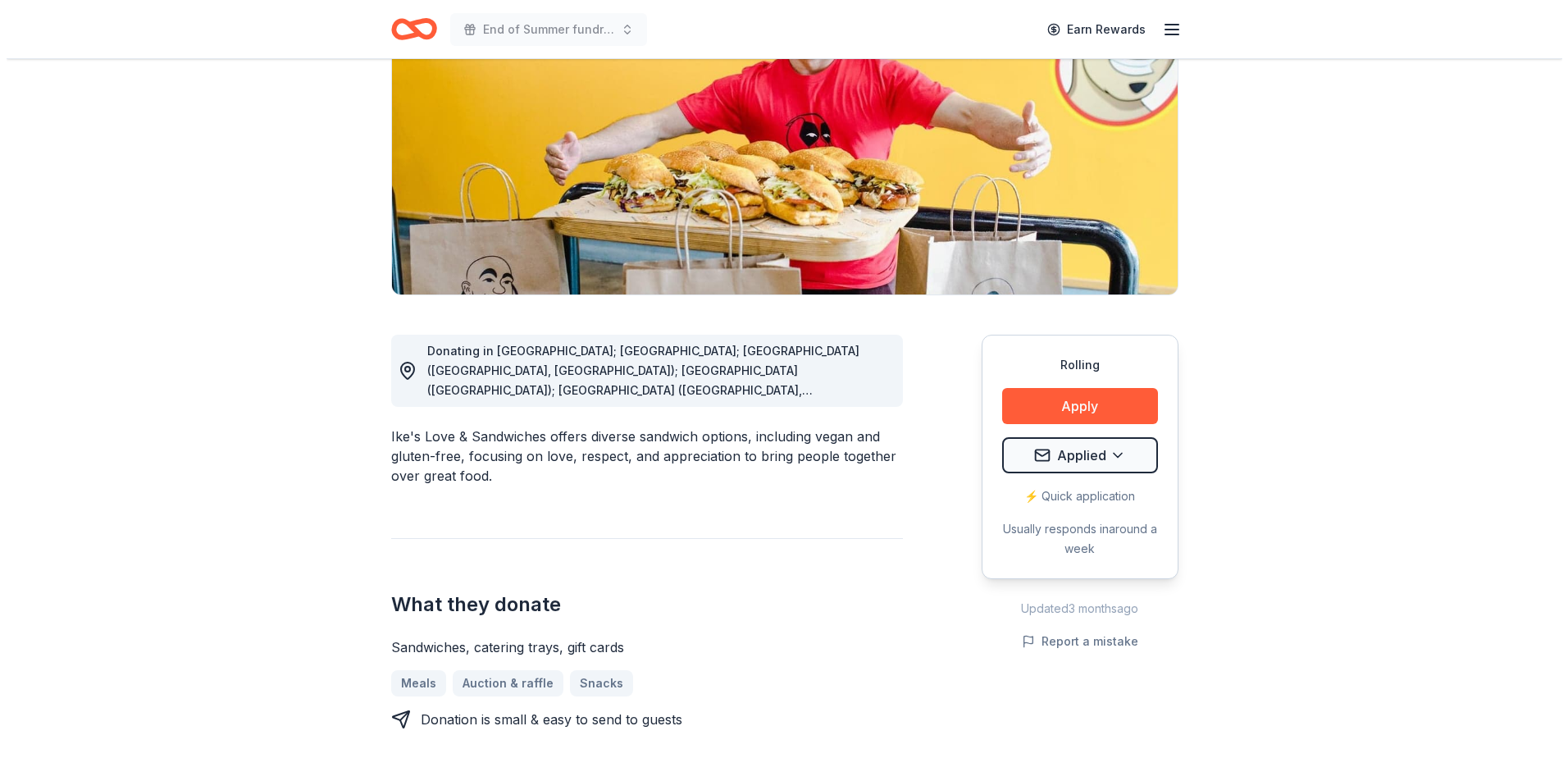
scroll to position [246, 0]
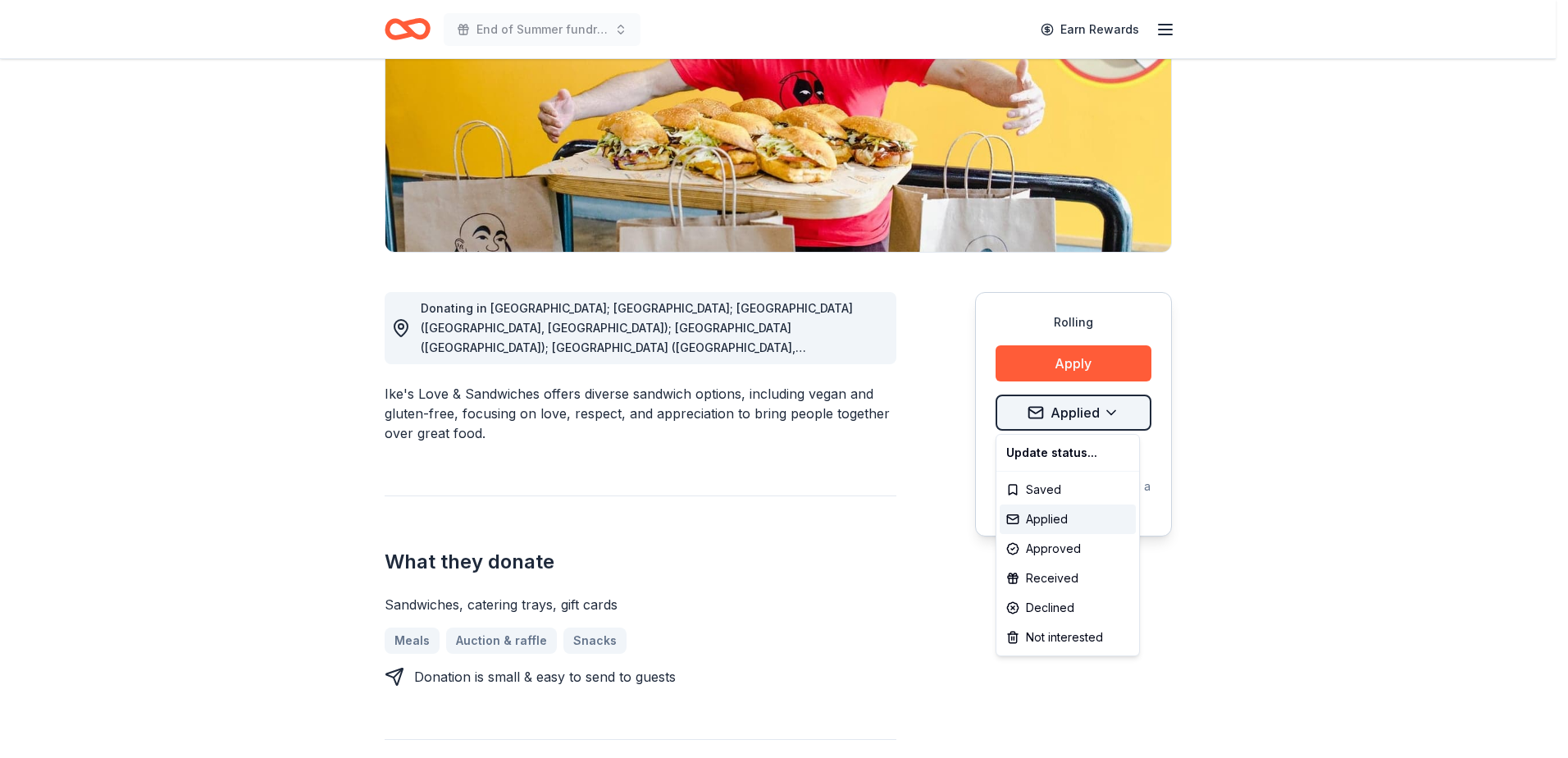
click at [1062, 423] on html "End of Summer fundraiser Earn Rewards Rolling Share Ike's Sandwiches New 5 appl…" at bounding box center [784, 133] width 1568 height 758
click at [1048, 543] on div "Approved" at bounding box center [1068, 549] width 136 height 30
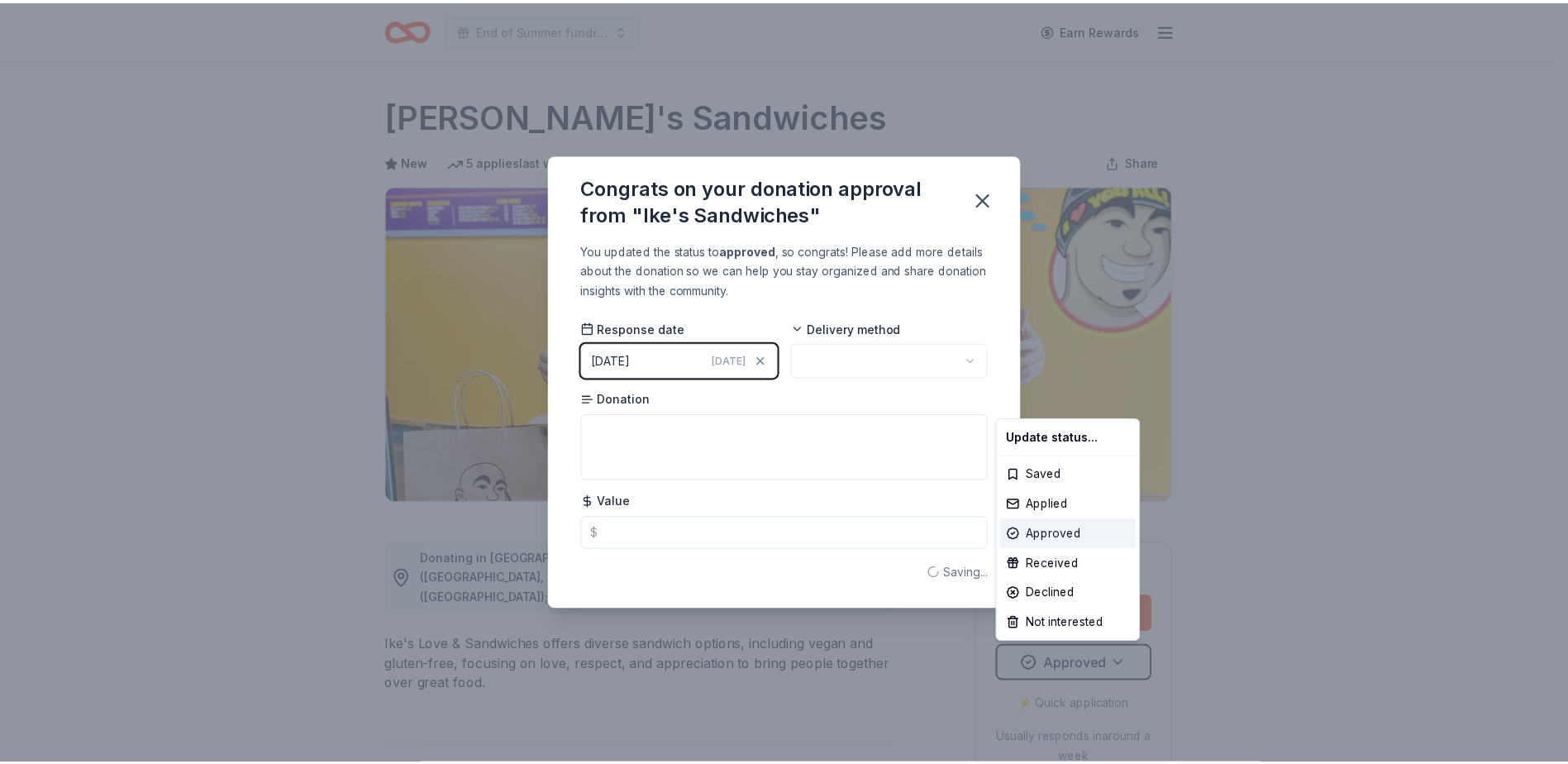
scroll to position [0, 0]
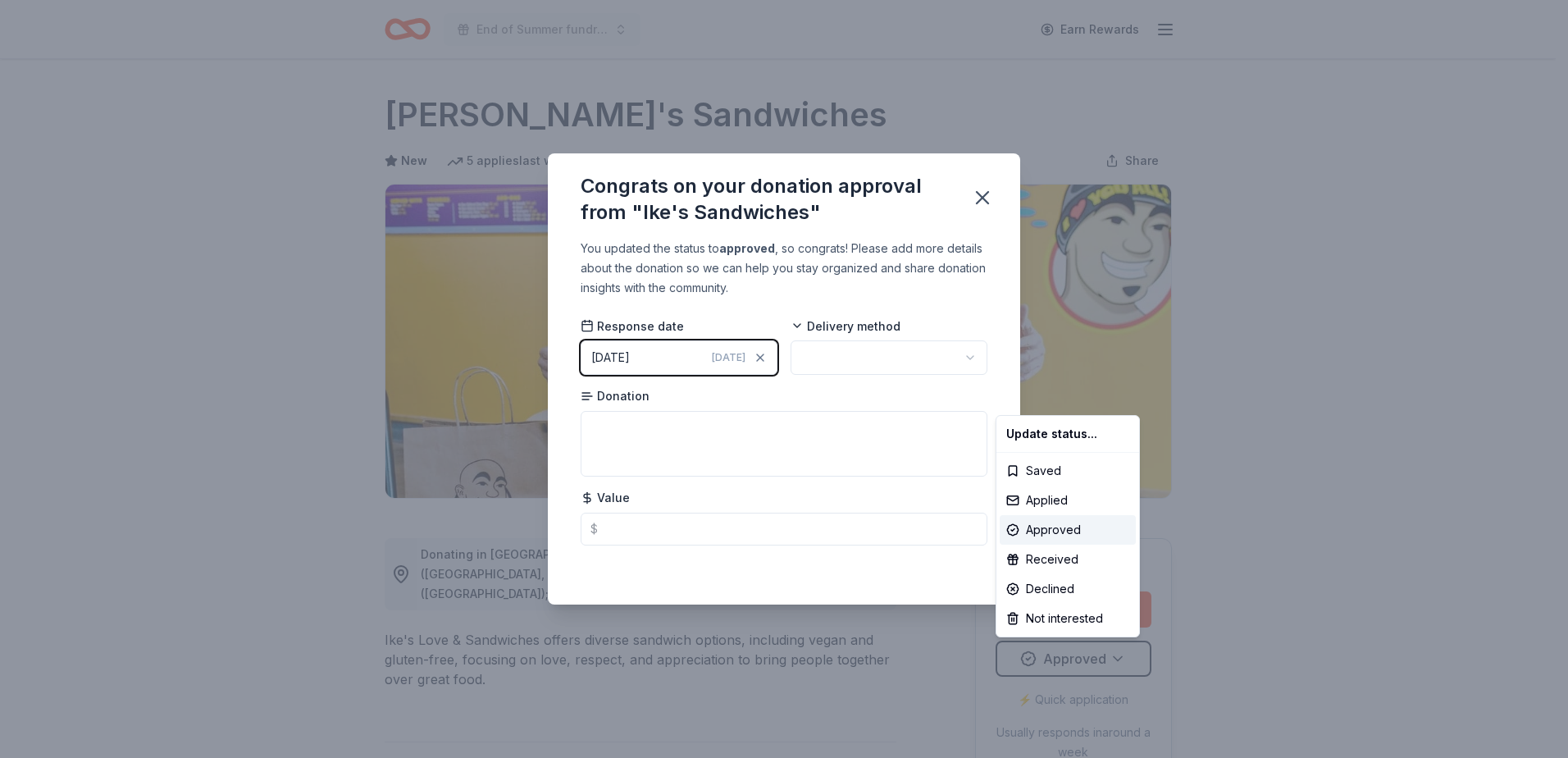
click at [820, 350] on html "End of Summer fundraiser Earn Rewards Rolling Share Ike's Sandwiches New 5 appl…" at bounding box center [784, 379] width 1568 height 758
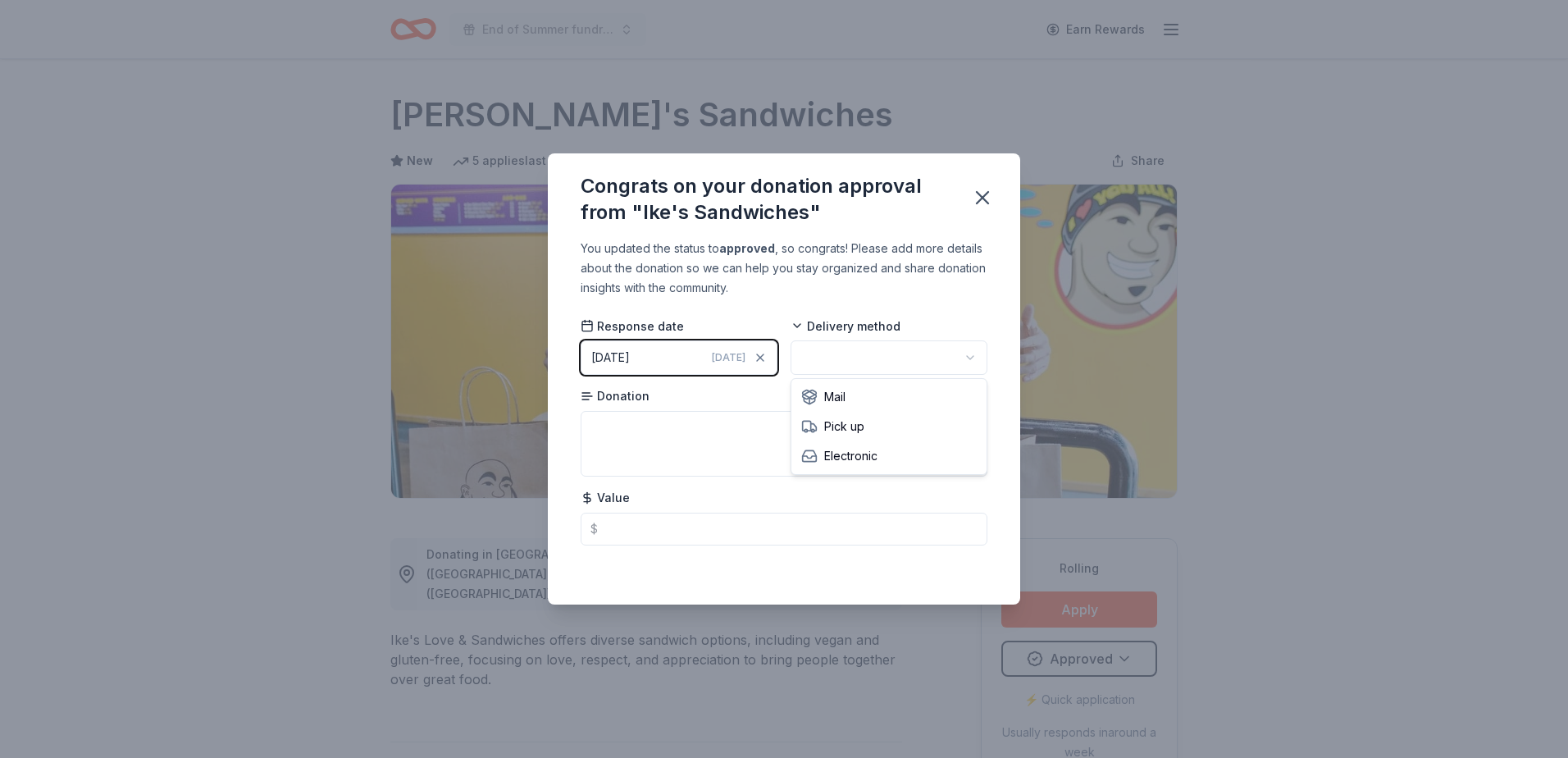
click at [969, 357] on html "End of Summer fundraiser Earn Rewards Rolling Share Ike's Sandwiches New 5 appl…" at bounding box center [784, 379] width 1568 height 758
click at [602, 419] on textarea at bounding box center [784, 443] width 407 height 66
type textarea "6 sandwiches. email comes first. product in the mail"
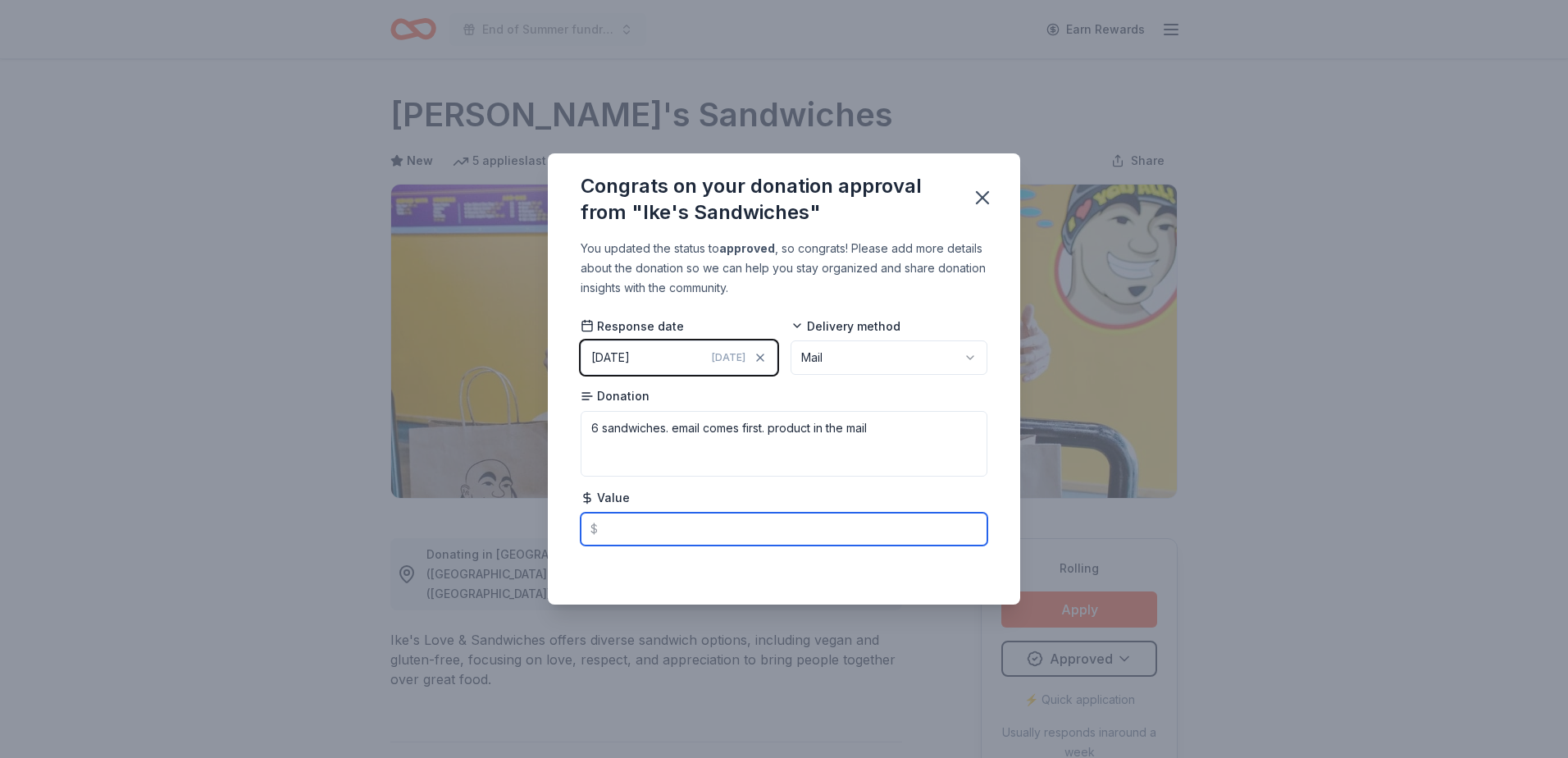
click at [613, 526] on input "text" at bounding box center [784, 530] width 407 height 33
type input "75.00"
click at [983, 199] on icon "button" at bounding box center [983, 198] width 12 height 12
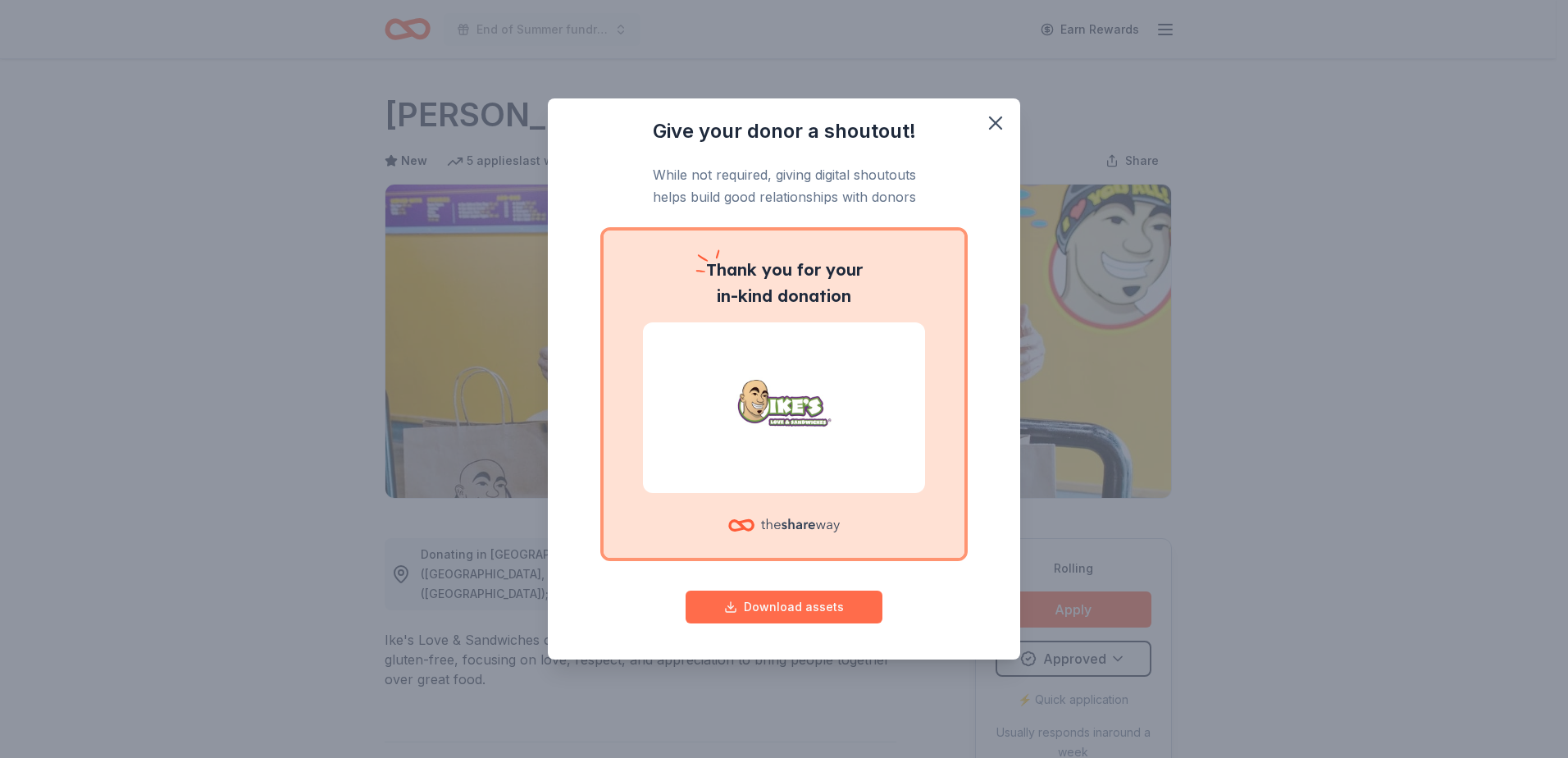
click at [798, 610] on button "Download assets" at bounding box center [784, 607] width 197 height 33
click at [999, 120] on icon "button" at bounding box center [996, 123] width 12 height 12
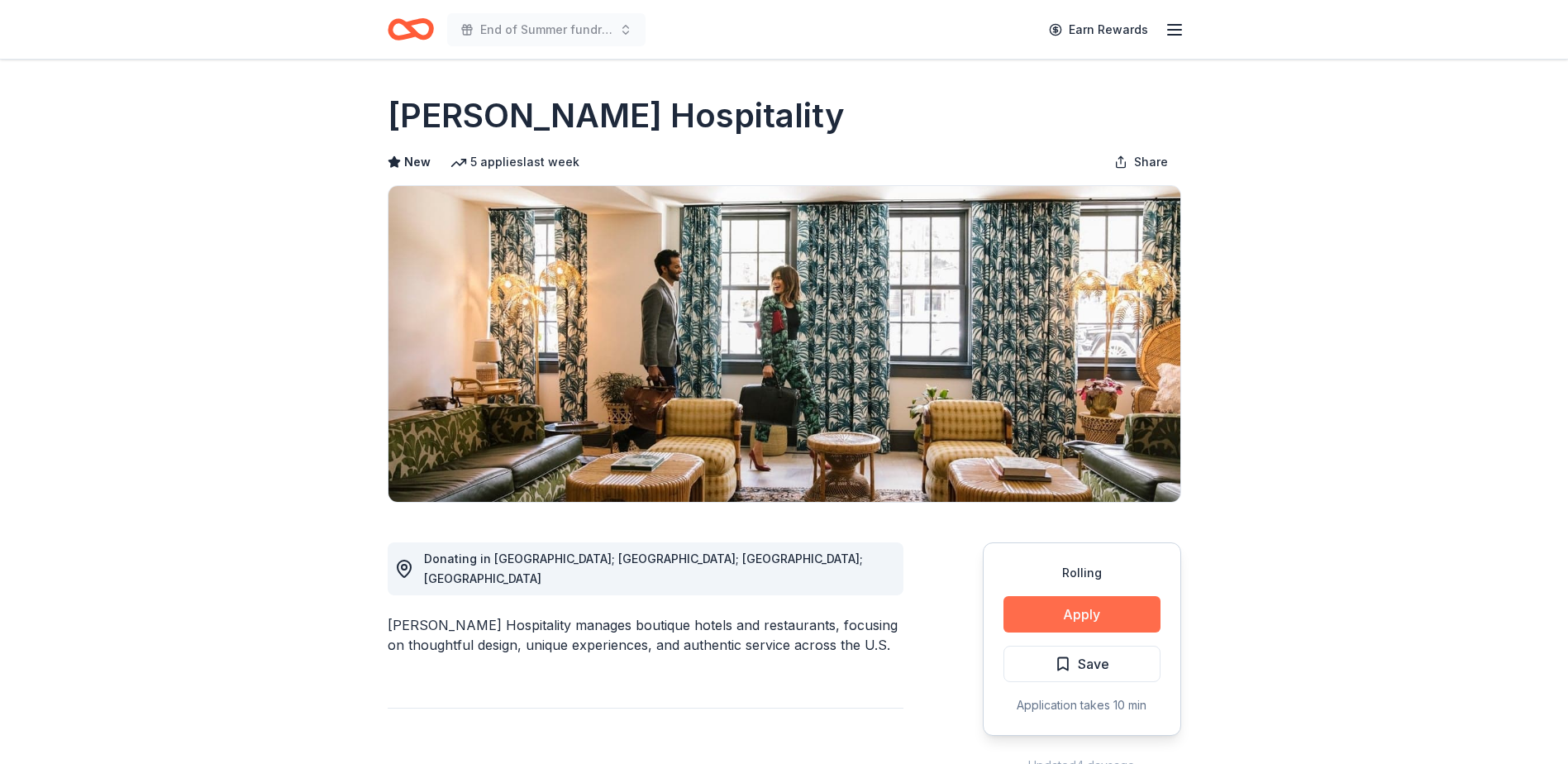
click at [1064, 610] on button "Apply" at bounding box center [1082, 613] width 157 height 36
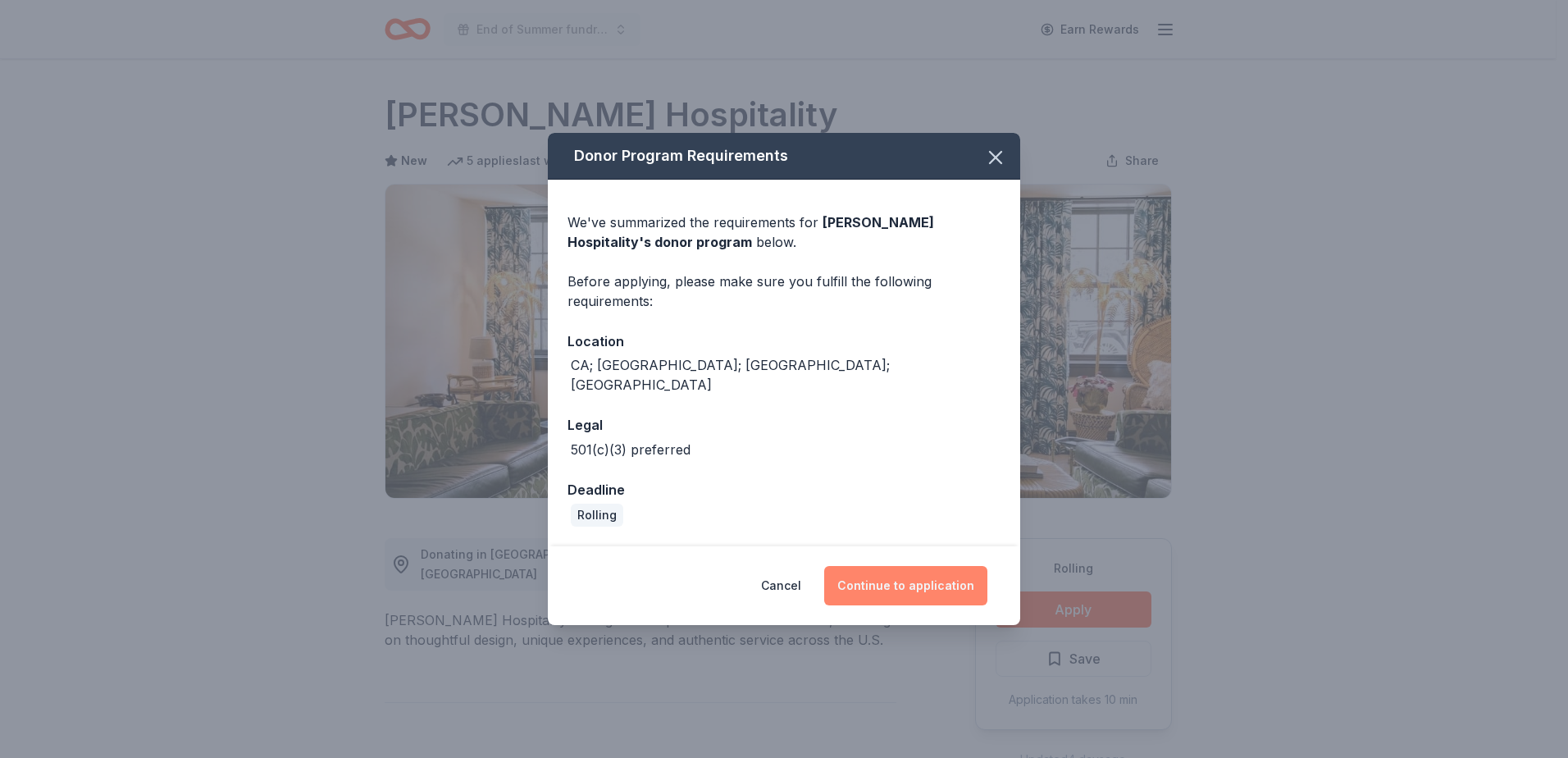
click at [920, 578] on button "Continue to application" at bounding box center [906, 585] width 164 height 39
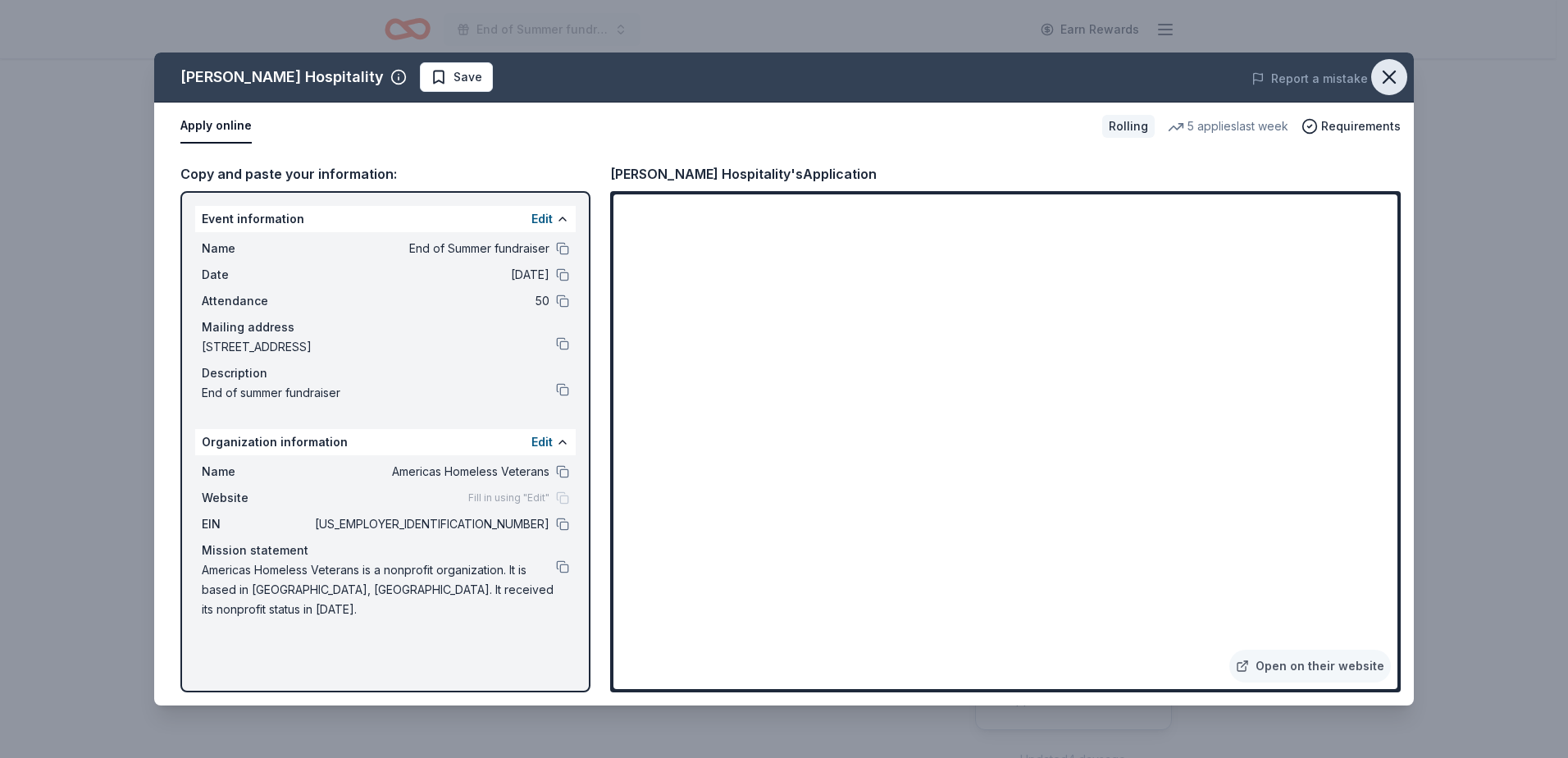
click at [1389, 81] on icon "button" at bounding box center [1390, 77] width 23 height 23
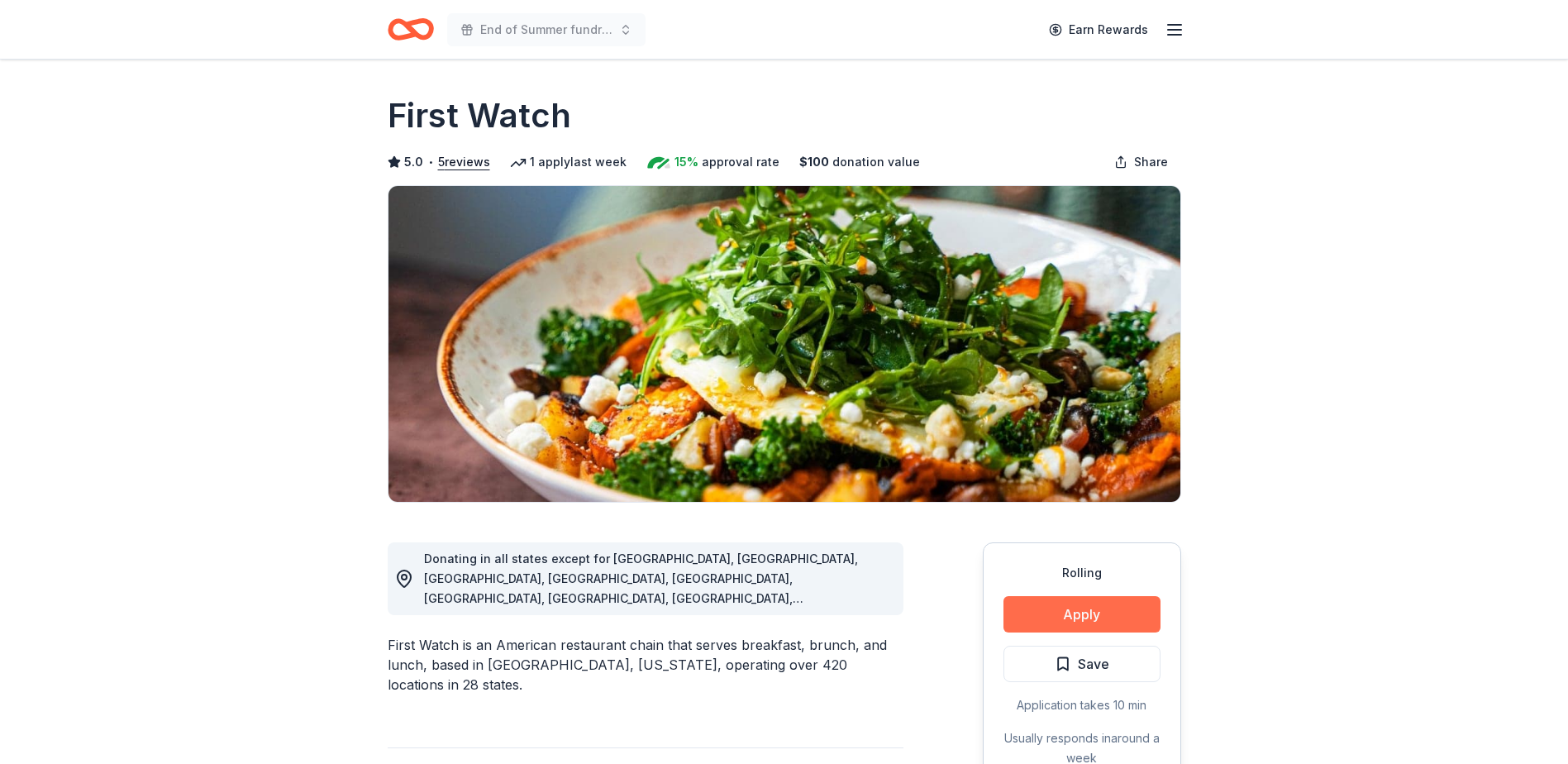
click at [1100, 615] on button "Apply" at bounding box center [1082, 613] width 157 height 36
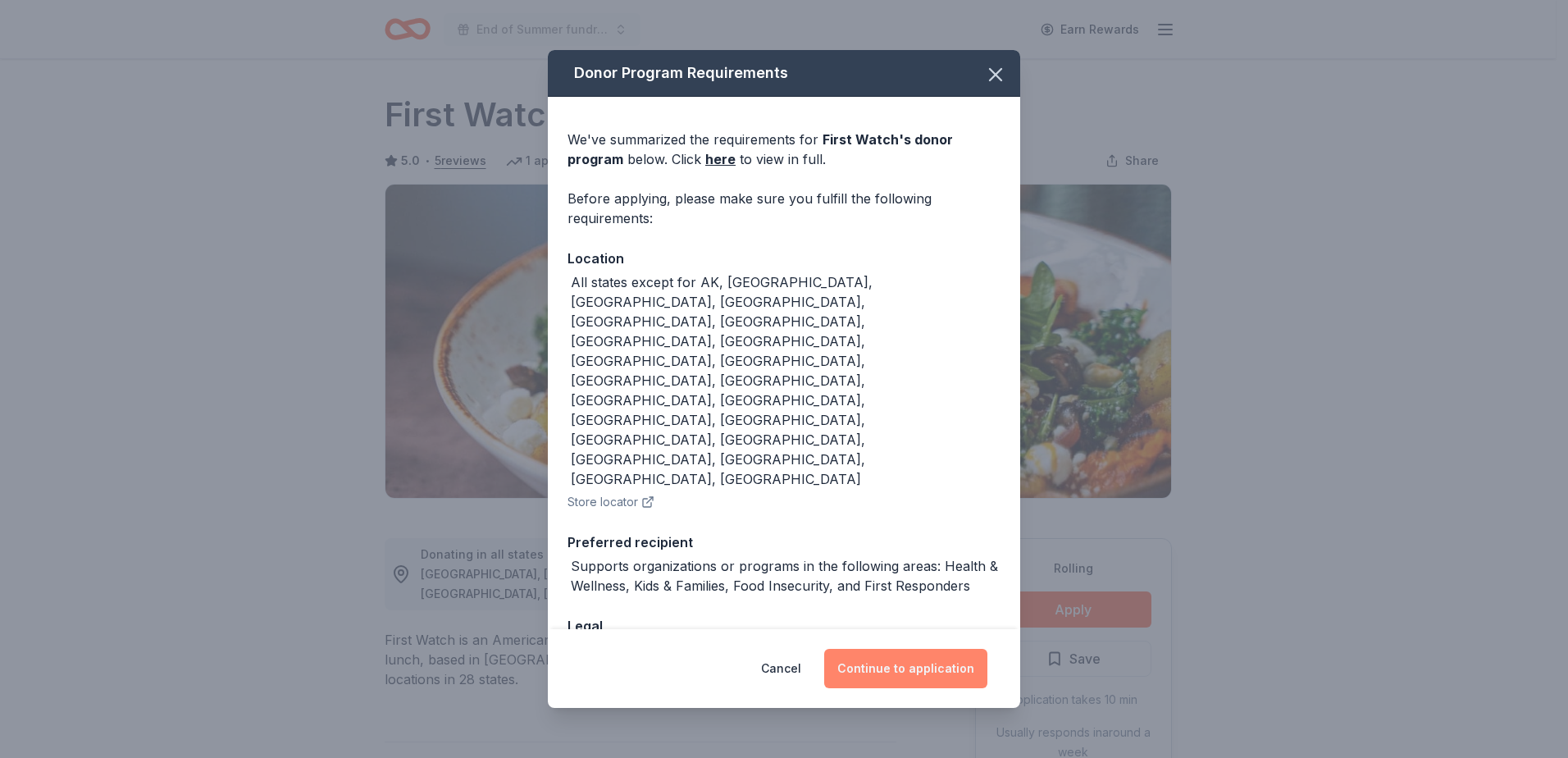
click at [866, 649] on button "Continue to application" at bounding box center [906, 668] width 164 height 39
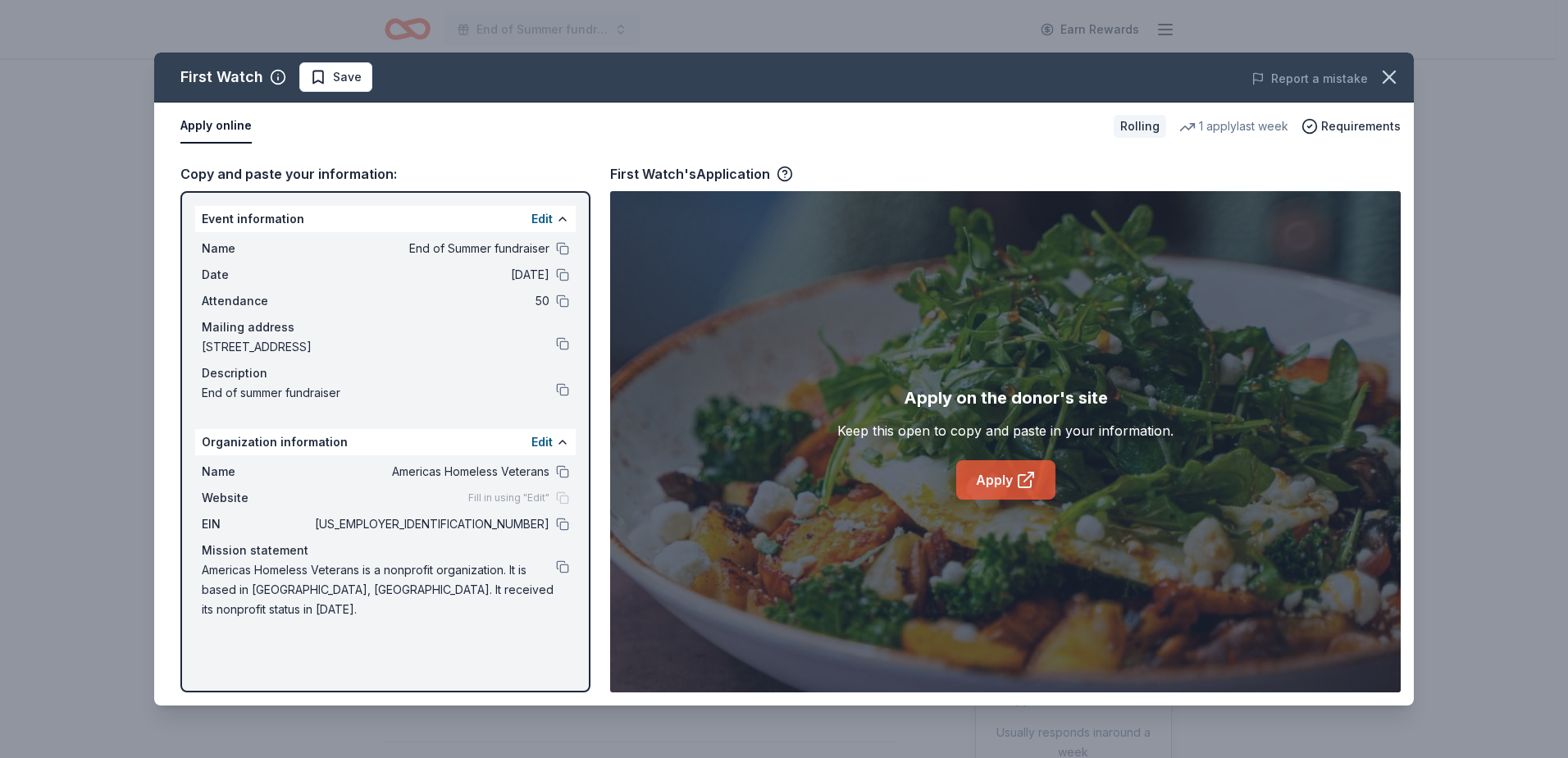
click at [983, 485] on link "Apply" at bounding box center [1006, 479] width 100 height 39
